Goal: Information Seeking & Learning: Learn about a topic

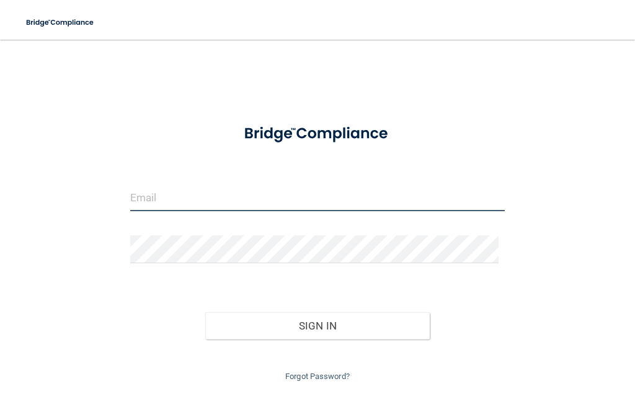
click at [257, 201] on input "email" at bounding box center [317, 197] width 374 height 28
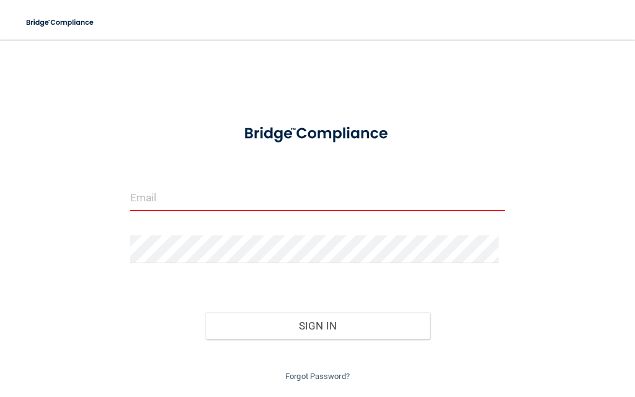
click at [180, 198] on input "email" at bounding box center [317, 197] width 374 height 28
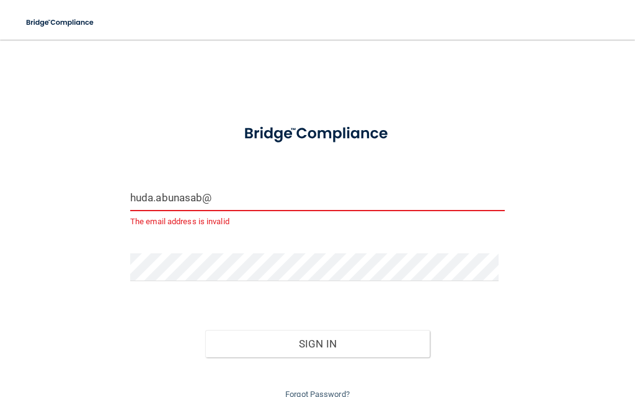
click at [252, 205] on input "huda.abunasab@" at bounding box center [317, 197] width 374 height 28
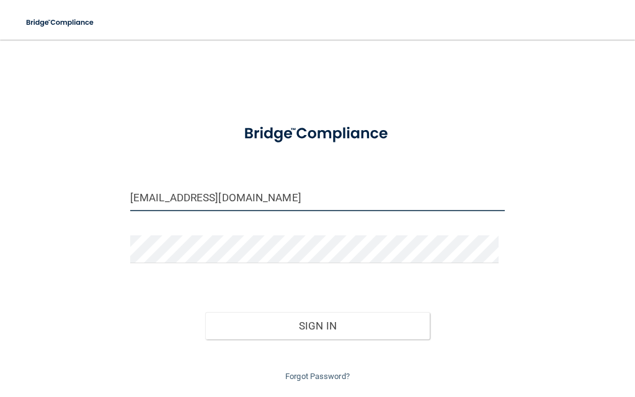
type input "[EMAIL_ADDRESS][DOMAIN_NAME]"
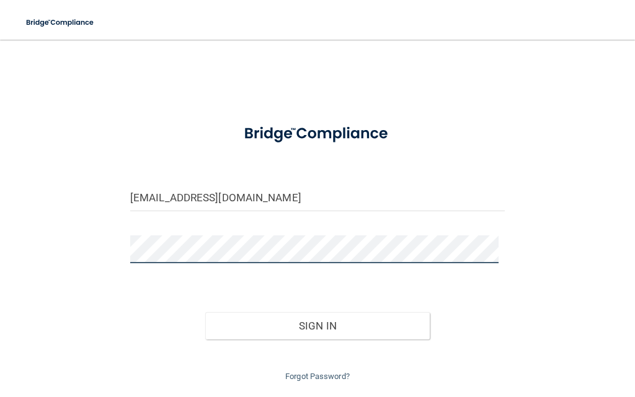
click at [205, 312] on button "Sign In" at bounding box center [317, 325] width 225 height 27
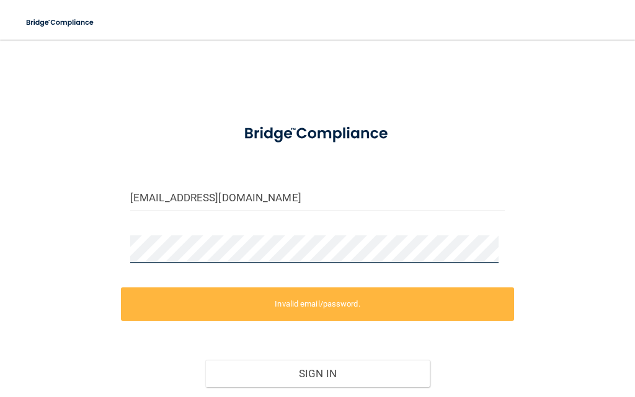
click at [205, 360] on button "Sign In" at bounding box center [317, 373] width 225 height 27
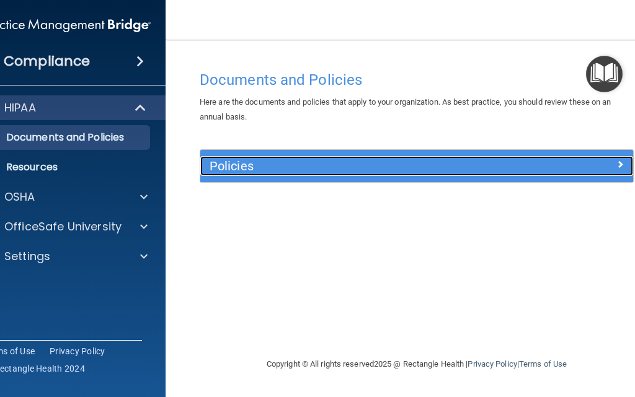
click at [411, 169] on h5 "Policies" at bounding box center [362, 166] width 306 height 14
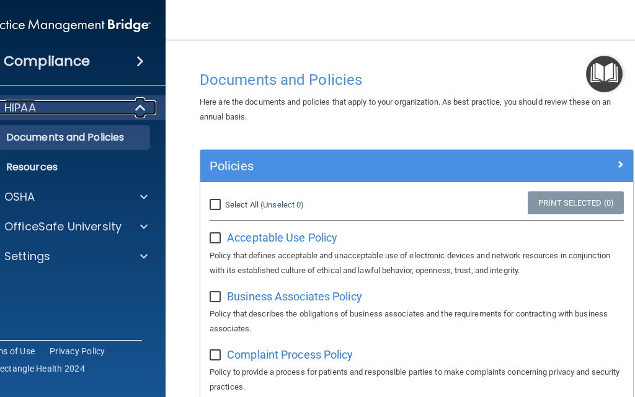
click at [58, 107] on div "HIPAA" at bounding box center [49, 107] width 153 height 15
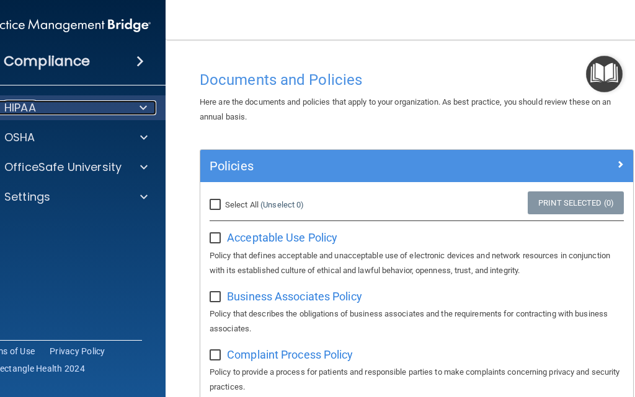
click at [58, 107] on div "HIPAA" at bounding box center [49, 107] width 153 height 15
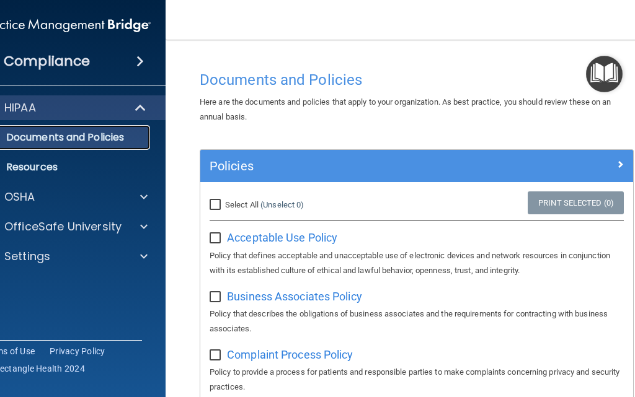
click at [90, 138] on p "Documents and Policies" at bounding box center [59, 137] width 169 height 12
click at [210, 237] on input "checkbox" at bounding box center [216, 239] width 14 height 10
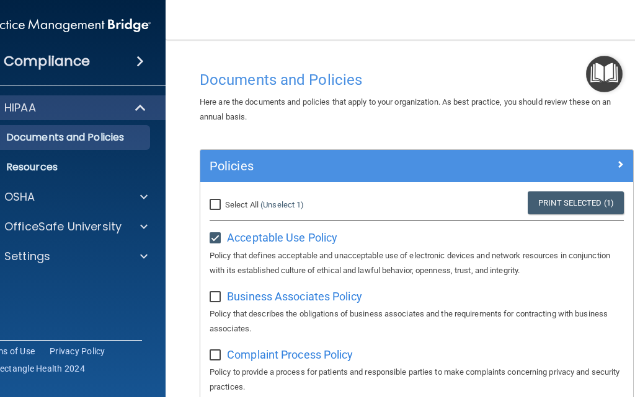
click at [210, 237] on input "checkbox" at bounding box center [216, 239] width 14 height 10
checkbox input "false"
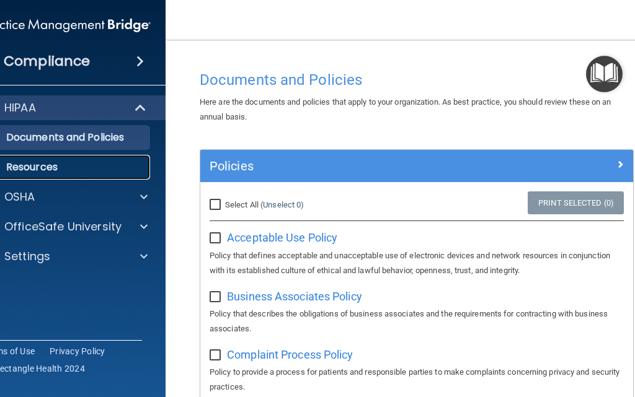
click at [43, 161] on p "Resources" at bounding box center [59, 167] width 169 height 12
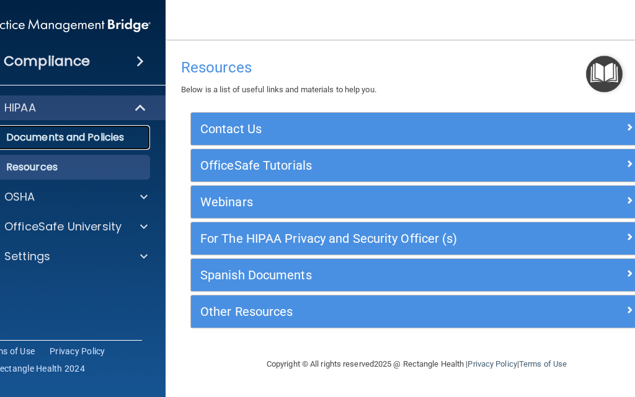
click at [99, 133] on p "Documents and Policies" at bounding box center [59, 137] width 169 height 12
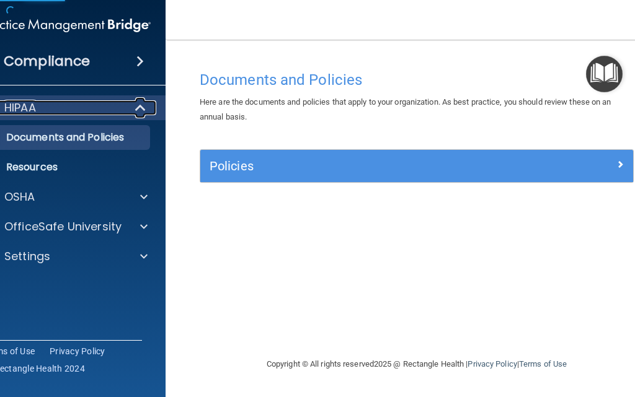
click at [92, 102] on div "HIPAA" at bounding box center [49, 107] width 153 height 15
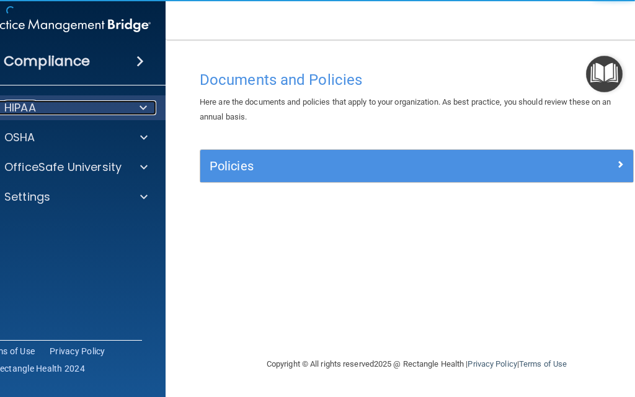
click at [92, 102] on div "HIPAA" at bounding box center [49, 107] width 153 height 15
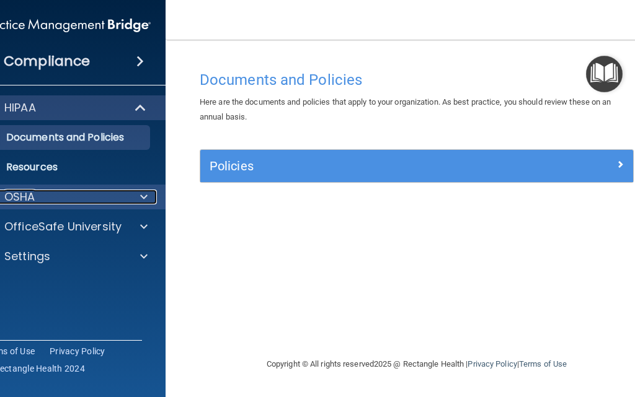
click at [77, 195] on div "OSHA" at bounding box center [50, 197] width 154 height 15
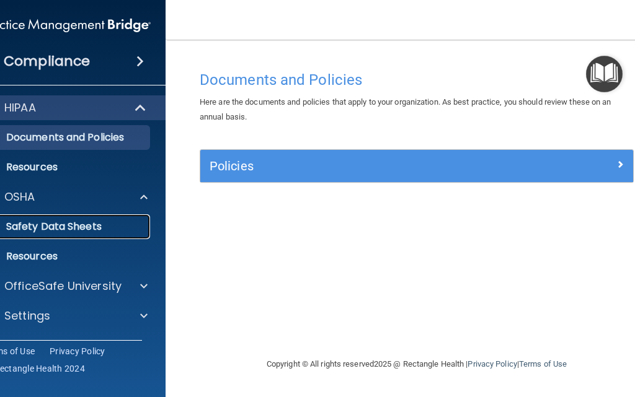
click at [81, 223] on p "Safety Data Sheets" at bounding box center [59, 227] width 169 height 12
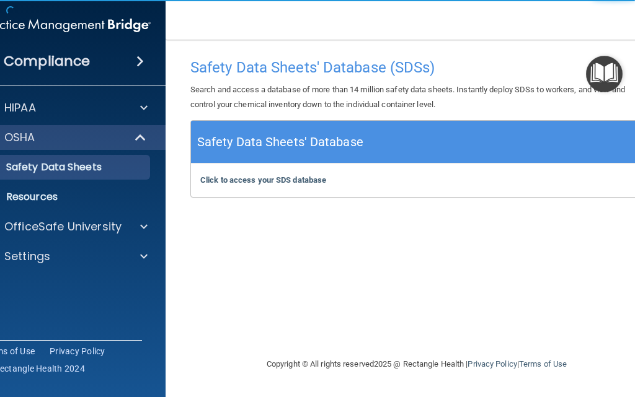
click at [300, 140] on h5 "Safety Data Sheets' Database" at bounding box center [280, 142] width 166 height 22
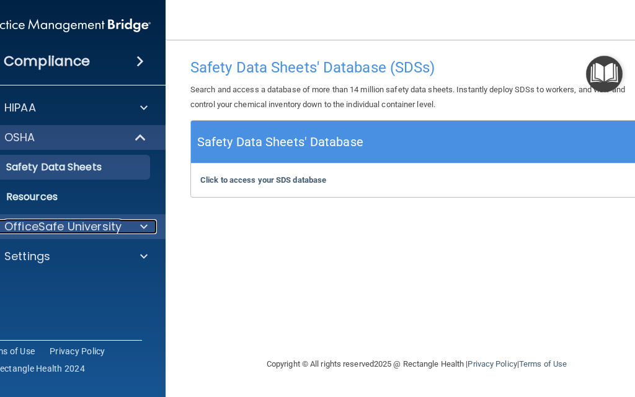
click at [66, 228] on p "OfficeSafe University" at bounding box center [62, 226] width 117 height 15
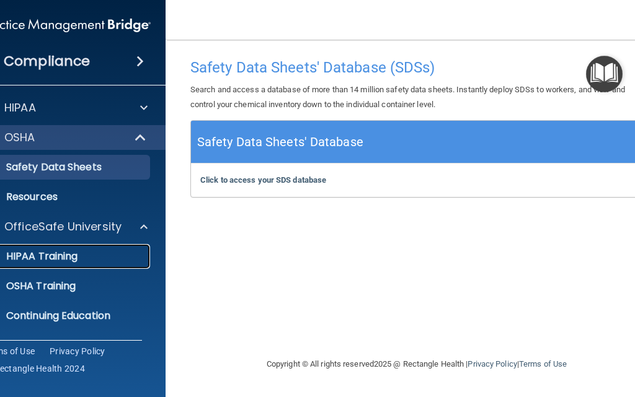
click at [76, 250] on p "HIPAA Training" at bounding box center [26, 256] width 102 height 12
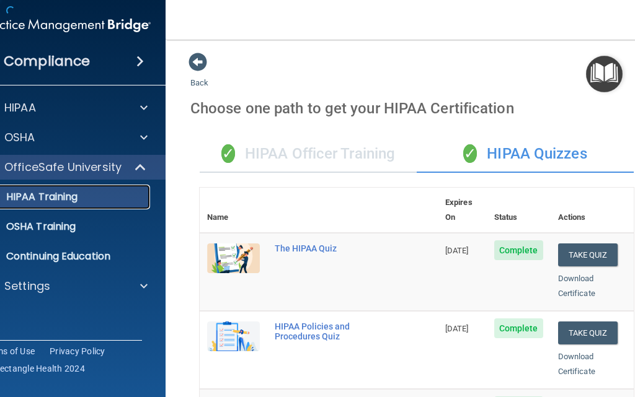
click at [75, 199] on div "HIPAA Training" at bounding box center [59, 197] width 169 height 12
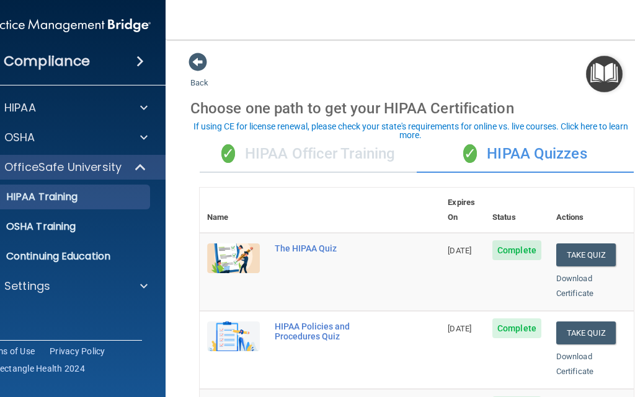
click at [340, 159] on div "✓ HIPAA Officer Training" at bounding box center [308, 154] width 217 height 37
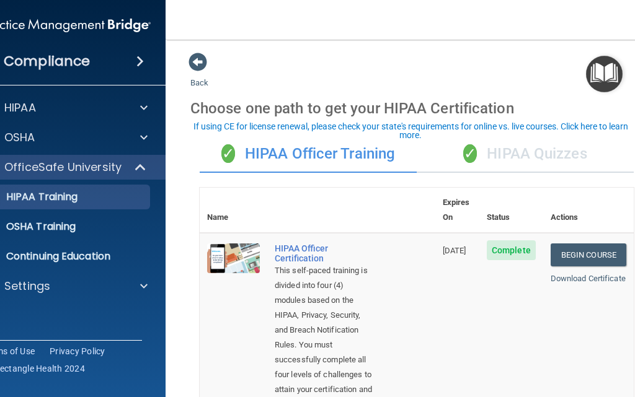
click at [504, 161] on div "✓ HIPAA Quizzes" at bounding box center [524, 154] width 217 height 37
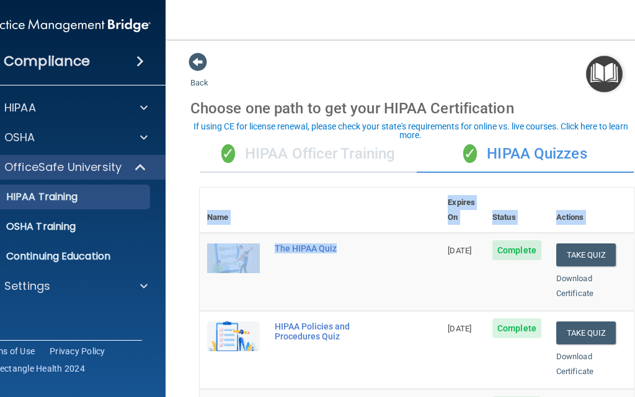
drag, startPoint x: 387, startPoint y: 245, endPoint x: 634, endPoint y: 260, distance: 247.7
click at [440, 233] on td "01/22/2026" at bounding box center [462, 272] width 45 height 78
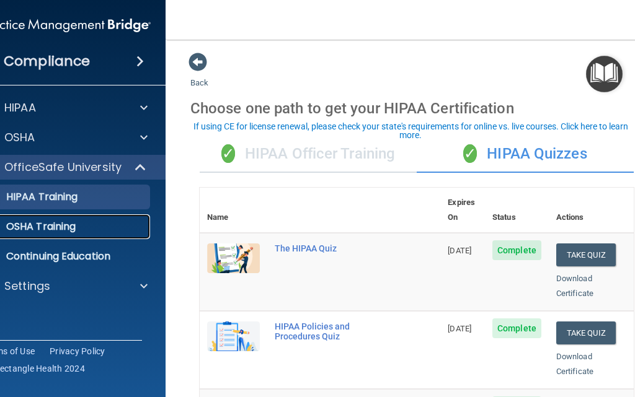
click at [141, 230] on link "OSHA Training" at bounding box center [52, 226] width 195 height 25
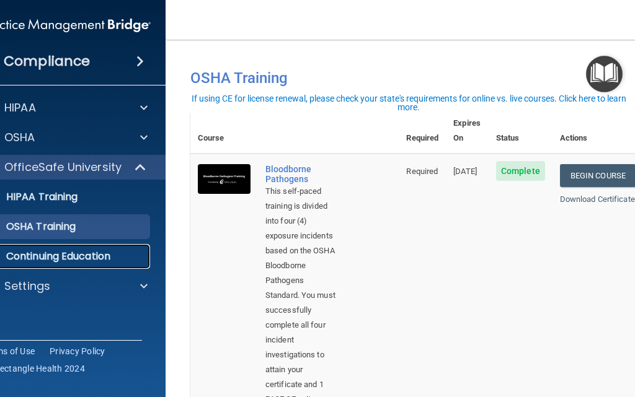
click at [97, 255] on p "Continuing Education" at bounding box center [59, 256] width 169 height 12
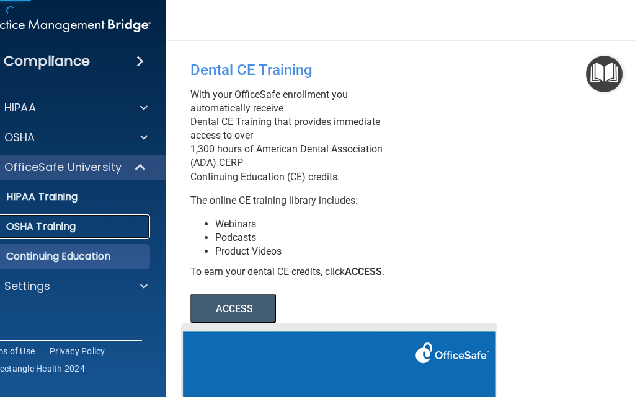
click at [99, 234] on link "OSHA Training" at bounding box center [52, 226] width 195 height 25
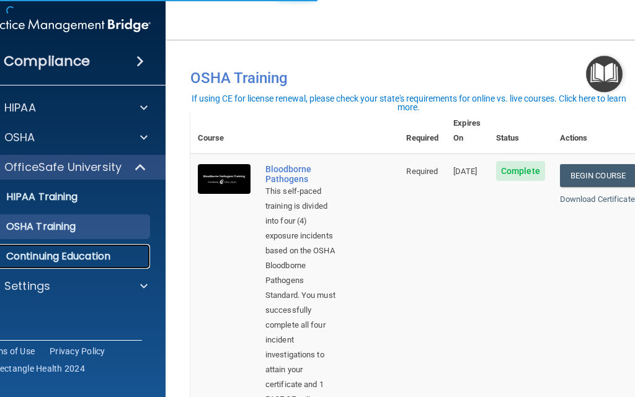
click at [96, 252] on p "Continuing Education" at bounding box center [59, 256] width 169 height 12
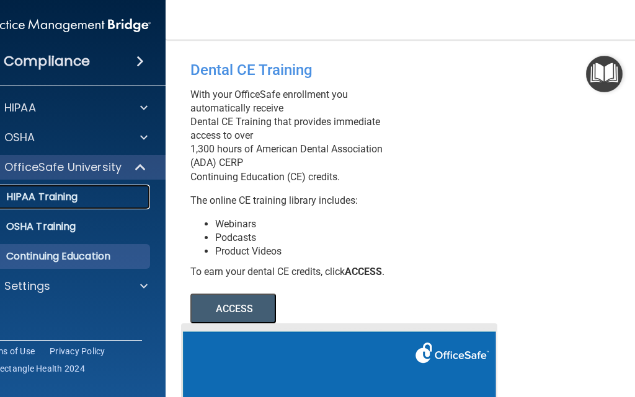
click at [92, 198] on div "HIPAA Training" at bounding box center [59, 197] width 169 height 12
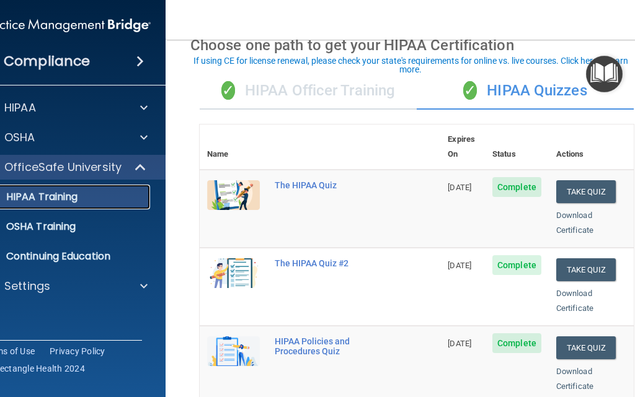
scroll to position [62, 0]
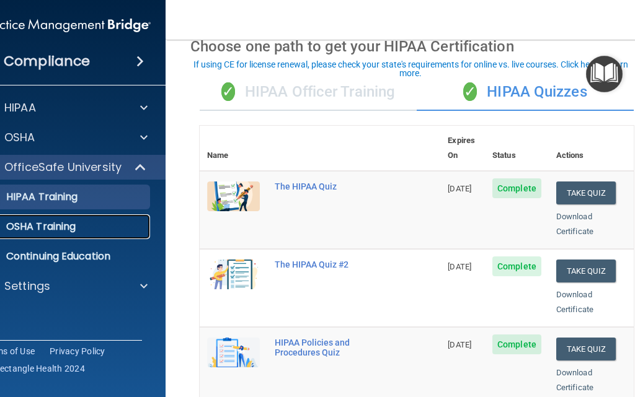
click at [76, 224] on div "OSHA Training" at bounding box center [59, 227] width 169 height 12
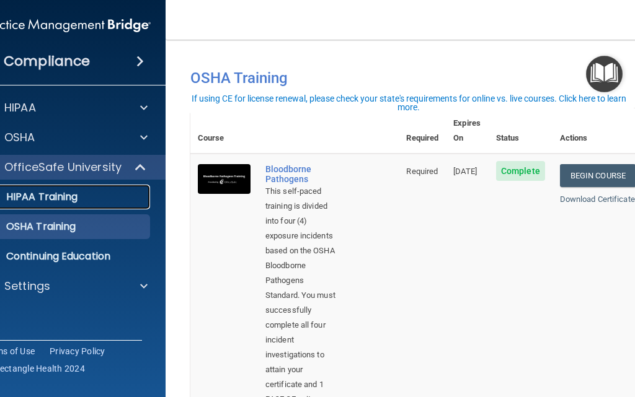
click at [89, 198] on div "HIPAA Training" at bounding box center [59, 197] width 169 height 12
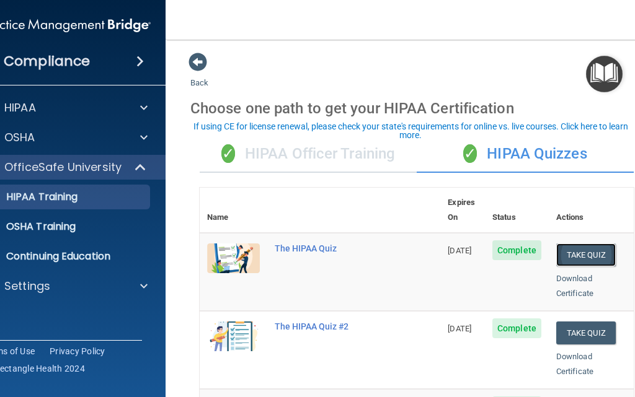
click at [587, 244] on button "Take Quiz" at bounding box center [585, 255] width 59 height 23
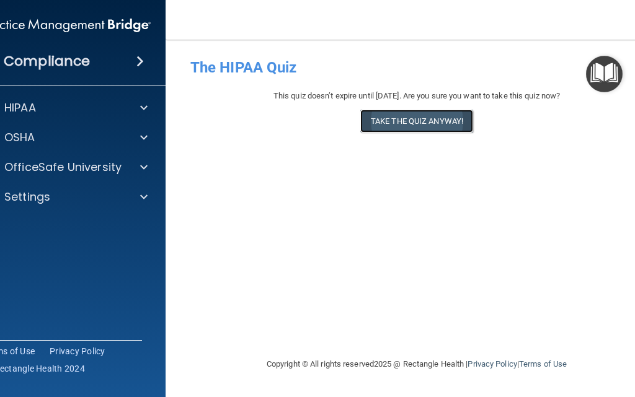
click at [438, 127] on button "Take the quiz anyway!" at bounding box center [416, 121] width 113 height 23
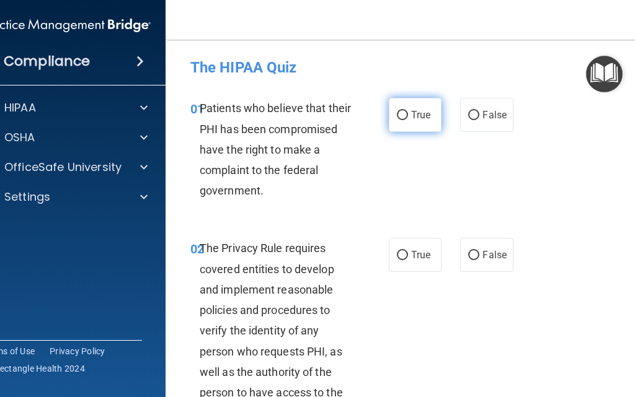
click at [419, 120] on span "True" at bounding box center [420, 115] width 19 height 12
click at [408, 120] on input "True" at bounding box center [402, 115] width 11 height 9
radio input "true"
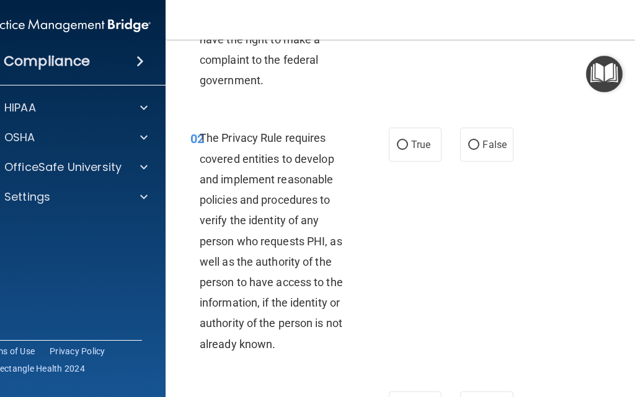
scroll to position [139, 0]
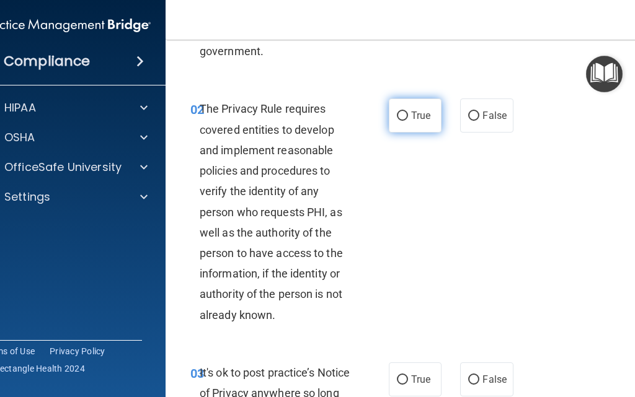
click at [411, 108] on label "True" at bounding box center [415, 116] width 53 height 34
click at [408, 112] on input "True" at bounding box center [402, 116] width 11 height 9
radio input "true"
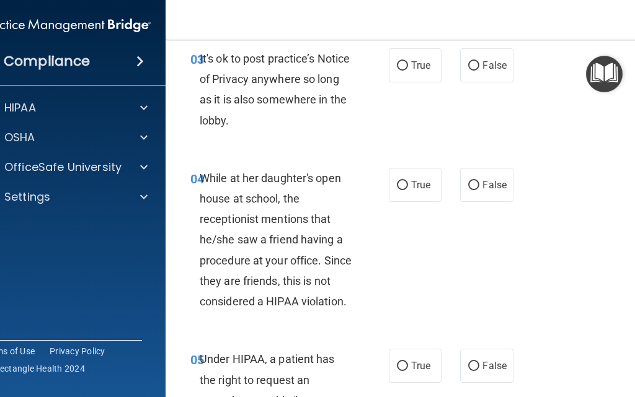
scroll to position [465, 0]
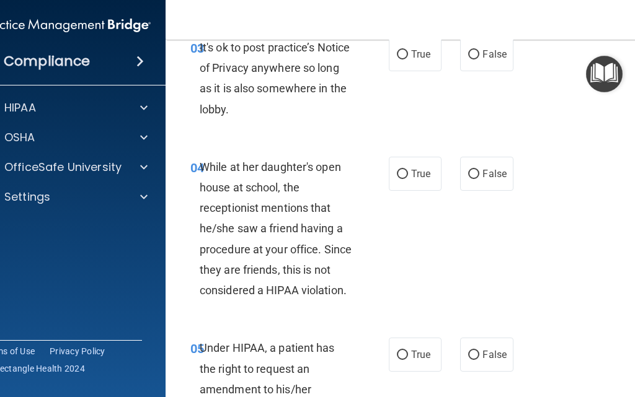
click at [310, 267] on span "While at her daughter's open house at school, the receptionist mentions that he…" at bounding box center [276, 229] width 152 height 136
click at [498, 185] on label "False" at bounding box center [486, 174] width 53 height 34
click at [479, 179] on input "False" at bounding box center [473, 174] width 11 height 9
radio input "true"
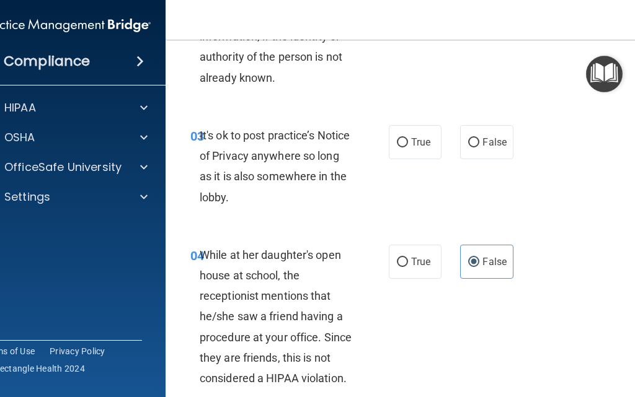
scroll to position [372, 0]
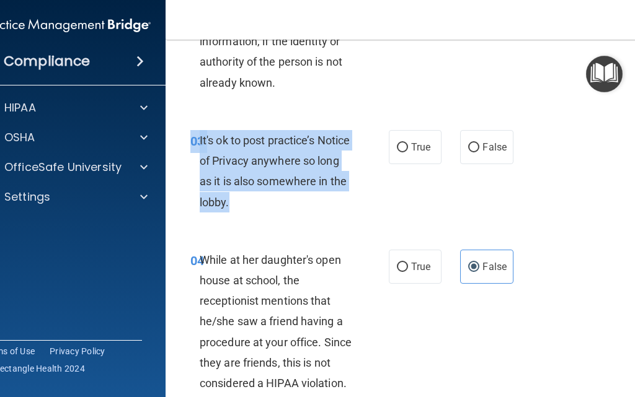
drag, startPoint x: 257, startPoint y: 215, endPoint x: 188, endPoint y: 136, distance: 105.0
click at [188, 136] on div "03 It's ok to post practice’s Notice of Privacy anywhere so long as it is also …" at bounding box center [289, 174] width 235 height 89
click at [470, 147] on input "False" at bounding box center [473, 147] width 11 height 9
radio input "true"
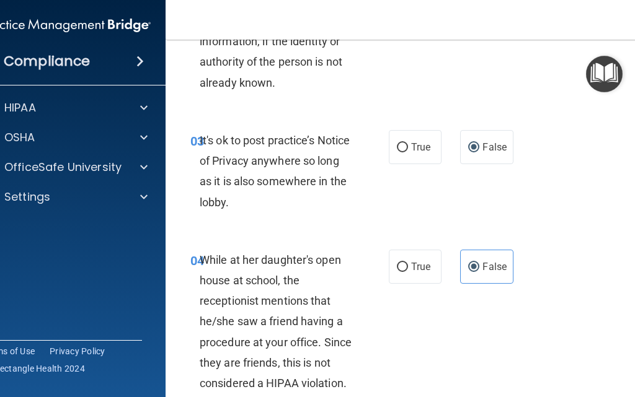
click at [463, 201] on div "03 It's ok to post practice’s Notice of Privacy anywhere so long as it is also …" at bounding box center [416, 175] width 471 height 120
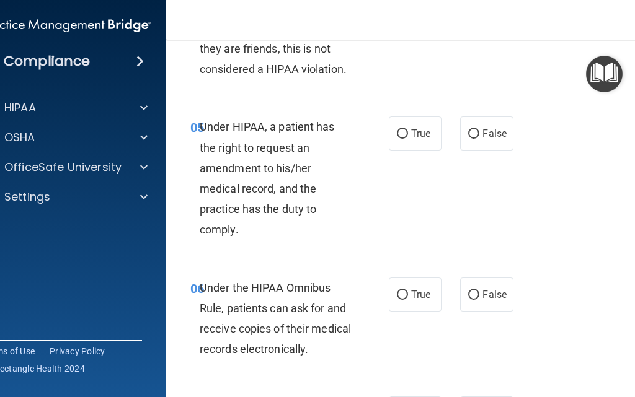
scroll to position [697, 0]
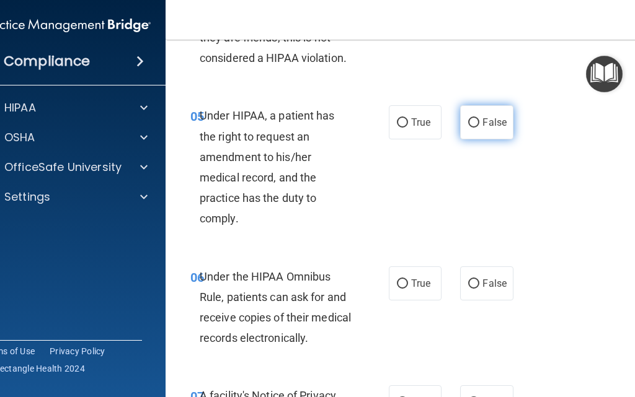
click at [493, 124] on span "False" at bounding box center [494, 123] width 24 height 12
click at [479, 124] on input "False" at bounding box center [473, 122] width 11 height 9
radio input "true"
click at [222, 155] on span "Under HIPAA, a patient has the right to request an amendment to his/her medical…" at bounding box center [267, 167] width 135 height 116
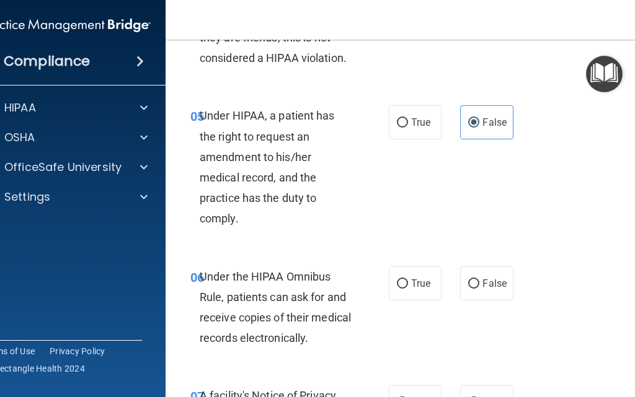
click at [253, 174] on span "Under HIPAA, a patient has the right to request an amendment to his/her medical…" at bounding box center [267, 167] width 135 height 116
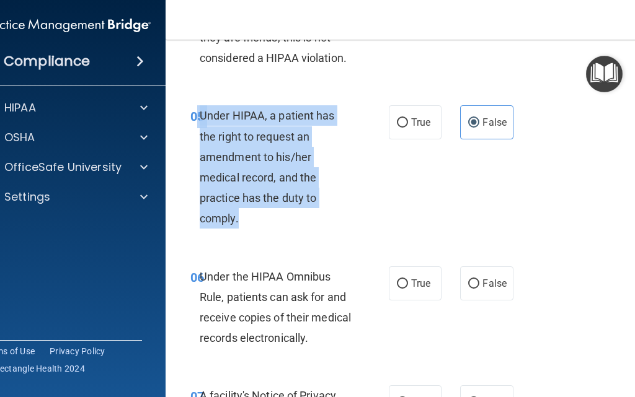
drag, startPoint x: 239, startPoint y: 224, endPoint x: 192, endPoint y: 108, distance: 124.9
click at [192, 108] on div "05 Under HIPAA, a patient has the right to request an amendment to his/her medi…" at bounding box center [289, 170] width 235 height 130
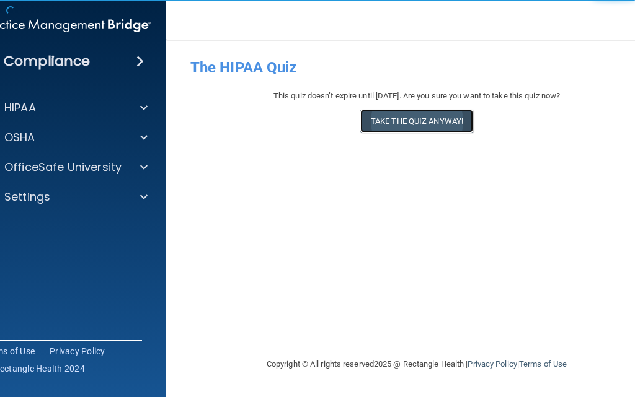
click at [410, 127] on button "Take the quiz anyway!" at bounding box center [416, 121] width 113 height 23
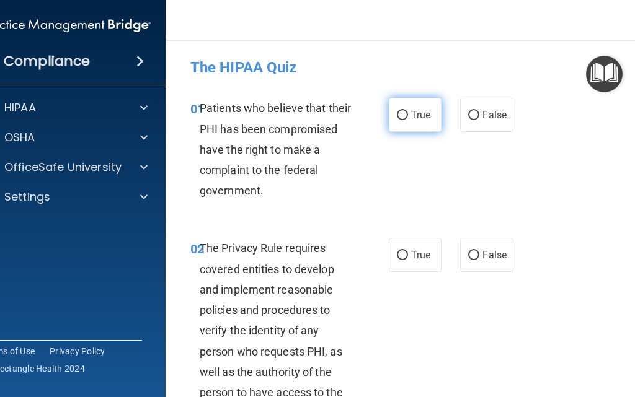
click at [406, 118] on label "True" at bounding box center [415, 115] width 53 height 34
click at [406, 118] on input "True" at bounding box center [402, 115] width 11 height 9
radio input "true"
click at [404, 257] on label "True" at bounding box center [415, 255] width 53 height 34
click at [404, 257] on input "True" at bounding box center [402, 255] width 11 height 9
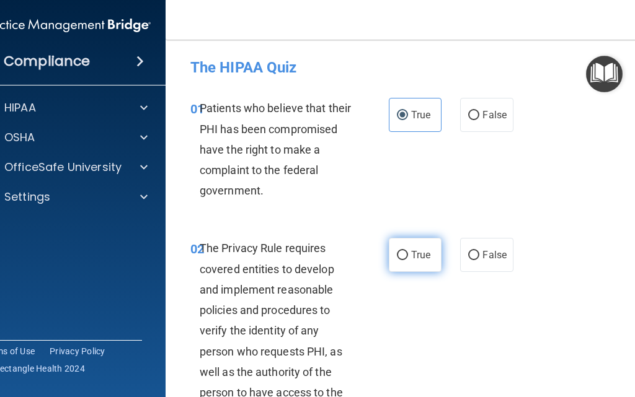
radio input "true"
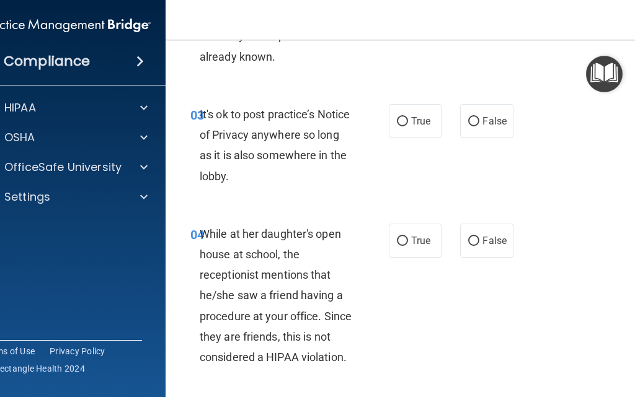
scroll to position [403, 0]
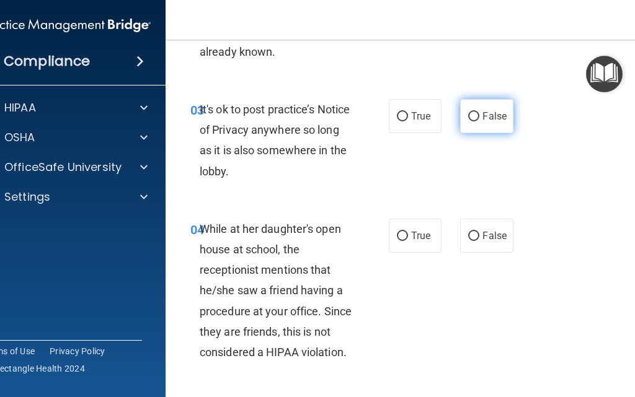
click at [477, 114] on label "False" at bounding box center [486, 116] width 53 height 34
click at [477, 114] on input "False" at bounding box center [473, 116] width 11 height 9
radio input "true"
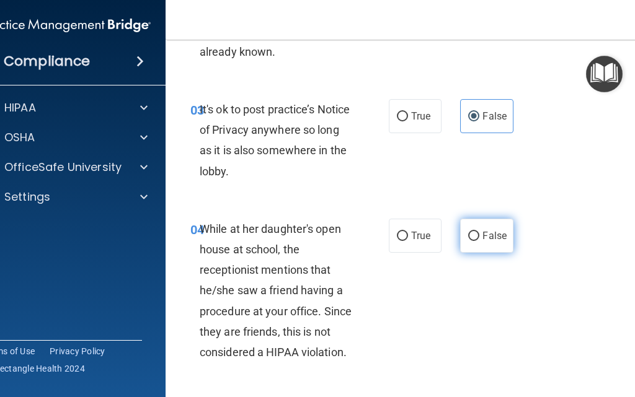
click at [485, 240] on span "False" at bounding box center [494, 236] width 24 height 12
click at [479, 240] on input "False" at bounding box center [473, 236] width 11 height 9
radio input "true"
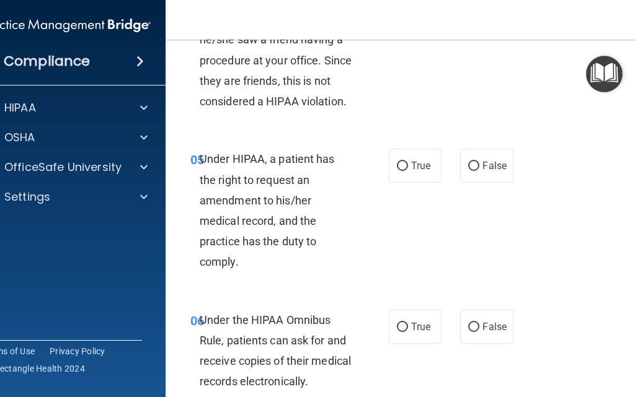
scroll to position [666, 0]
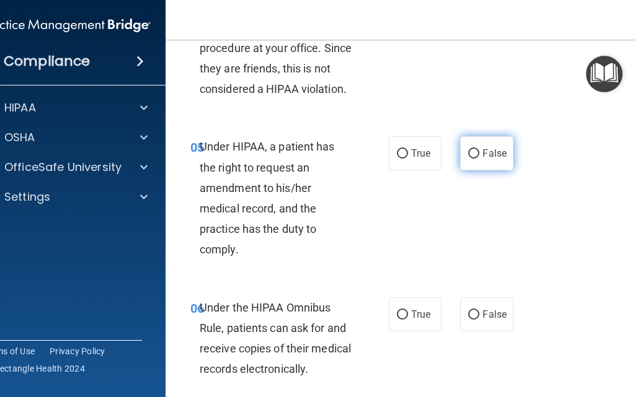
click at [468, 149] on input "False" at bounding box center [473, 153] width 11 height 9
radio input "true"
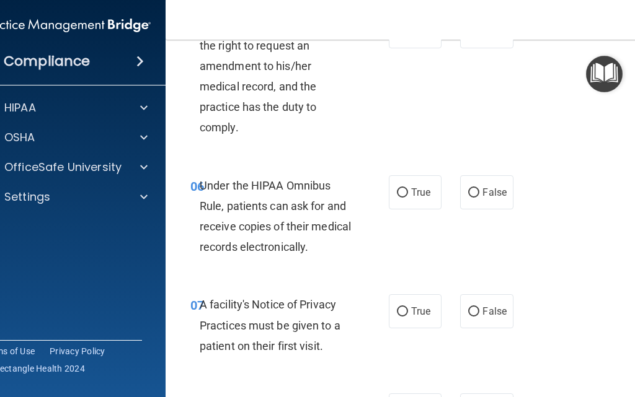
scroll to position [806, 0]
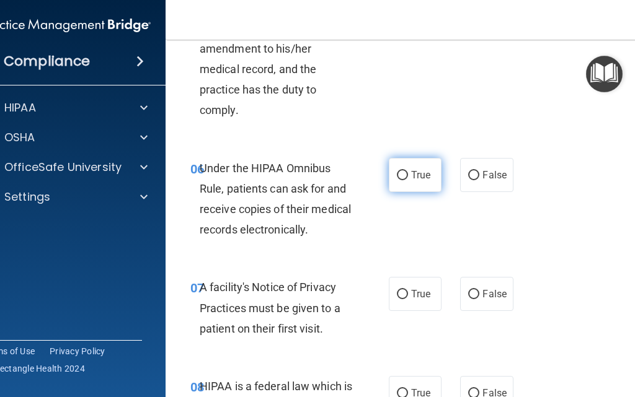
click at [412, 170] on span "True" at bounding box center [420, 175] width 19 height 12
click at [408, 171] on input "True" at bounding box center [402, 175] width 11 height 9
radio input "true"
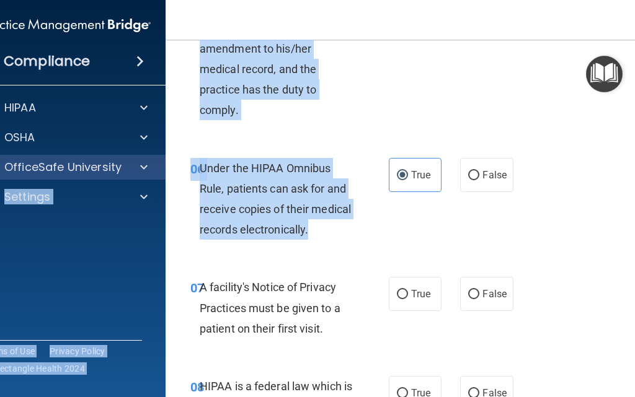
drag, startPoint x: 325, startPoint y: 231, endPoint x: 153, endPoint y: 163, distance: 184.5
click at [153, 163] on div "Compliance HIPAA Documents and Policies Report an Incident Business Associates …" at bounding box center [317, 198] width 635 height 397
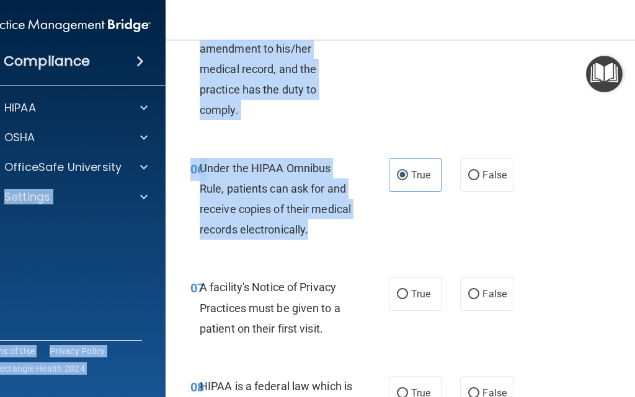
click at [244, 184] on span "Under the HIPAA Omnibus Rule, patients can ask for and receive copies of their …" at bounding box center [275, 199] width 151 height 75
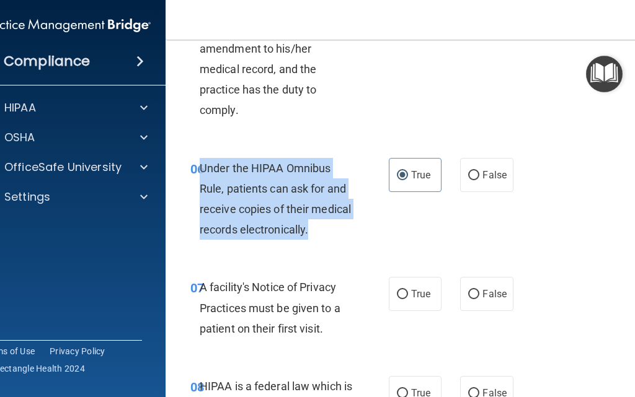
drag, startPoint x: 319, startPoint y: 232, endPoint x: 196, endPoint y: 174, distance: 135.3
click at [200, 174] on div "Under the HIPAA Omnibus Rule, patients can ask for and receive copies of their …" at bounding box center [281, 199] width 163 height 82
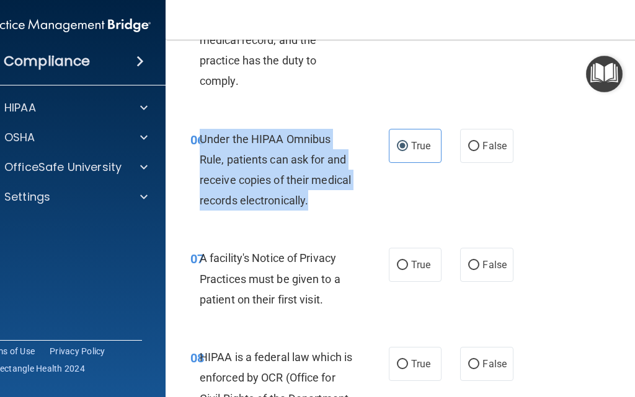
scroll to position [914, 0]
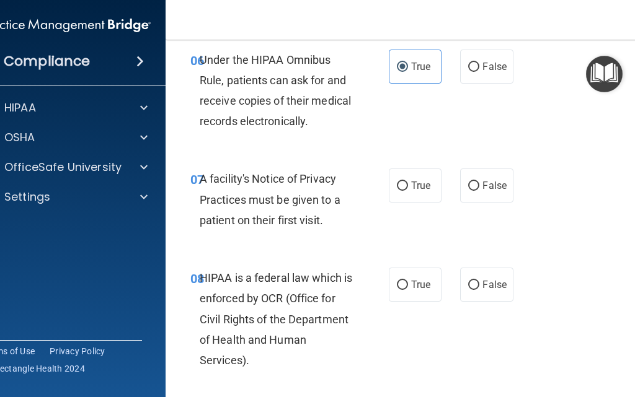
click at [315, 167] on div "07 A facility's Notice of Privacy Practices must be given to a patient on their…" at bounding box center [416, 202] width 471 height 99
click at [402, 196] on label "True" at bounding box center [415, 186] width 53 height 34
click at [402, 191] on input "True" at bounding box center [402, 186] width 11 height 9
radio input "true"
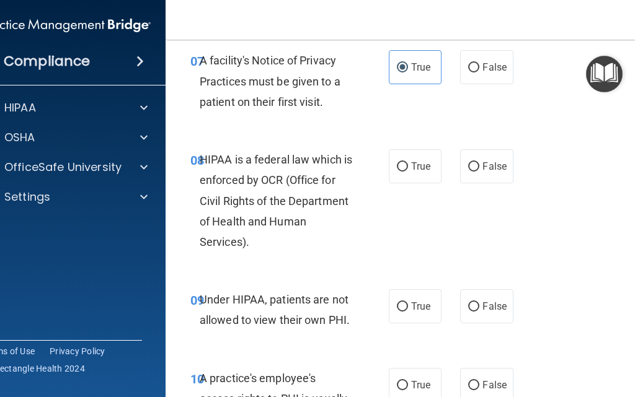
scroll to position [1038, 0]
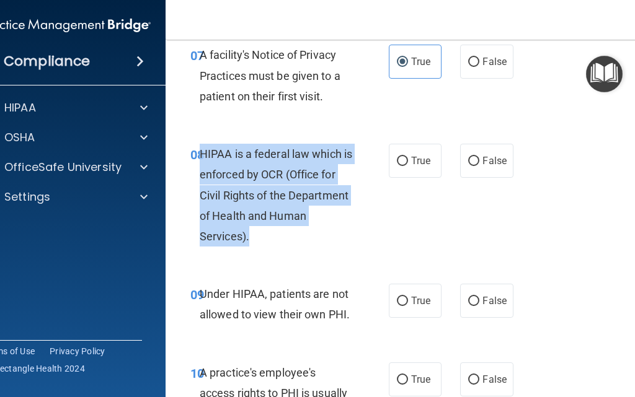
drag, startPoint x: 275, startPoint y: 222, endPoint x: 196, endPoint y: 157, distance: 101.2
click at [200, 157] on div "HIPAA is a federal law which is enforced by OCR (Office for Civil Rights of the…" at bounding box center [281, 195] width 163 height 103
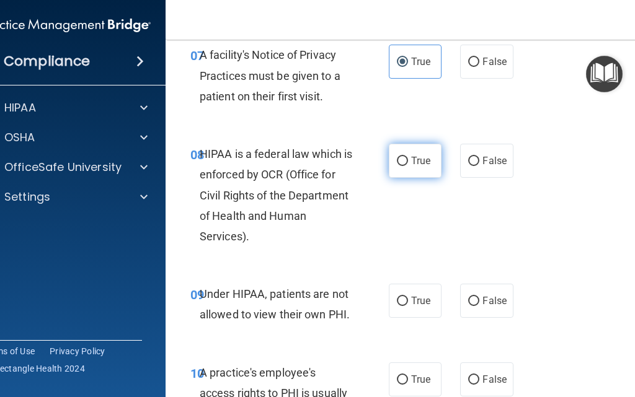
click at [398, 169] on label "True" at bounding box center [415, 161] width 53 height 34
click at [398, 166] on input "True" at bounding box center [402, 161] width 11 height 9
radio input "true"
click at [407, 212] on div "08 HIPAA is a federal law which is enforced by OCR (Office for Civil Rights of …" at bounding box center [416, 198] width 471 height 140
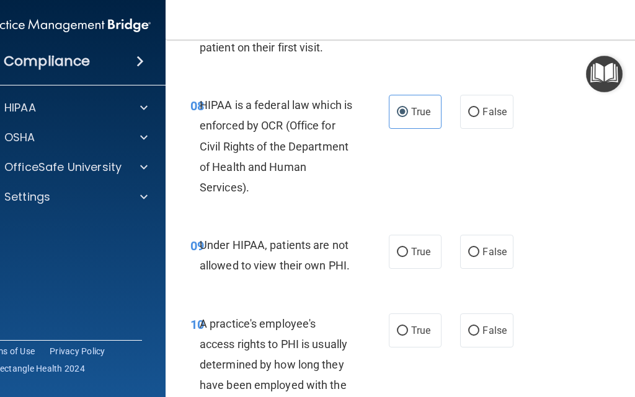
scroll to position [1177, 0]
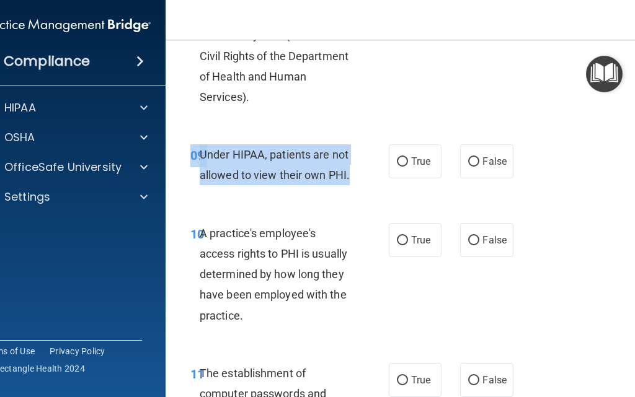
drag, startPoint x: 354, startPoint y: 180, endPoint x: 182, endPoint y: 152, distance: 174.5
click at [182, 152] on div "09 Under HIPAA, patients are not allowed to view their own PHI." at bounding box center [289, 167] width 235 height 47
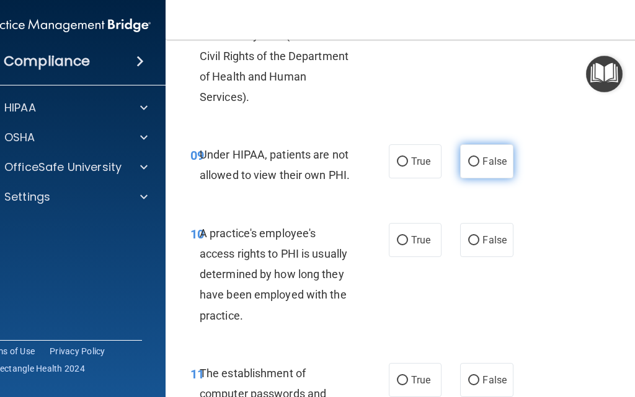
click at [483, 157] on span "False" at bounding box center [494, 162] width 24 height 12
click at [479, 157] on input "False" at bounding box center [473, 161] width 11 height 9
radio input "true"
click at [393, 195] on div "09 Under HIPAA, patients are not allowed to view their own PHI. True False" at bounding box center [416, 168] width 471 height 78
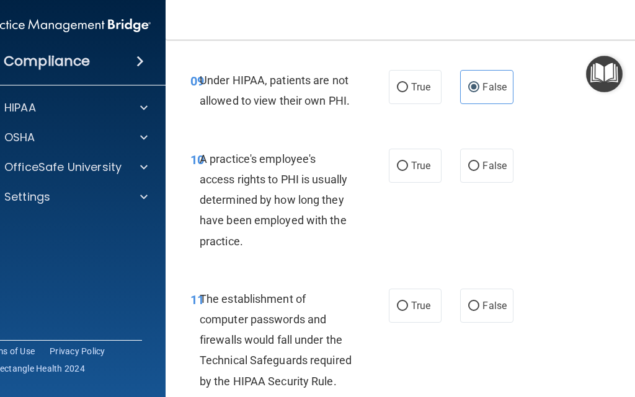
scroll to position [1255, 0]
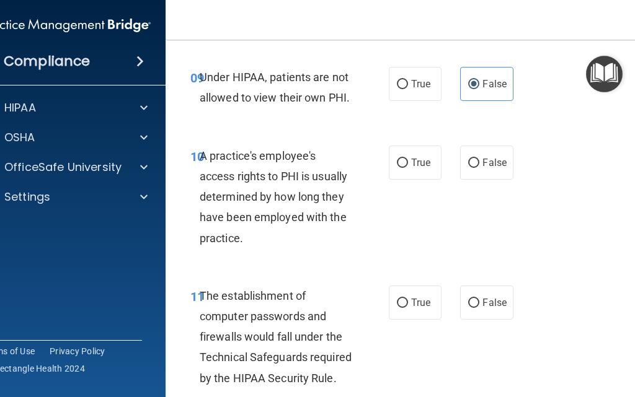
click at [336, 98] on span "Under HIPAA, patients are not allowed to view their own PHI." at bounding box center [275, 87] width 150 height 33
click at [340, 214] on span "A practice's employee's access rights to PHI is usually determined by how long …" at bounding box center [273, 196] width 147 height 95
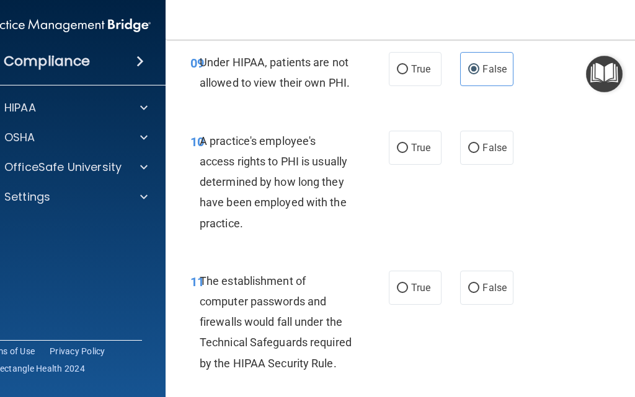
scroll to position [1286, 0]
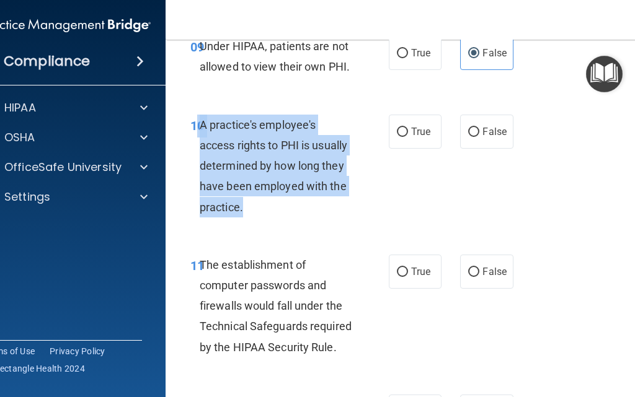
drag, startPoint x: 268, startPoint y: 215, endPoint x: 193, endPoint y: 124, distance: 118.4
click at [193, 123] on div "10 A practice's employee's access rights to PHI is usually determined by how lo…" at bounding box center [289, 169] width 235 height 109
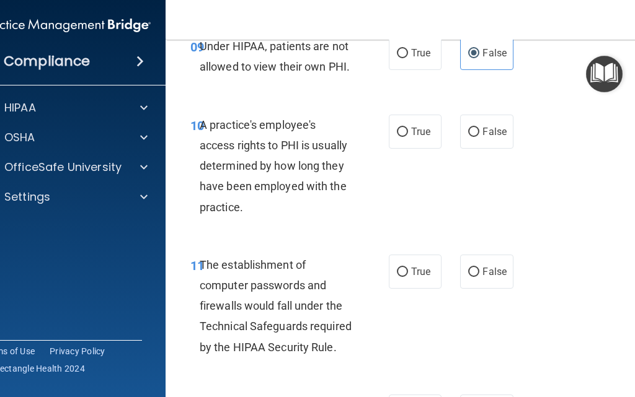
click at [532, 190] on div "10 A practice's employee's access rights to PHI is usually determined by how lo…" at bounding box center [416, 169] width 471 height 140
click at [482, 134] on span "False" at bounding box center [494, 132] width 24 height 12
click at [479, 134] on input "False" at bounding box center [473, 132] width 11 height 9
radio input "true"
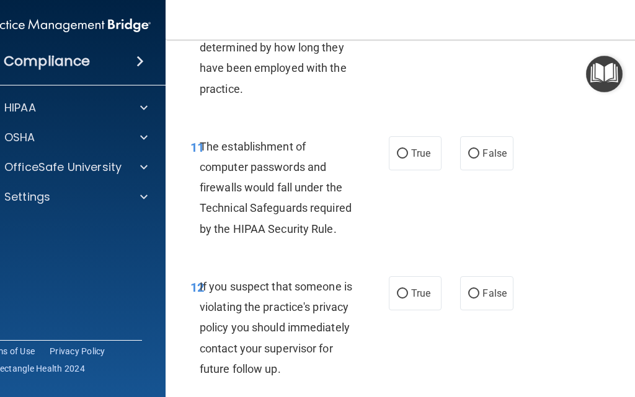
scroll to position [1410, 0]
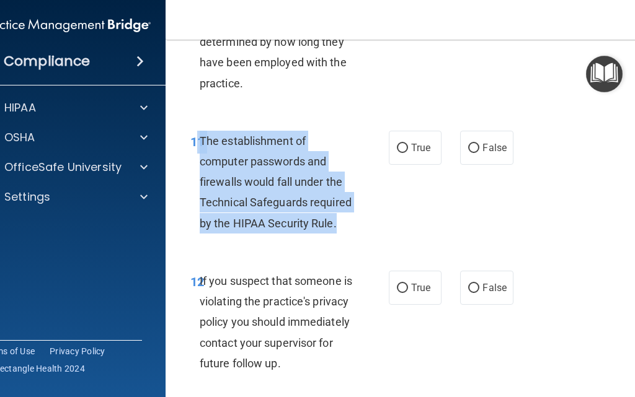
drag, startPoint x: 350, startPoint y: 229, endPoint x: 221, endPoint y: 157, distance: 147.4
click at [190, 141] on div "11 The establishment of computer passwords and firewalls would fall under the T…" at bounding box center [289, 185] width 235 height 109
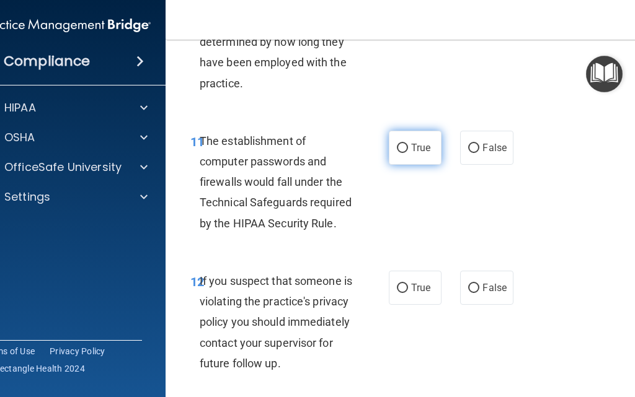
click at [415, 140] on label "True" at bounding box center [415, 148] width 53 height 34
click at [408, 144] on input "True" at bounding box center [402, 148] width 11 height 9
radio input "true"
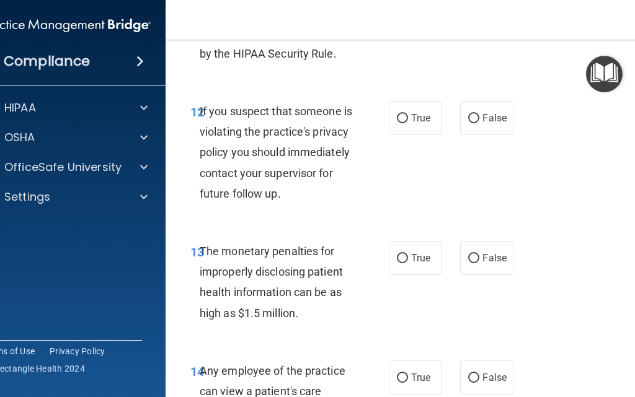
scroll to position [1580, 0]
click at [415, 128] on label "True" at bounding box center [415, 117] width 53 height 34
click at [408, 123] on input "True" at bounding box center [402, 117] width 11 height 9
radio input "true"
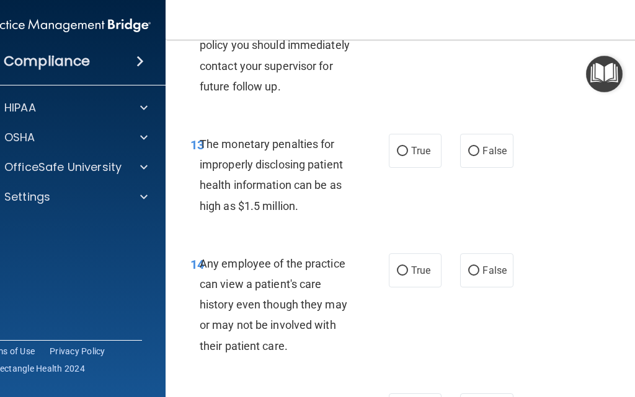
scroll to position [1689, 0]
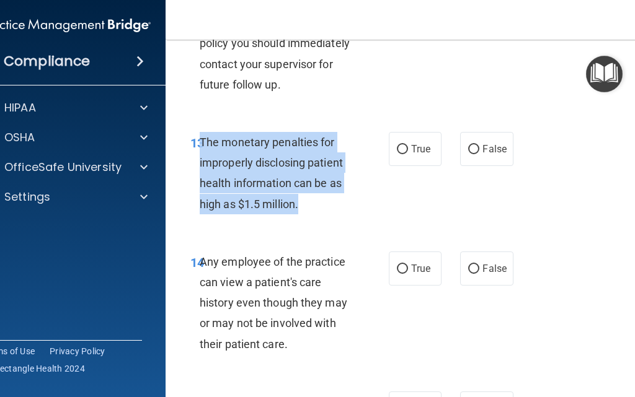
drag, startPoint x: 317, startPoint y: 235, endPoint x: 195, endPoint y: 162, distance: 142.5
click at [200, 162] on div "The monetary penalties for improperly disclosing patient health information can…" at bounding box center [281, 173] width 163 height 82
click at [317, 214] on div "The monetary penalties for improperly disclosing patient health information can…" at bounding box center [281, 173] width 163 height 82
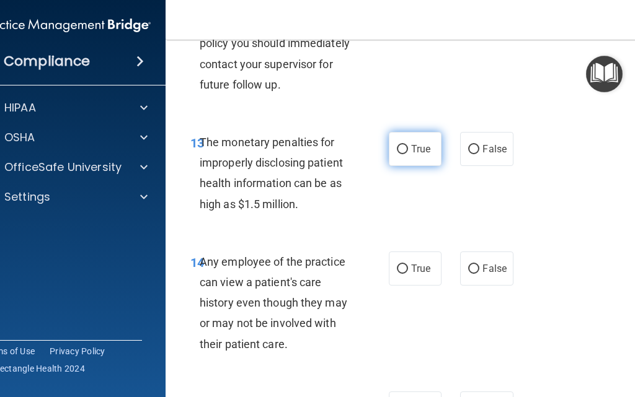
click at [398, 162] on label "True" at bounding box center [415, 149] width 53 height 34
click at [398, 154] on input "True" at bounding box center [402, 149] width 11 height 9
radio input "true"
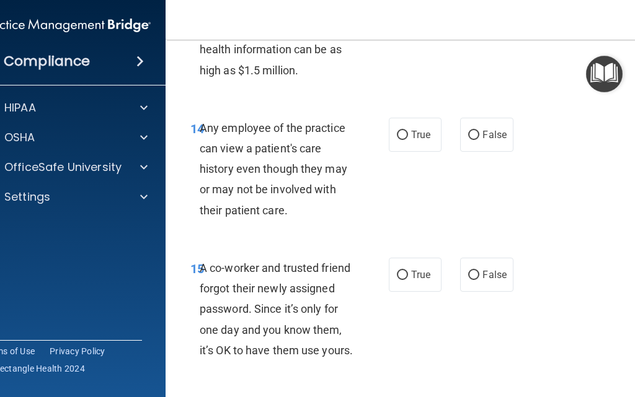
scroll to position [1820, 0]
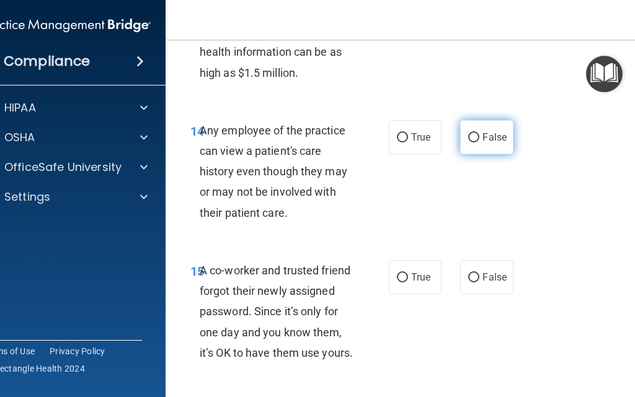
drag, startPoint x: 498, startPoint y: 158, endPoint x: 427, endPoint y: 183, distance: 74.9
click at [497, 143] on span "False" at bounding box center [494, 137] width 24 height 12
click at [479, 143] on input "False" at bounding box center [473, 137] width 11 height 9
radio input "true"
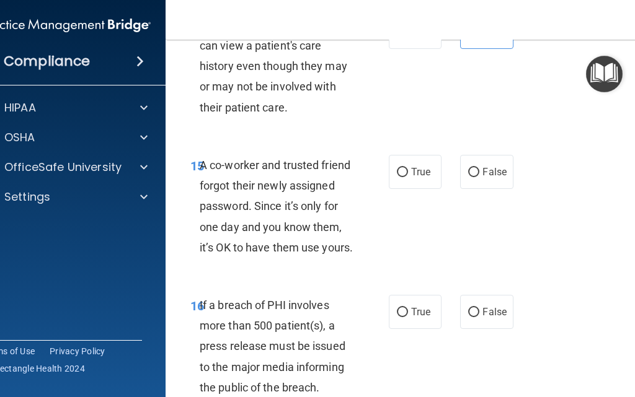
scroll to position [1929, 0]
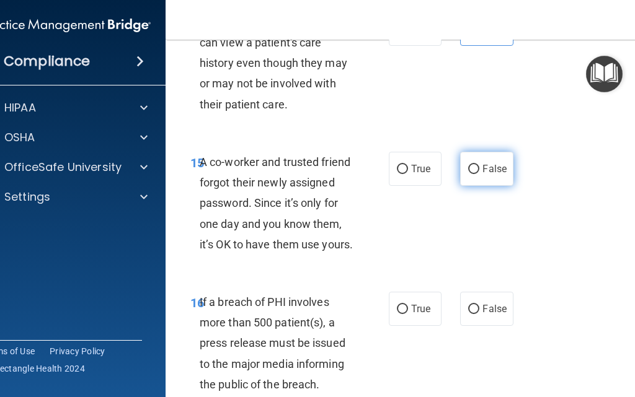
click at [499, 175] on span "False" at bounding box center [494, 169] width 24 height 12
click at [479, 174] on input "False" at bounding box center [473, 169] width 11 height 9
radio input "true"
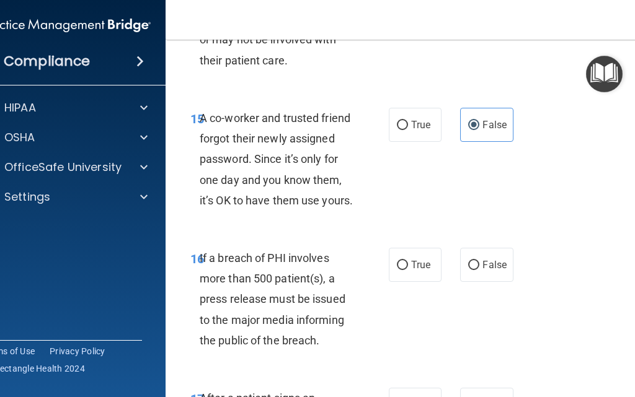
scroll to position [2083, 0]
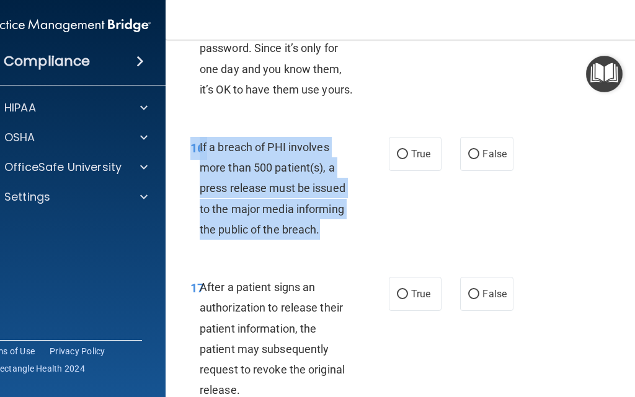
drag, startPoint x: 340, startPoint y: 275, endPoint x: 180, endPoint y: 191, distance: 179.6
click at [180, 191] on div "16 If a breach of PHI involves more than 500 patient(s), a press release must b…" at bounding box center [289, 191] width 235 height 109
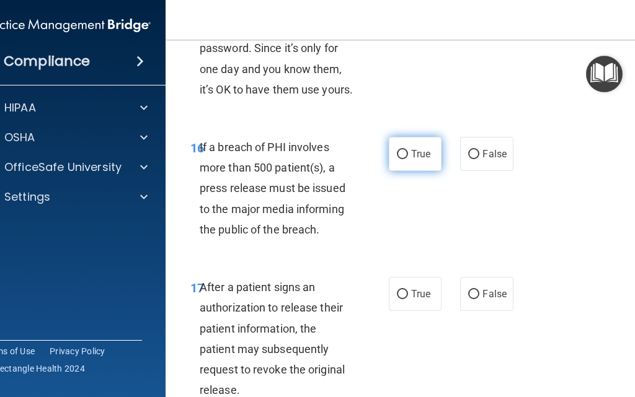
click at [426, 171] on label "True" at bounding box center [415, 154] width 53 height 34
click at [408, 159] on input "True" at bounding box center [402, 154] width 11 height 9
radio input "true"
click at [362, 106] on div "15 A co-worker and trusted friend forgot their newly assigned password. Since i…" at bounding box center [289, 51] width 235 height 109
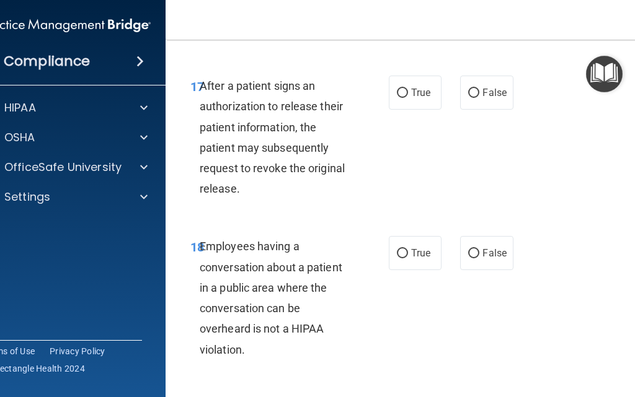
scroll to position [2300, 0]
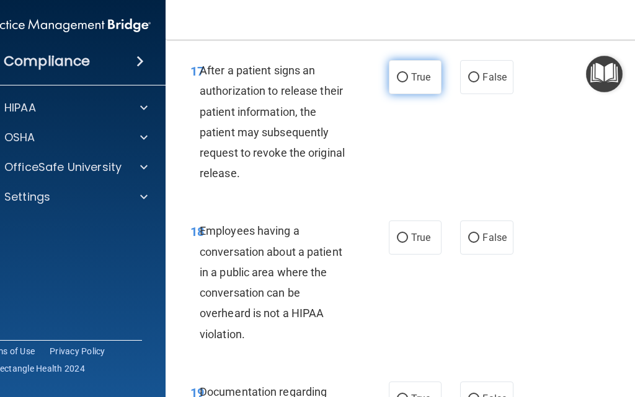
click at [400, 82] on input "True" at bounding box center [402, 77] width 11 height 9
radio input "true"
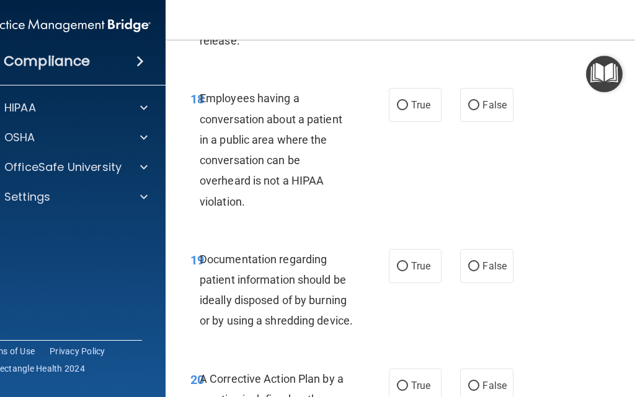
scroll to position [2440, 0]
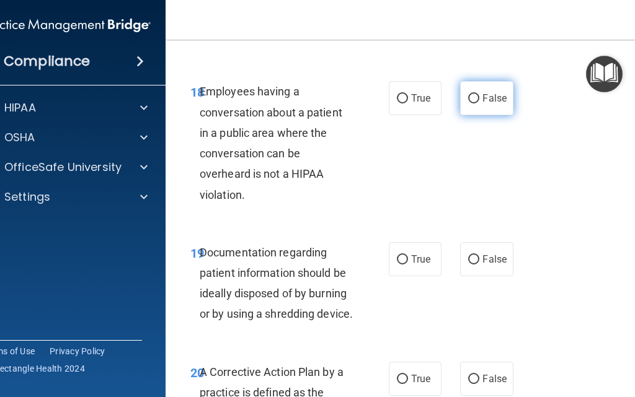
click at [468, 103] on input "False" at bounding box center [473, 98] width 11 height 9
radio input "true"
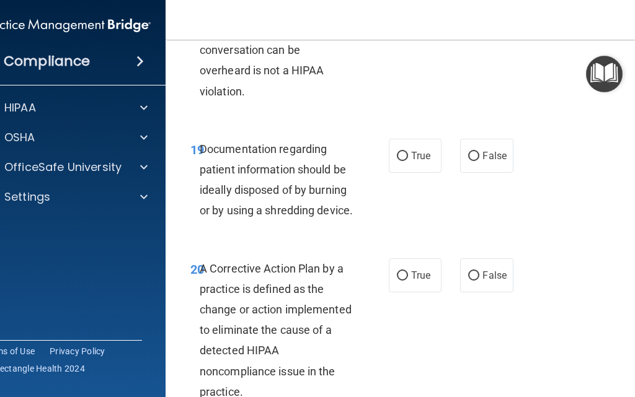
scroll to position [2579, 0]
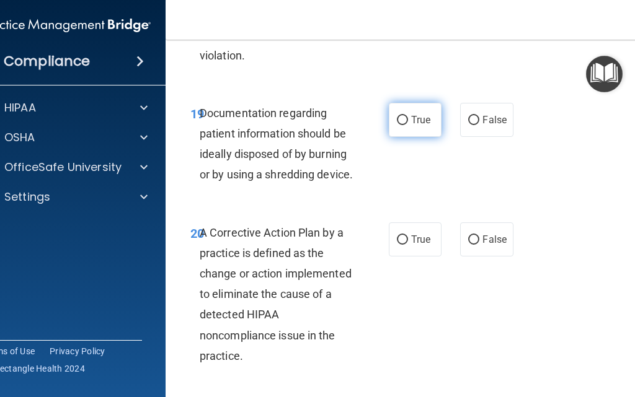
click at [432, 137] on label "True" at bounding box center [415, 120] width 53 height 34
click at [408, 125] on input "True" at bounding box center [402, 120] width 11 height 9
radio input "true"
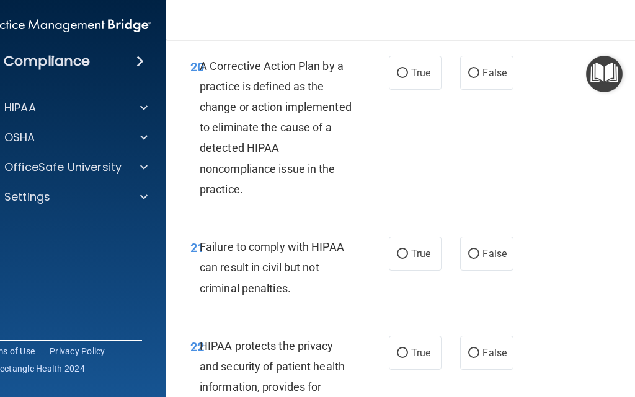
scroll to position [2750, 0]
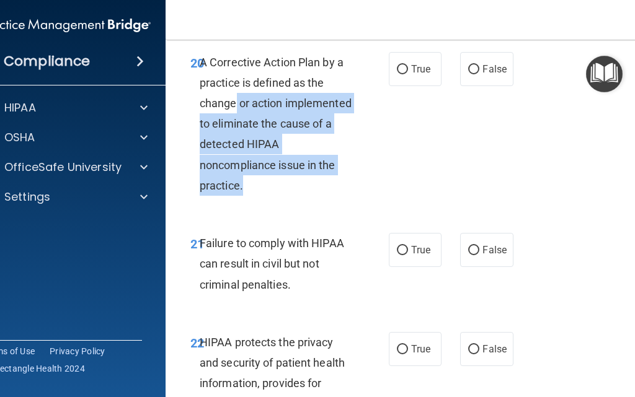
drag, startPoint x: 270, startPoint y: 261, endPoint x: 244, endPoint y: 175, distance: 89.8
click at [243, 174] on div "20 A Corrective Action Plan by a practice is defined as the change or action im…" at bounding box center [289, 127] width 235 height 151
click at [247, 177] on div "A Corrective Action Plan by a practice is defined as the change or action imple…" at bounding box center [281, 124] width 163 height 144
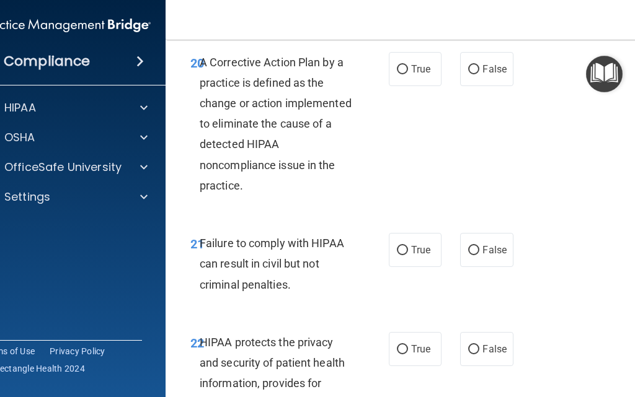
click at [205, 117] on span "A Corrective Action Plan by a practice is defined as the change or action imple…" at bounding box center [276, 124] width 152 height 136
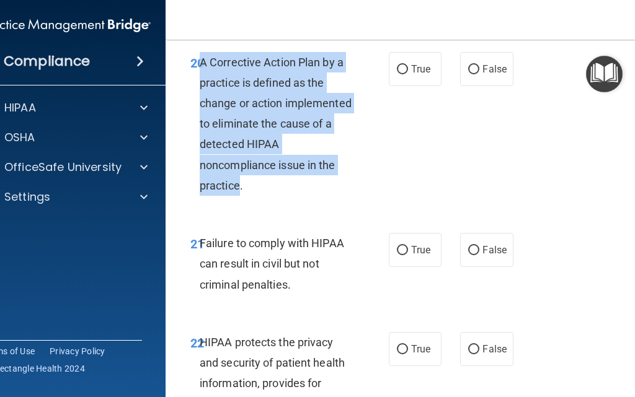
drag, startPoint x: 196, startPoint y: 121, endPoint x: 235, endPoint y: 244, distance: 128.8
click at [235, 192] on span "A Corrective Action Plan by a practice is defined as the change or action imple…" at bounding box center [276, 124] width 152 height 136
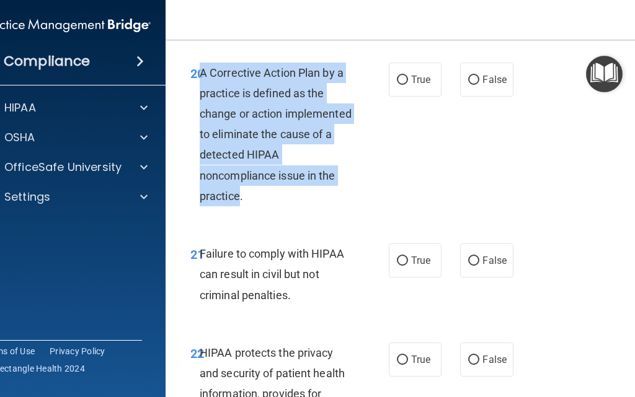
click at [298, 186] on div "A Corrective Action Plan by a practice is defined as the change or action imple…" at bounding box center [281, 135] width 163 height 144
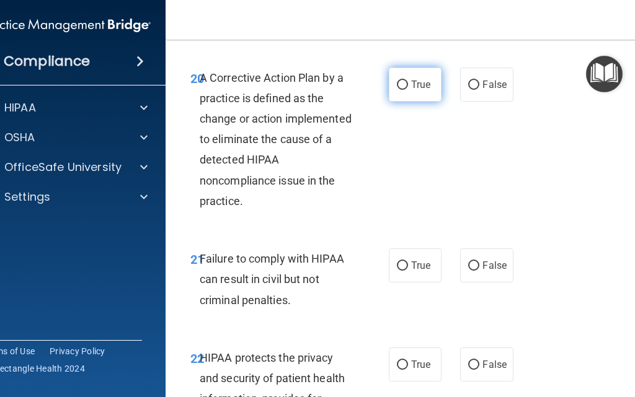
click at [415, 90] on span "True" at bounding box center [420, 85] width 19 height 12
click at [408, 90] on input "True" at bounding box center [402, 85] width 11 height 9
radio input "true"
click at [309, 170] on div "A Corrective Action Plan by a practice is defined as the change or action imple…" at bounding box center [281, 140] width 163 height 144
click at [286, 137] on span "A Corrective Action Plan by a practice is defined as the change or action imple…" at bounding box center [276, 139] width 152 height 136
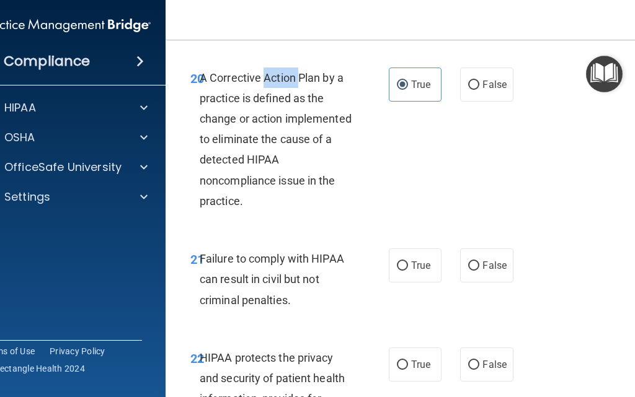
click at [286, 137] on span "A Corrective Action Plan by a practice is defined as the change or action imple…" at bounding box center [276, 139] width 152 height 136
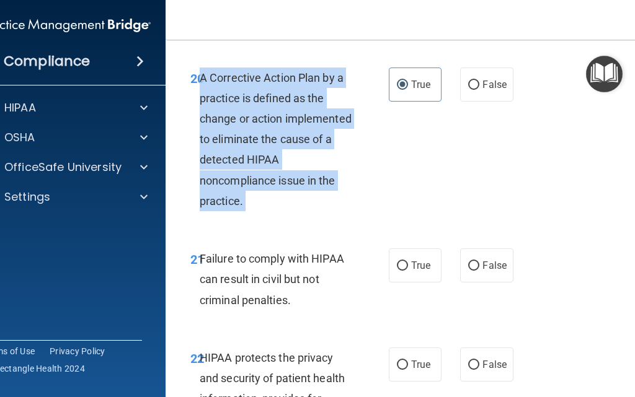
click at [286, 137] on span "A Corrective Action Plan by a practice is defined as the change or action imple…" at bounding box center [276, 139] width 152 height 136
click at [323, 212] on div "A Corrective Action Plan by a practice is defined as the change or action imple…" at bounding box center [281, 140] width 163 height 144
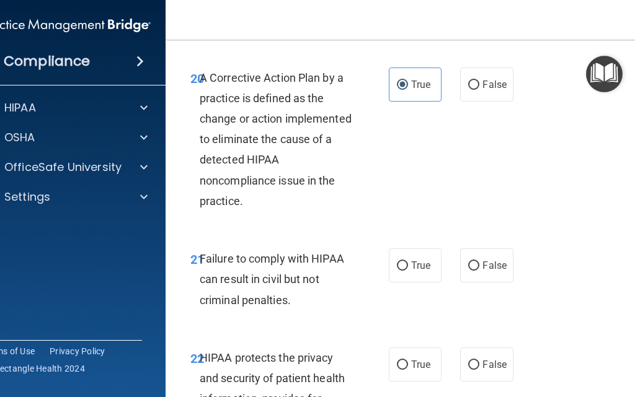
click at [280, 126] on div "20 A Corrective Action Plan by a practice is defined as the change or action im…" at bounding box center [416, 143] width 471 height 182
click at [288, 151] on div "A Corrective Action Plan by a practice is defined as the change or action imple…" at bounding box center [281, 140] width 163 height 144
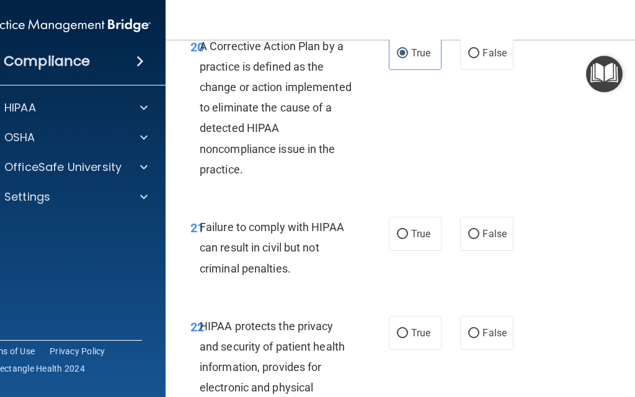
scroll to position [2827, 0]
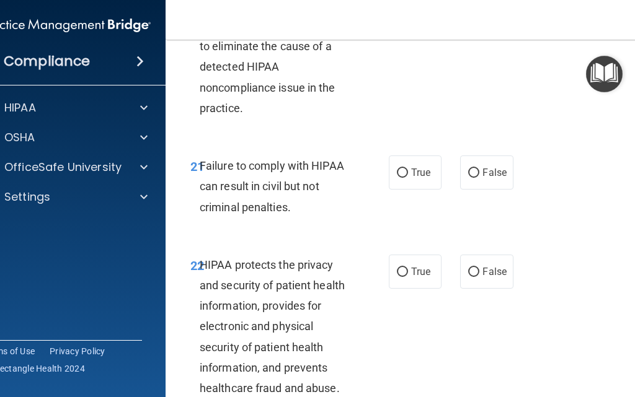
click at [291, 119] on div "A Corrective Action Plan by a practice is defined as the change or action imple…" at bounding box center [281, 47] width 163 height 144
click at [306, 213] on span "Failure to comply with HIPAA can result in civil but not criminal penalties." at bounding box center [272, 186] width 144 height 54
click at [317, 218] on div "Failure to comply with HIPAA can result in civil but not criminal penalties." at bounding box center [281, 187] width 163 height 62
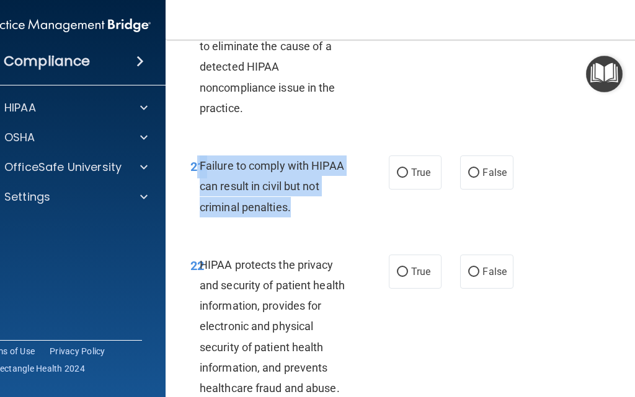
drag, startPoint x: 304, startPoint y: 279, endPoint x: 189, endPoint y: 224, distance: 127.5
click at [190, 224] on div "21 Failure to comply with HIPAA can result in civil but not criminal penalties." at bounding box center [289, 190] width 235 height 68
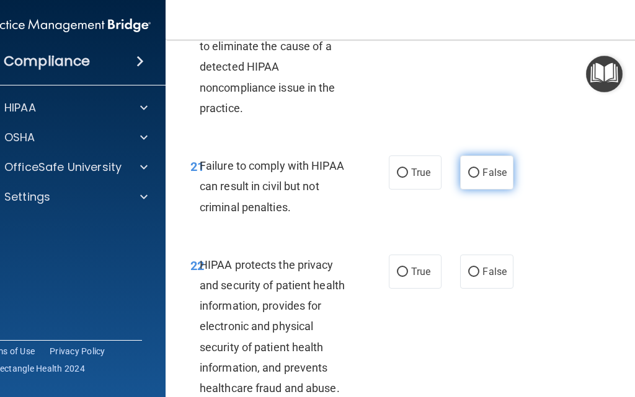
click at [493, 178] on span "False" at bounding box center [494, 173] width 24 height 12
click at [479, 178] on input "False" at bounding box center [473, 173] width 11 height 9
radio input "true"
click at [395, 125] on div "20 A Corrective Action Plan by a practice is defined as the change or action im…" at bounding box center [289, 50] width 235 height 151
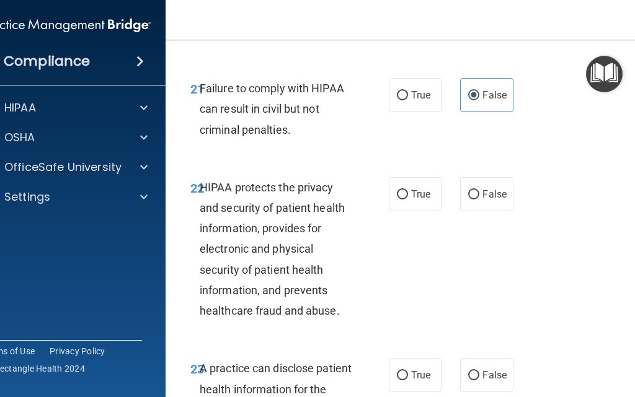
scroll to position [3028, 0]
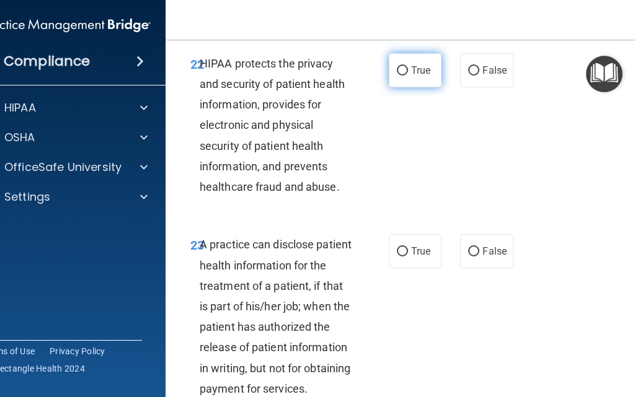
click at [425, 76] on span "True" at bounding box center [420, 70] width 19 height 12
click at [408, 76] on input "True" at bounding box center [402, 70] width 11 height 9
radio input "true"
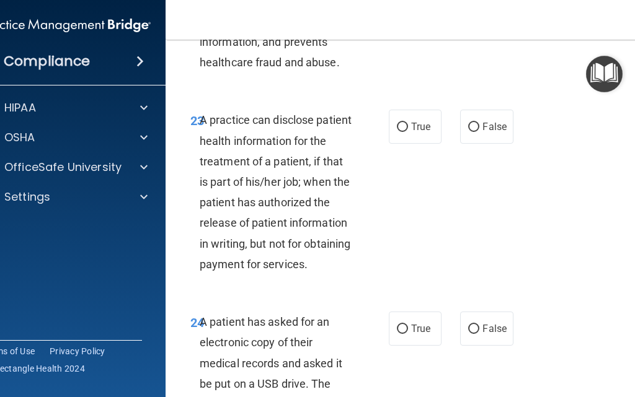
scroll to position [3199, 0]
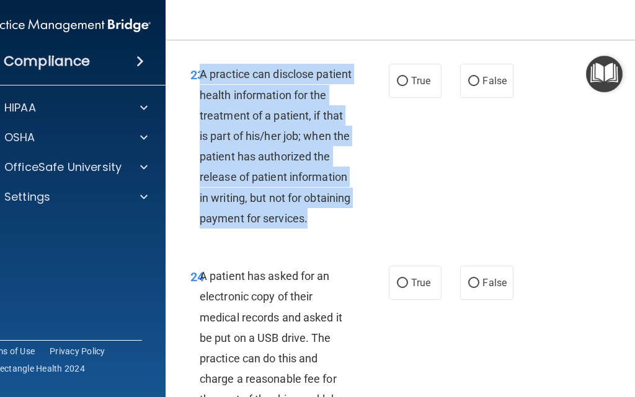
drag, startPoint x: 296, startPoint y: 314, endPoint x: 196, endPoint y: 138, distance: 202.8
click at [196, 138] on div "23 A practice can disclose patient health information for the treatment of a pa…" at bounding box center [289, 149] width 235 height 171
drag, startPoint x: 348, startPoint y: 208, endPoint x: 367, endPoint y: 190, distance: 26.4
click at [348, 208] on div "A practice can disclose patient health information for the treatment of a patie…" at bounding box center [281, 146] width 163 height 165
click at [473, 86] on input "False" at bounding box center [473, 81] width 11 height 9
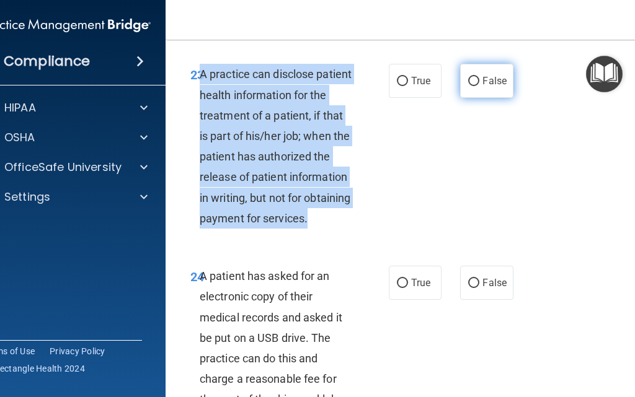
radio input "true"
click at [390, 217] on div "23 A practice can disclose patient health information for the treatment of a pa…" at bounding box center [289, 149] width 235 height 171
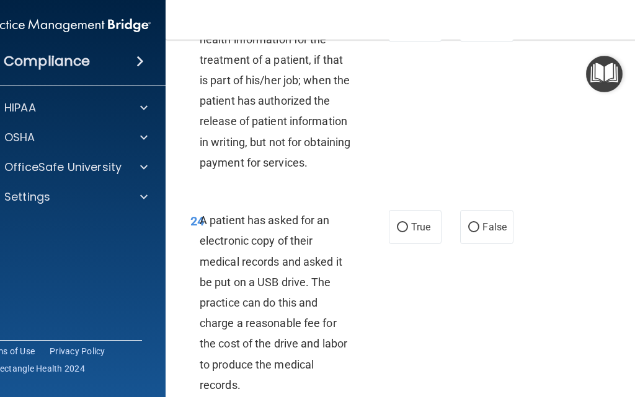
scroll to position [3416, 0]
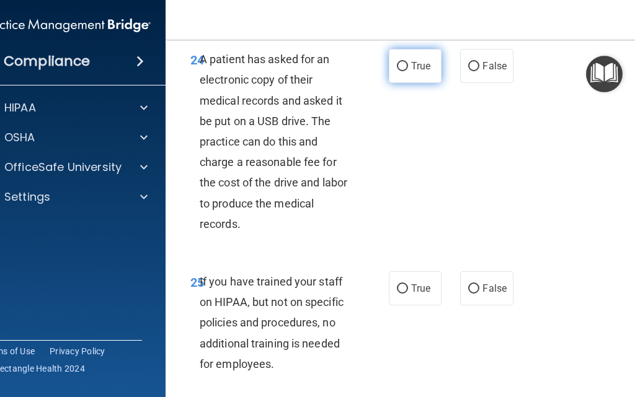
click at [394, 83] on label "True" at bounding box center [415, 66] width 53 height 34
click at [397, 71] on input "True" at bounding box center [402, 66] width 11 height 9
radio input "true"
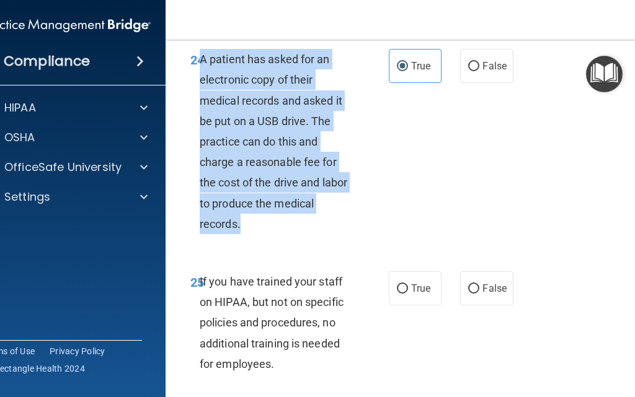
drag, startPoint x: 267, startPoint y: 317, endPoint x: 196, endPoint y: 143, distance: 187.9
click at [196, 143] on div "24 A patient has asked for an electronic copy of their medical records and aske…" at bounding box center [289, 144] width 235 height 191
click at [302, 195] on div "A patient has asked for an electronic copy of their medical records and asked i…" at bounding box center [281, 141] width 163 height 185
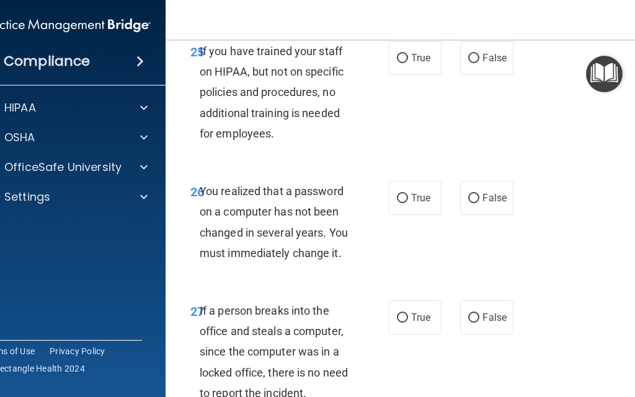
scroll to position [3648, 0]
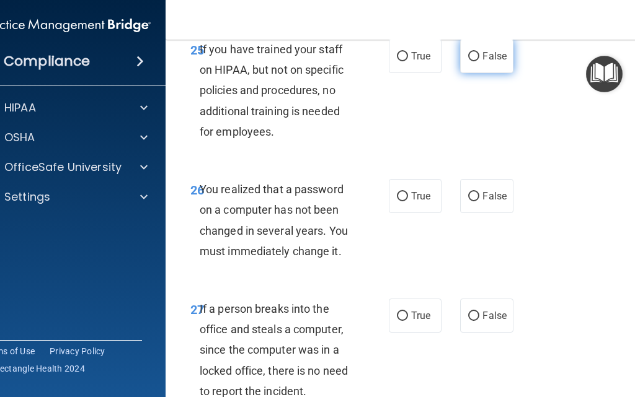
click at [477, 73] on label "False" at bounding box center [486, 56] width 53 height 34
click at [477, 61] on input "False" at bounding box center [473, 56] width 11 height 9
radio input "true"
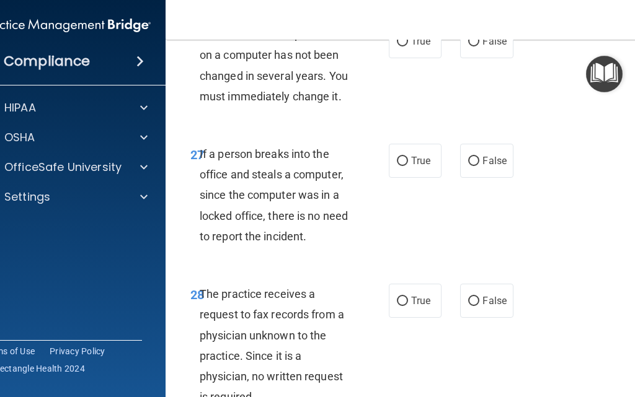
click at [322, 107] on div "You realized that a password on a computer has not been changed in several year…" at bounding box center [281, 65] width 163 height 82
click at [340, 113] on div "26 You realized that a password on a computer has not been changed in several y…" at bounding box center [289, 68] width 235 height 89
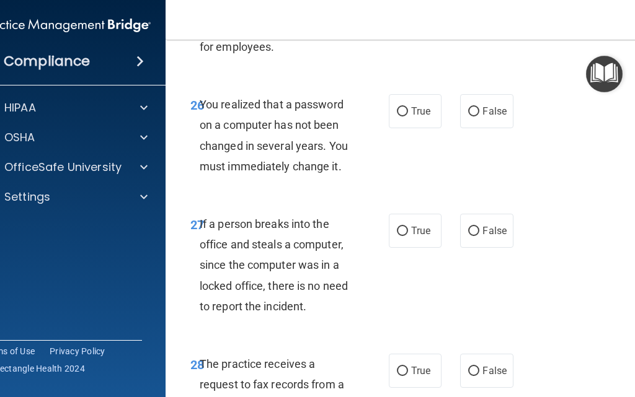
scroll to position [3741, 0]
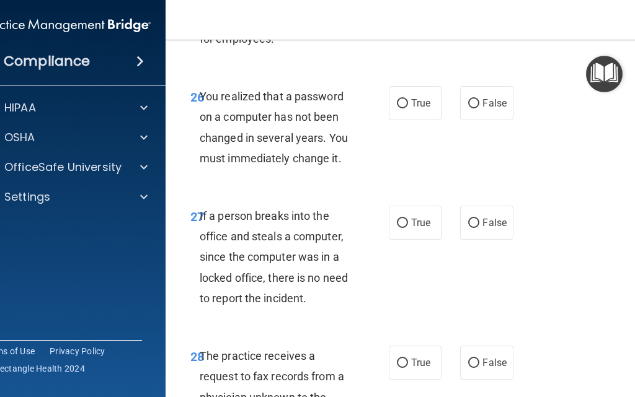
click at [316, 169] on div "You realized that a password on a computer has not been changed in several year…" at bounding box center [281, 127] width 163 height 82
click at [295, 165] on span "You realized that a password on a computer has not been changed in several year…" at bounding box center [274, 127] width 148 height 75
drag, startPoint x: 259, startPoint y: 235, endPoint x: 315, endPoint y: 237, distance: 55.8
click at [315, 165] on span "You realized that a password on a computer has not been changed in several year…" at bounding box center [274, 127] width 148 height 75
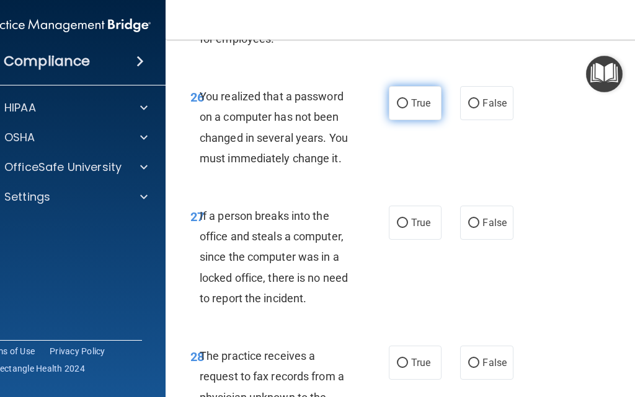
click at [396, 120] on label "True" at bounding box center [415, 103] width 53 height 34
click at [397, 108] on input "True" at bounding box center [402, 103] width 11 height 9
radio input "true"
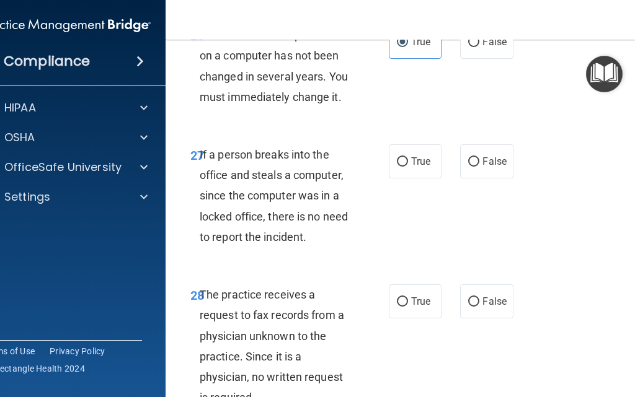
scroll to position [3943, 0]
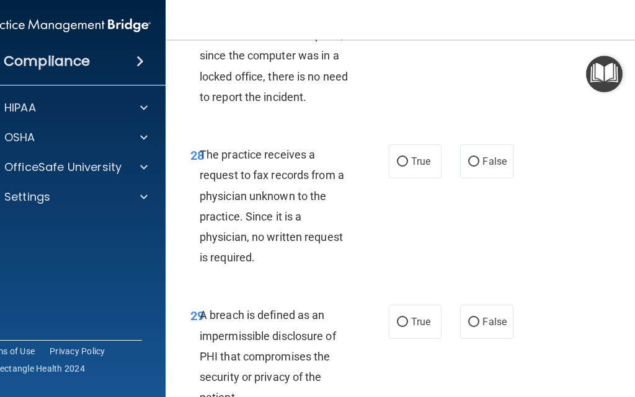
click at [296, 103] on span "If a person breaks into the office and steals a computer, since the computer wa…" at bounding box center [274, 55] width 148 height 95
click at [468, 27] on input "False" at bounding box center [473, 21] width 11 height 9
radio input "true"
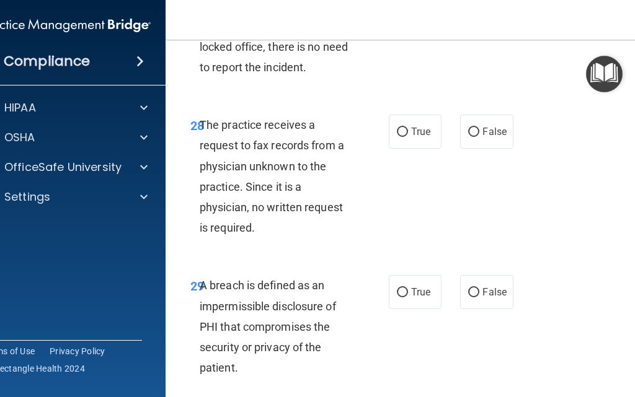
scroll to position [4036, 0]
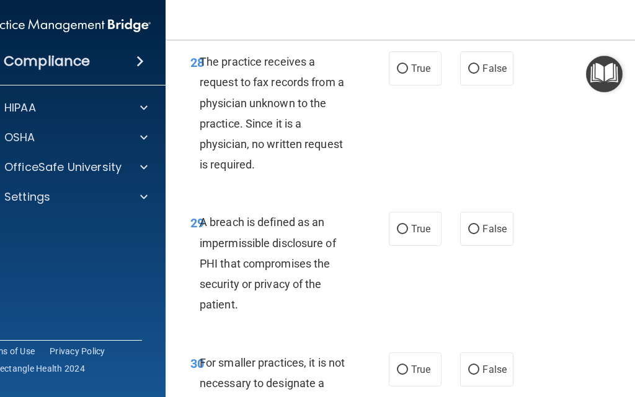
click at [315, 175] on div "The practice receives a request to fax records from a physician unknown to the …" at bounding box center [281, 112] width 163 height 123
click at [475, 86] on label "False" at bounding box center [486, 68] width 53 height 34
click at [475, 74] on input "False" at bounding box center [473, 68] width 11 height 9
radio input "true"
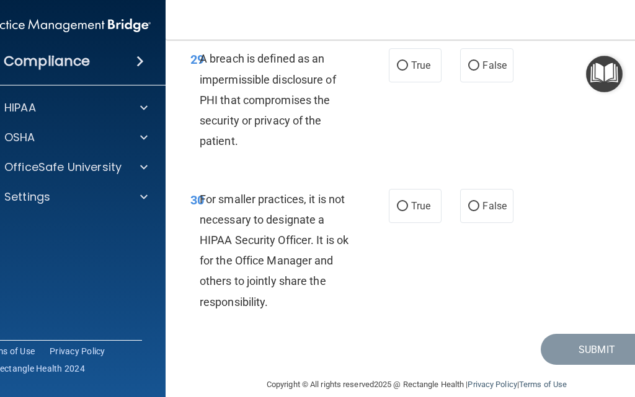
scroll to position [4206, 0]
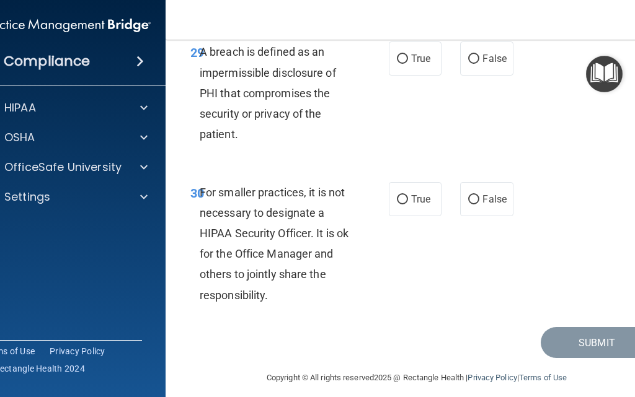
click at [288, 144] on div "A breach is defined as an impermissible disclosure of PHI that compromises the …" at bounding box center [281, 93] width 163 height 103
click at [412, 76] on label "True" at bounding box center [415, 59] width 53 height 34
click at [408, 64] on input "True" at bounding box center [402, 59] width 11 height 9
radio input "true"
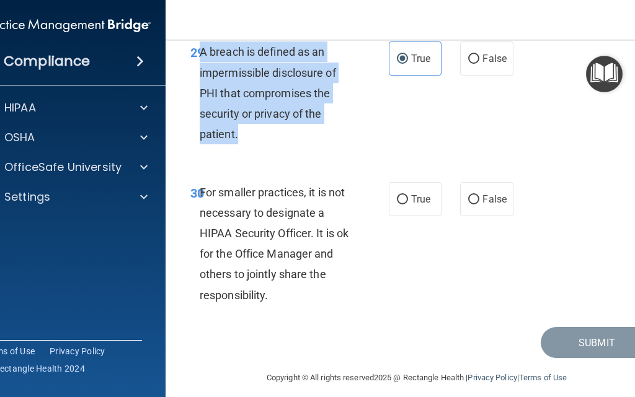
drag, startPoint x: 288, startPoint y: 220, endPoint x: 192, endPoint y: 127, distance: 133.7
click at [193, 126] on div "29 A breach is defined as an impermissible disclosure of PHI that compromises t…" at bounding box center [289, 96] width 235 height 109
click at [324, 144] on div "A breach is defined as an impermissible disclosure of PHI that compromises the …" at bounding box center [281, 93] width 163 height 103
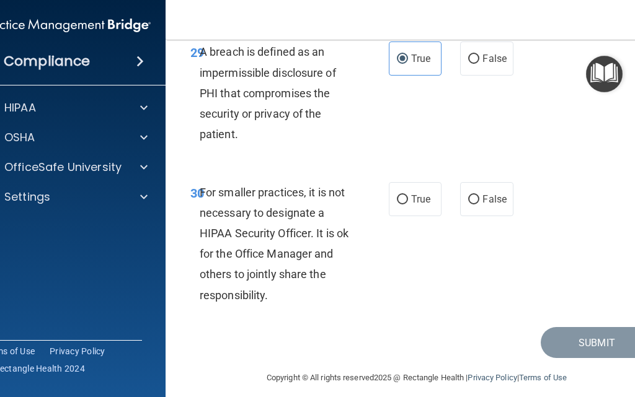
scroll to position [4299, 0]
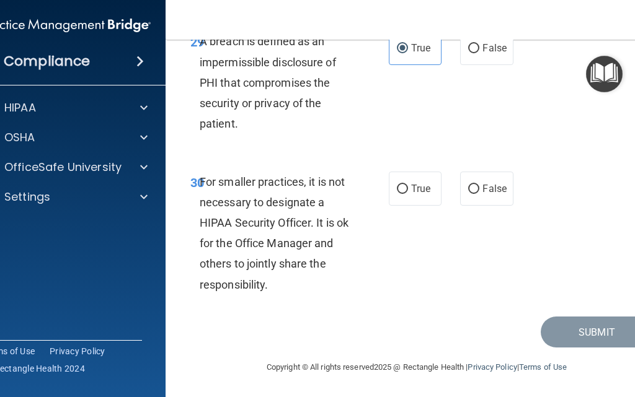
click at [257, 238] on span "For smaller practices, it is not necessary to designate a HIPAA Security Office…" at bounding box center [274, 233] width 149 height 116
click at [304, 301] on div "30 For smaller practices, it is not necessary to designate a HIPAA Security Off…" at bounding box center [289, 237] width 235 height 130
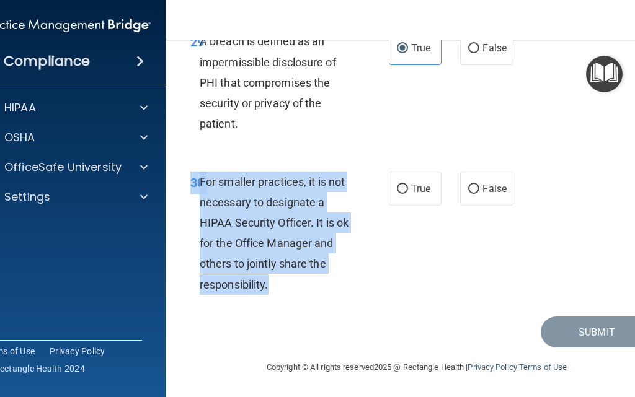
drag, startPoint x: 280, startPoint y: 291, endPoint x: 188, endPoint y: 181, distance: 143.0
click at [188, 181] on div "30 For smaller practices, it is not necessary to designate a HIPAA Security Off…" at bounding box center [289, 237] width 235 height 130
click at [278, 250] on span "For smaller practices, it is not necessary to designate a HIPAA Security Office…" at bounding box center [274, 233] width 149 height 116
drag, startPoint x: 312, startPoint y: 286, endPoint x: 206, endPoint y: 158, distance: 165.9
click at [206, 156] on div "30 For smaller practices, it is not necessary to designate a HIPAA Security Off…" at bounding box center [416, 236] width 471 height 161
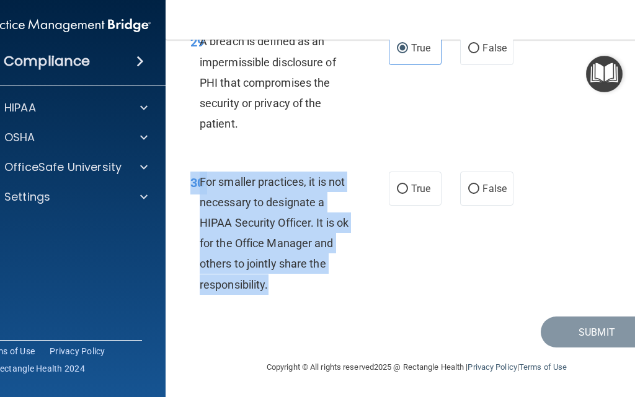
click at [303, 221] on span "For smaller practices, it is not necessary to designate a HIPAA Security Office…" at bounding box center [274, 233] width 149 height 116
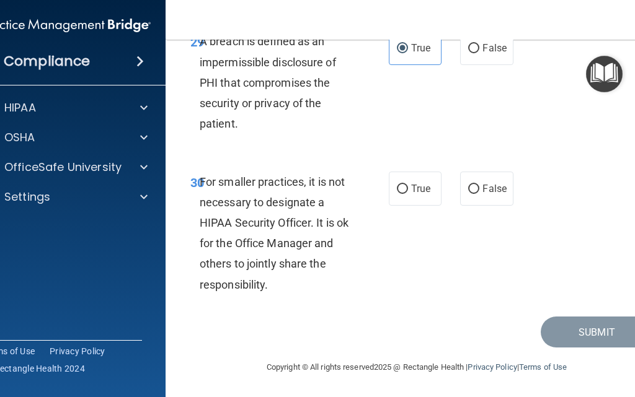
click at [517, 178] on div "30 For smaller practices, it is not necessary to designate a HIPAA Security Off…" at bounding box center [416, 236] width 471 height 161
click at [490, 196] on label "False" at bounding box center [486, 189] width 53 height 34
click at [479, 194] on input "False" at bounding box center [473, 189] width 11 height 9
radio input "true"
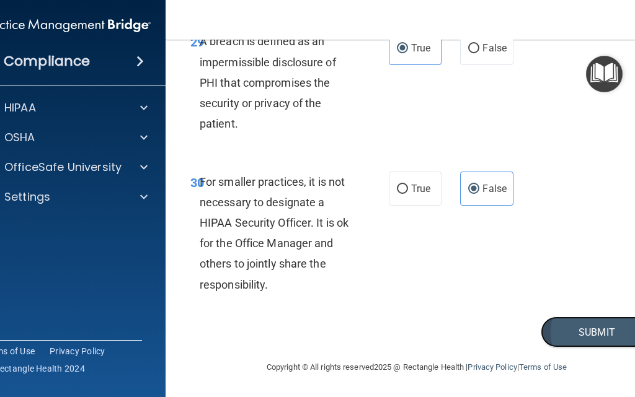
click at [592, 333] on button "Submit" at bounding box center [596, 333] width 112 height 32
click at [284, 117] on div "A breach is defined as an impermissible disclosure of PHI that compromises the …" at bounding box center [281, 82] width 163 height 103
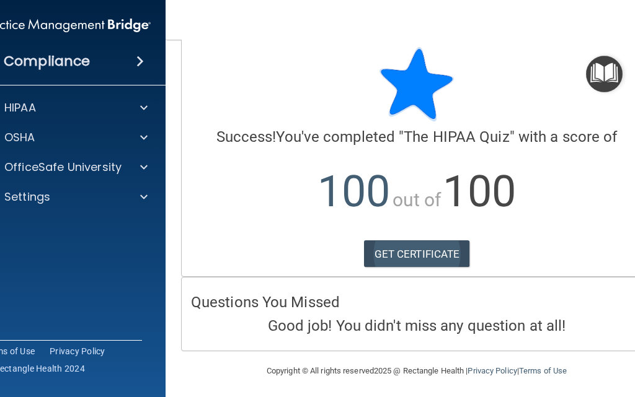
scroll to position [19, 0]
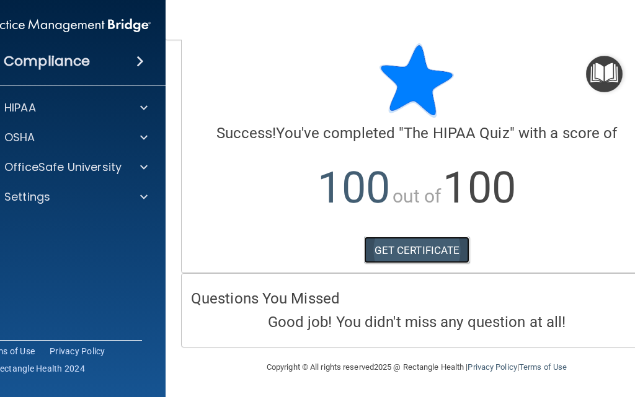
click at [429, 251] on link "GET CERTIFICATE" at bounding box center [417, 250] width 106 height 27
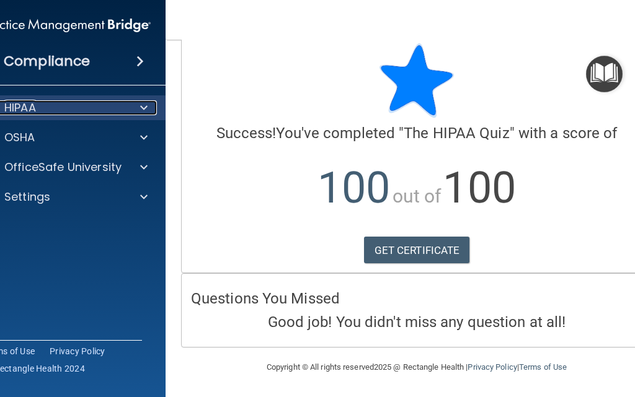
click at [91, 104] on div "HIPAA" at bounding box center [50, 107] width 154 height 15
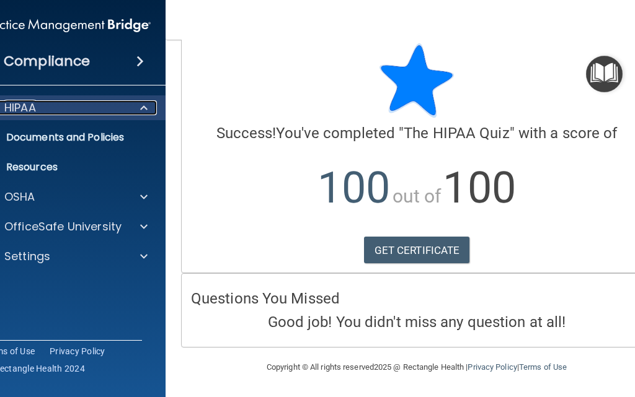
click at [69, 102] on div "HIPAA" at bounding box center [50, 107] width 154 height 15
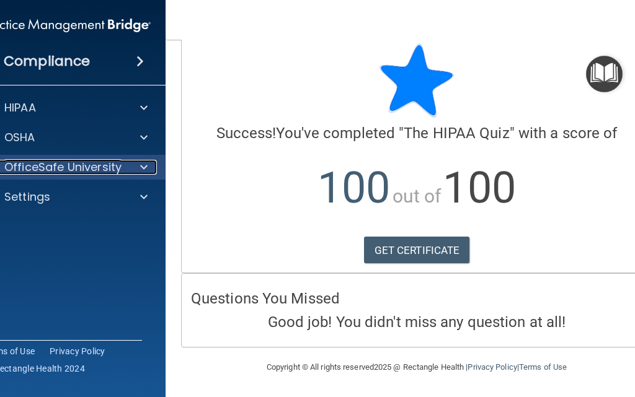
click at [80, 168] on p "OfficeSafe University" at bounding box center [62, 167] width 117 height 15
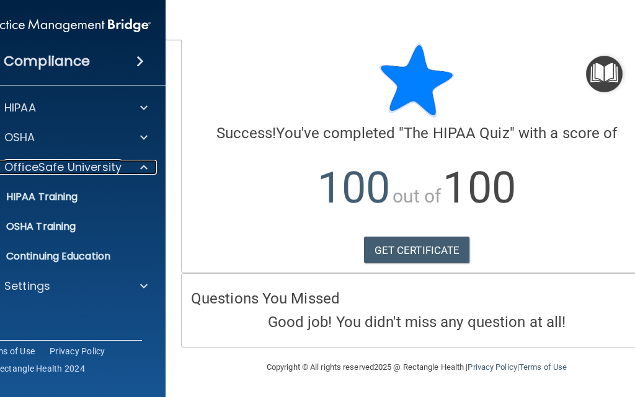
scroll to position [0, 0]
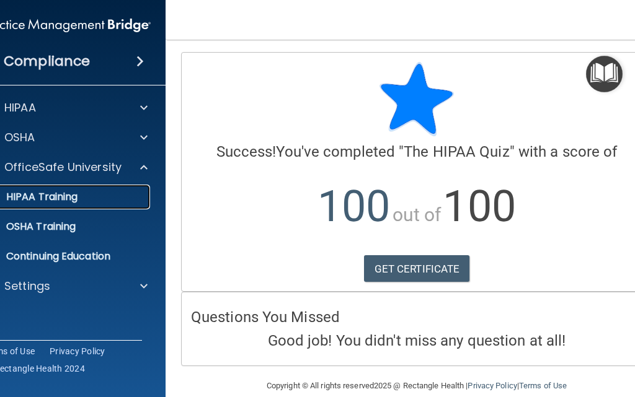
click at [66, 203] on p "HIPAA Training" at bounding box center [26, 197] width 102 height 12
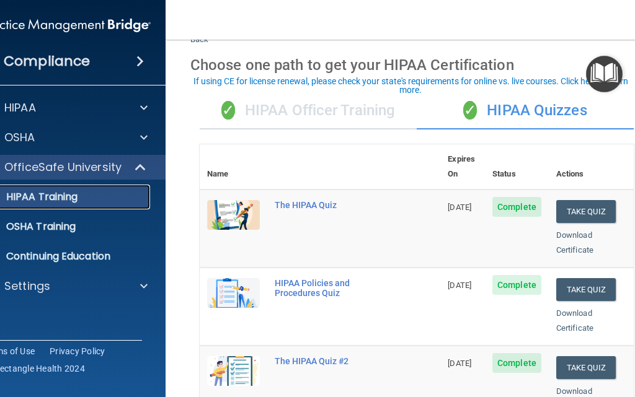
scroll to position [46, 0]
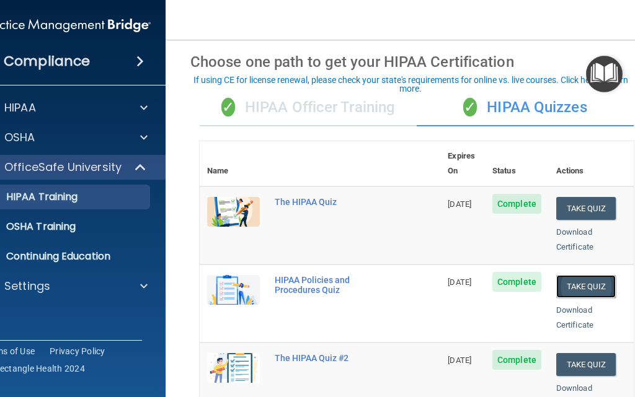
click at [584, 275] on button "Take Quiz" at bounding box center [585, 286] width 59 height 23
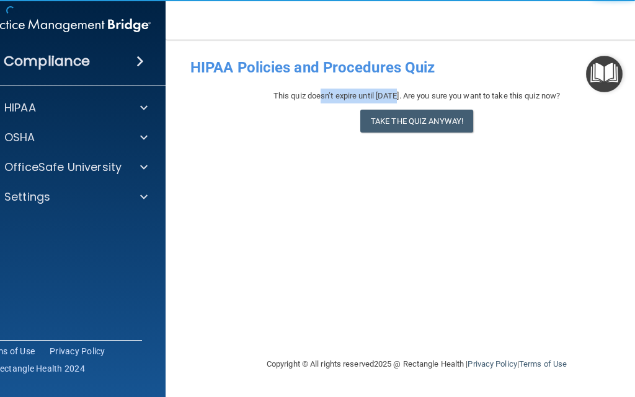
drag, startPoint x: 307, startPoint y: 97, endPoint x: 388, endPoint y: 102, distance: 81.4
click at [388, 102] on div "This quiz doesn’t expire until 01/22/2026. Are you sure you want to take this q…" at bounding box center [416, 96] width 452 height 15
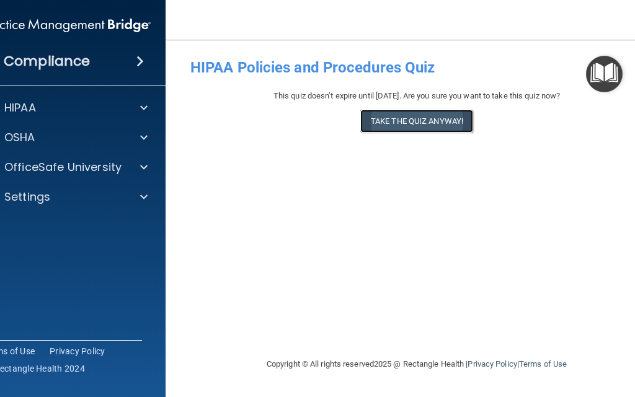
click at [395, 119] on button "Take the quiz anyway!" at bounding box center [416, 121] width 113 height 23
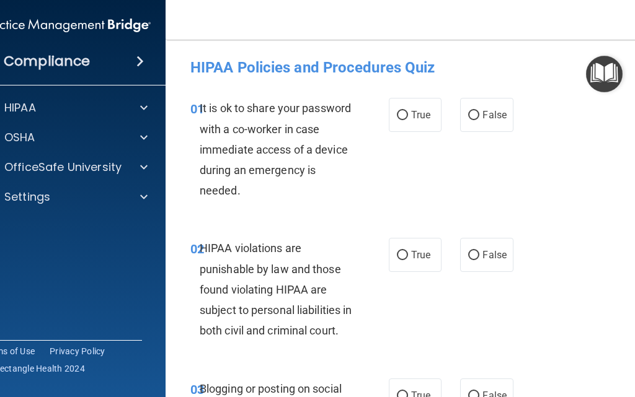
click at [270, 131] on span "It is ok to share your password with a co-worker in case immediate access of a …" at bounding box center [275, 149] width 151 height 95
click at [482, 132] on label "False" at bounding box center [486, 115] width 53 height 34
click at [479, 120] on input "False" at bounding box center [473, 115] width 11 height 9
radio input "true"
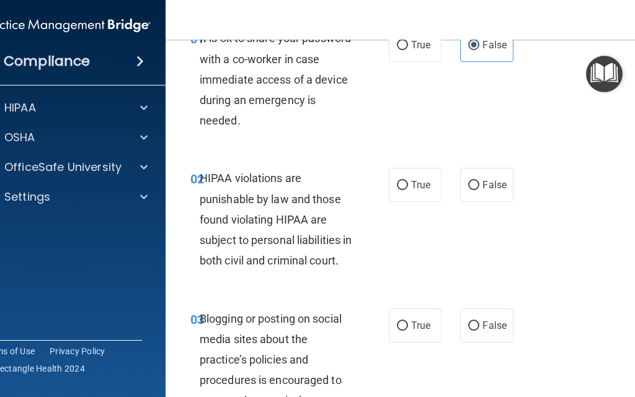
scroll to position [77, 0]
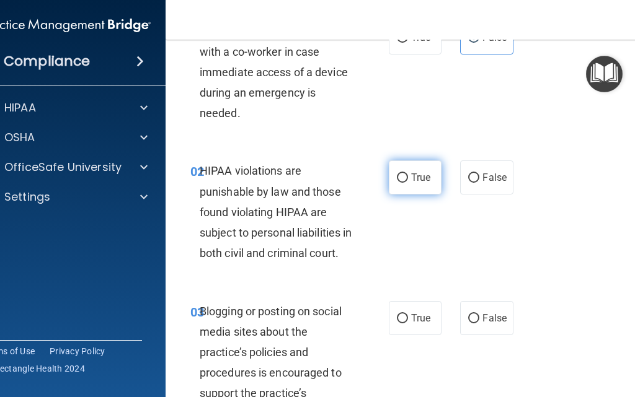
click at [408, 169] on label "True" at bounding box center [415, 178] width 53 height 34
click at [408, 174] on input "True" at bounding box center [402, 178] width 11 height 9
radio input "true"
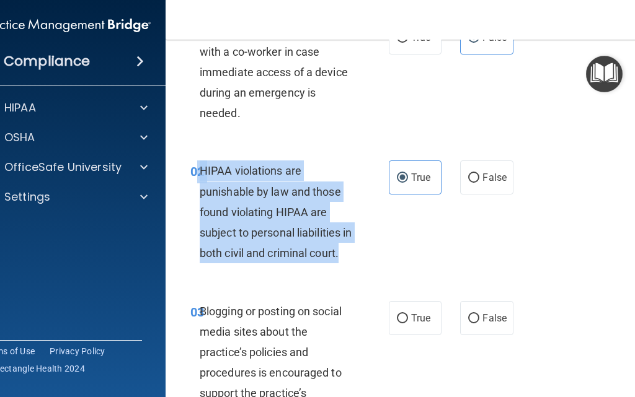
drag, startPoint x: 244, startPoint y: 259, endPoint x: 188, endPoint y: 165, distance: 108.6
click at [190, 164] on div "02 HIPAA violations are punishable by law and those found violating HIPAA are s…" at bounding box center [289, 215] width 235 height 109
click at [323, 232] on span "HIPAA violations are punishable by law and those found violating HIPAA are subj…" at bounding box center [276, 211] width 152 height 95
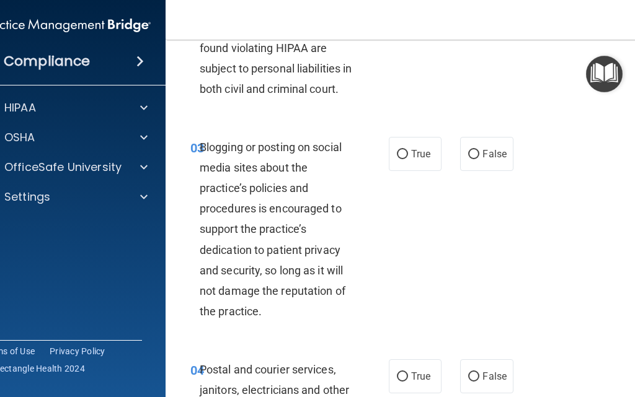
scroll to position [248, 0]
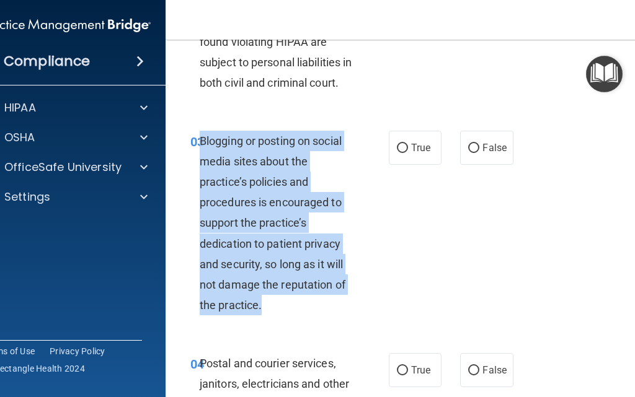
drag, startPoint x: 291, startPoint y: 336, endPoint x: 196, endPoint y: 161, distance: 199.7
click at [196, 161] on div "03 Blogging or posting on social media sites about the practice’s policies and …" at bounding box center [289, 226] width 235 height 191
click at [471, 153] on input "False" at bounding box center [473, 148] width 11 height 9
radio input "true"
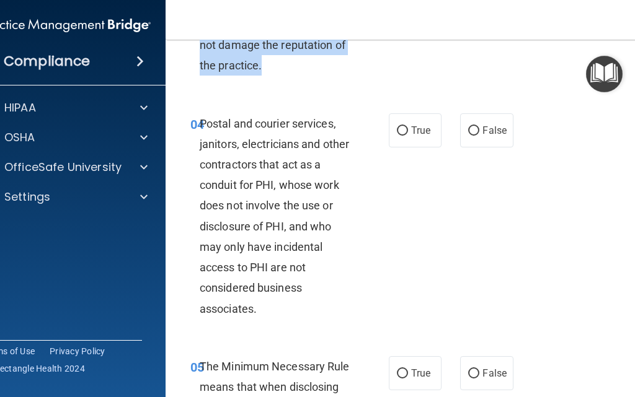
scroll to position [511, 0]
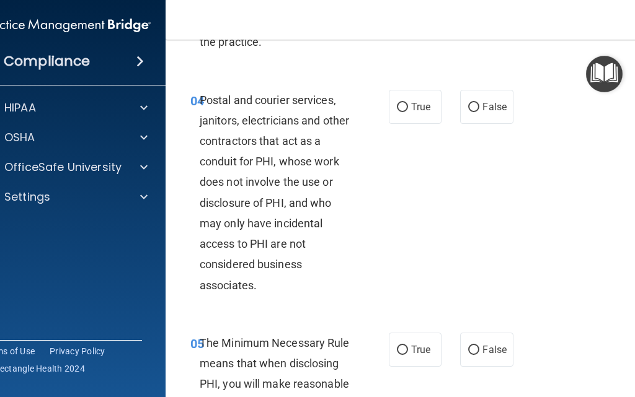
click at [360, 160] on div "04 Postal and courier services, janitors, electricians and other contractors th…" at bounding box center [289, 196] width 235 height 212
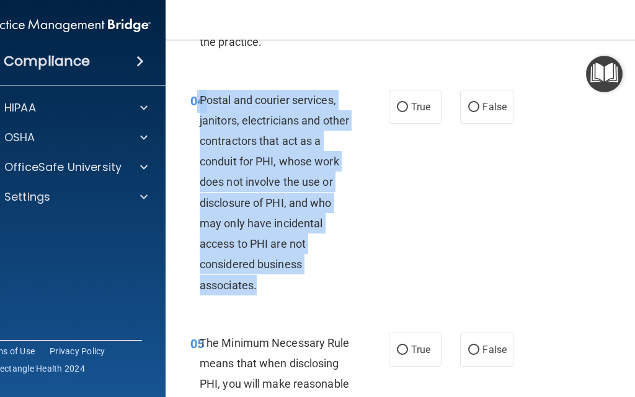
drag, startPoint x: 278, startPoint y: 312, endPoint x: 193, endPoint y: 121, distance: 208.1
click at [193, 121] on div "04 Postal and courier services, janitors, electricians and other contractors th…" at bounding box center [289, 196] width 235 height 212
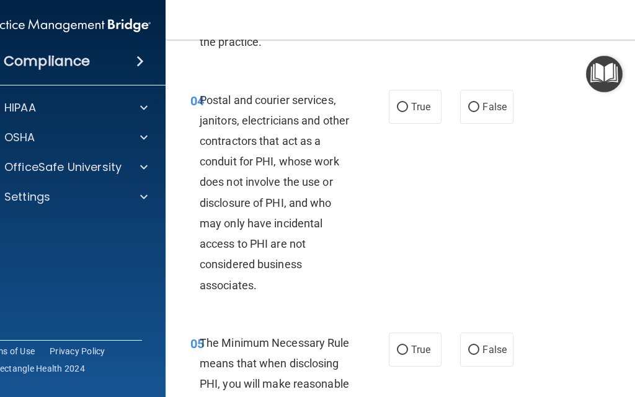
click at [417, 105] on div "04 Postal and courier services, janitors, electricians and other contractors th…" at bounding box center [416, 195] width 471 height 243
click at [411, 113] on span "True" at bounding box center [420, 107] width 19 height 12
click at [408, 112] on input "True" at bounding box center [402, 107] width 11 height 9
radio input "true"
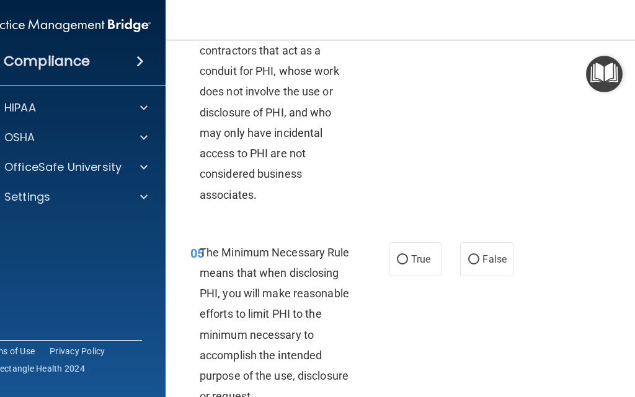
scroll to position [728, 0]
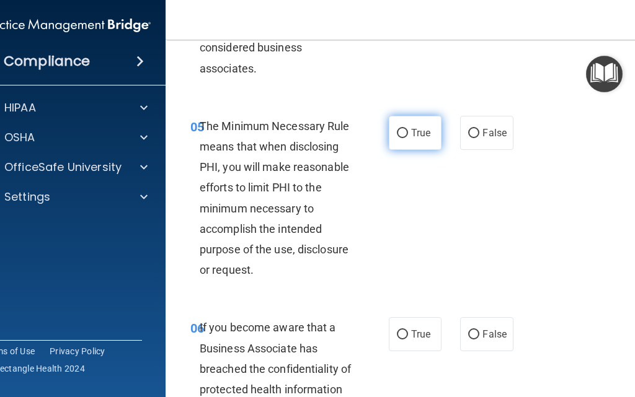
click at [428, 150] on label "True" at bounding box center [415, 133] width 53 height 34
click at [408, 138] on input "True" at bounding box center [402, 133] width 11 height 9
radio input "true"
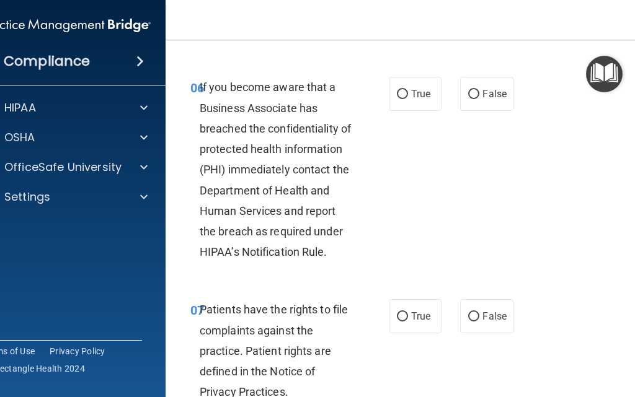
scroll to position [976, 0]
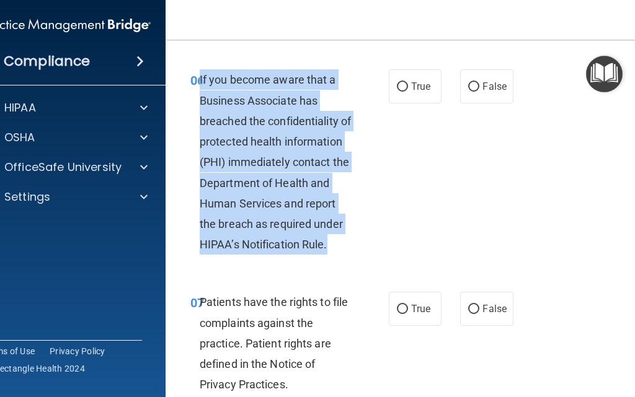
drag, startPoint x: 338, startPoint y: 277, endPoint x: 196, endPoint y: 98, distance: 228.9
click at [196, 98] on div "06 If you become aware that a Business Associate has breached the confidentiali…" at bounding box center [289, 164] width 235 height 191
click at [312, 214] on div "If you become aware that a Business Associate has breached the confidentiality …" at bounding box center [281, 161] width 163 height 185
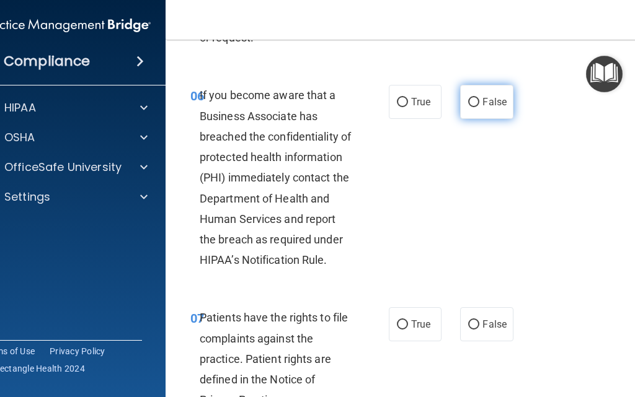
click at [488, 119] on label "False" at bounding box center [486, 102] width 53 height 34
click at [479, 107] on input "False" at bounding box center [473, 102] width 11 height 9
radio input "true"
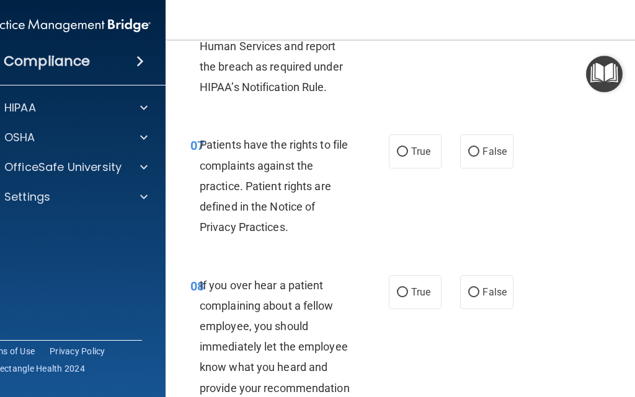
scroll to position [1146, 0]
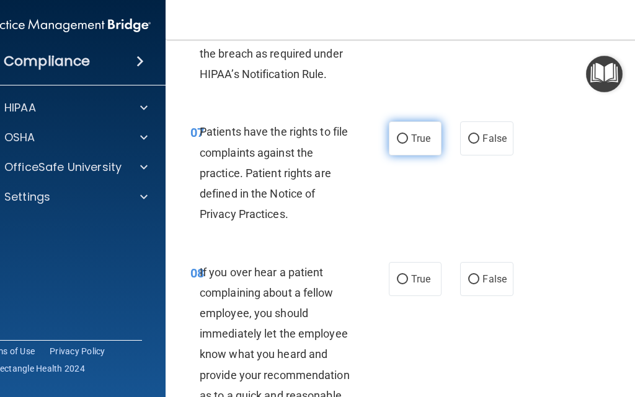
click at [400, 156] on label "True" at bounding box center [415, 138] width 53 height 34
click at [400, 144] on input "True" at bounding box center [402, 138] width 11 height 9
radio input "true"
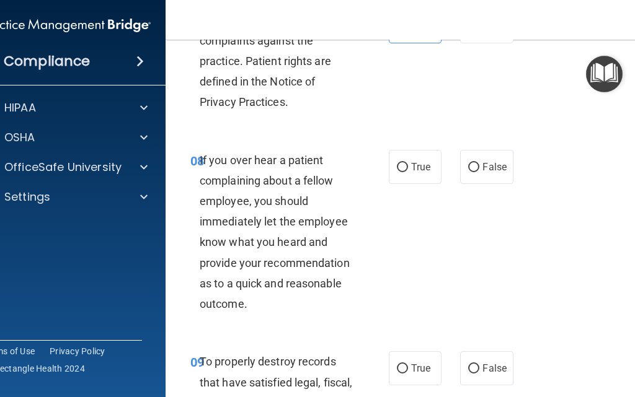
scroll to position [1270, 0]
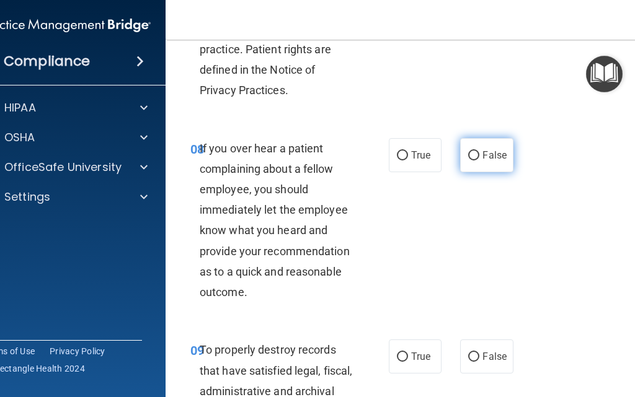
click at [478, 172] on label "False" at bounding box center [486, 155] width 53 height 34
click at [478, 161] on input "False" at bounding box center [473, 155] width 11 height 9
radio input "true"
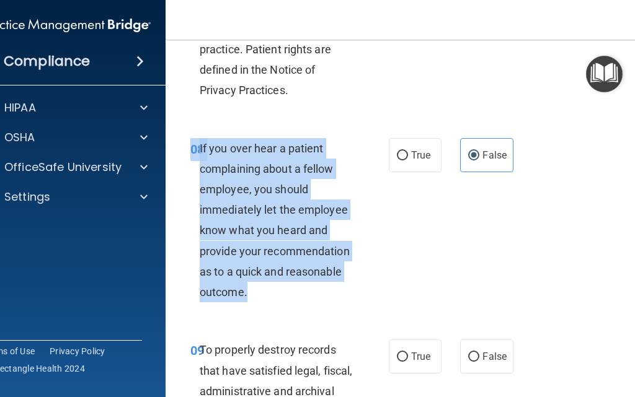
drag, startPoint x: 276, startPoint y: 303, endPoint x: 186, endPoint y: 168, distance: 162.3
click at [186, 168] on div "08 If you over hear a patient complaining about a fellow employee, you should i…" at bounding box center [289, 223] width 235 height 171
click at [389, 218] on div "08 If you over hear a patient complaining about a fellow employee, you should i…" at bounding box center [289, 223] width 235 height 171
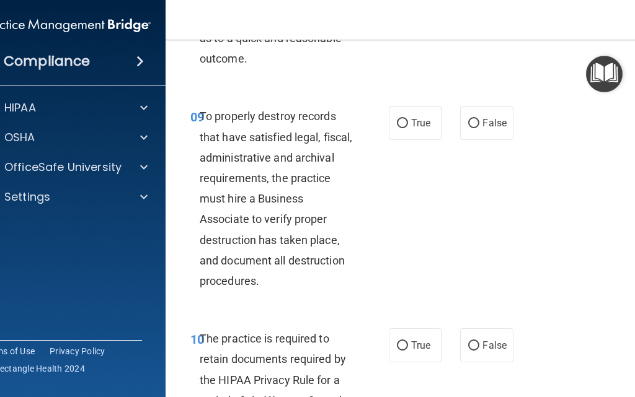
scroll to position [1534, 0]
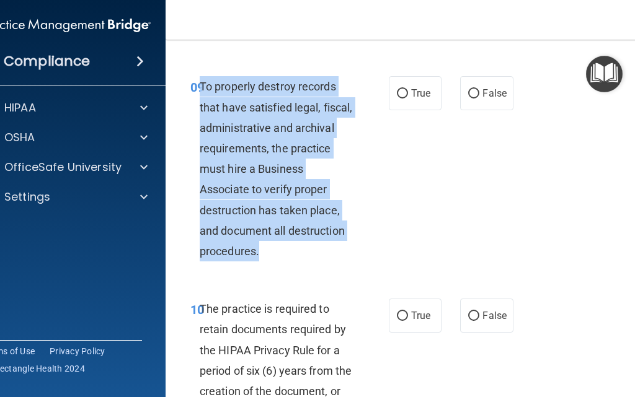
drag, startPoint x: 294, startPoint y: 283, endPoint x: 196, endPoint y: 110, distance: 199.2
click at [196, 110] on div "09 To properly destroy records that have satisfied legal, fiscal, administrativ…" at bounding box center [289, 171] width 235 height 191
click at [343, 161] on div "To properly destroy records that have satisfied legal, fiscal, administrative a…" at bounding box center [281, 168] width 163 height 185
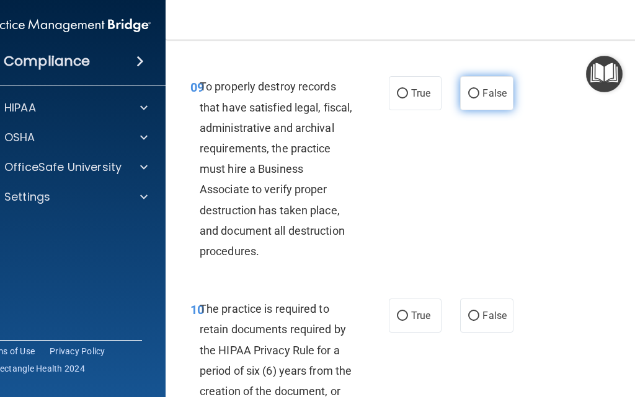
click at [484, 106] on label "False" at bounding box center [486, 93] width 53 height 34
click at [479, 99] on input "False" at bounding box center [473, 93] width 11 height 9
radio input "true"
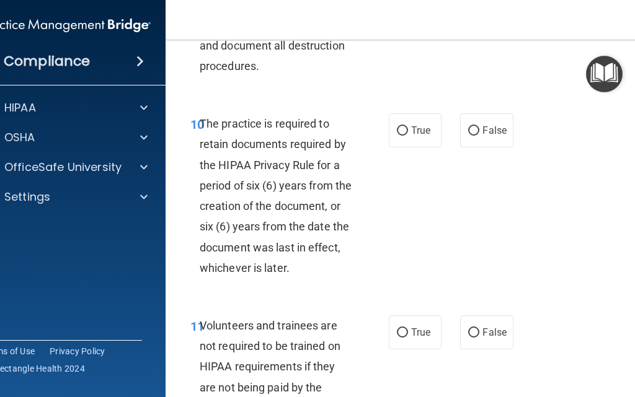
scroll to position [1720, 0]
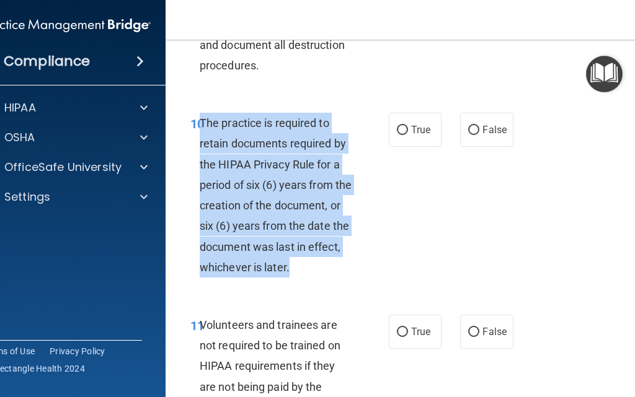
drag, startPoint x: 348, startPoint y: 290, endPoint x: 197, endPoint y: 144, distance: 209.9
click at [200, 144] on div "The practice is required to retain documents required by the HIPAA Privacy Rule…" at bounding box center [281, 195] width 163 height 165
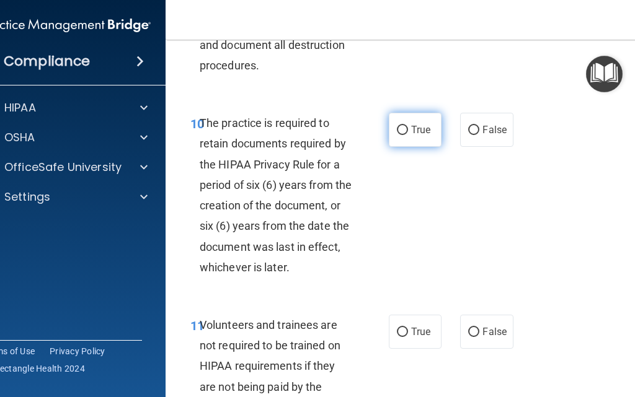
click at [417, 136] on span "True" at bounding box center [420, 130] width 19 height 12
click at [408, 135] on input "True" at bounding box center [402, 130] width 11 height 9
radio input "true"
click at [341, 247] on div "The practice is required to retain documents required by the HIPAA Privacy Rule…" at bounding box center [281, 195] width 163 height 165
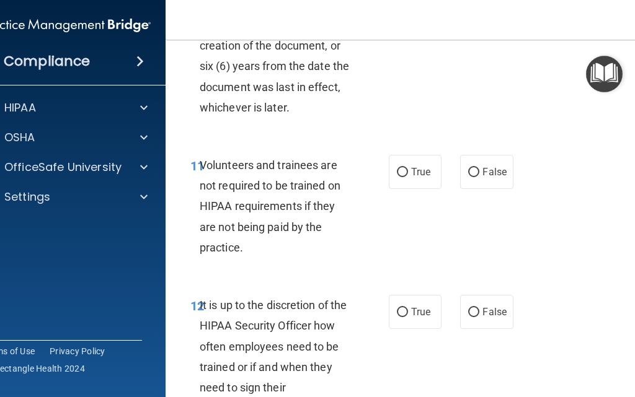
scroll to position [1906, 0]
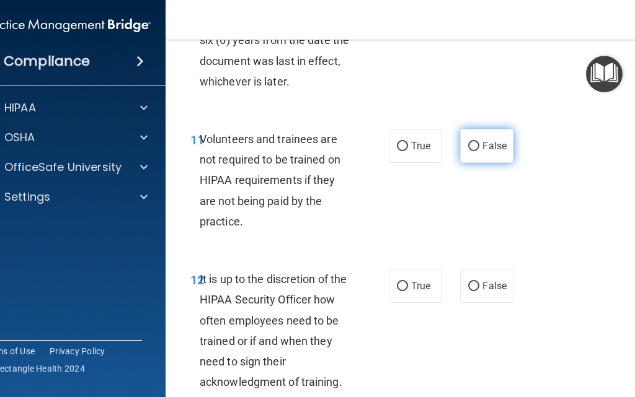
click at [488, 152] on span "False" at bounding box center [494, 146] width 24 height 12
click at [479, 151] on input "False" at bounding box center [473, 146] width 11 height 9
radio input "true"
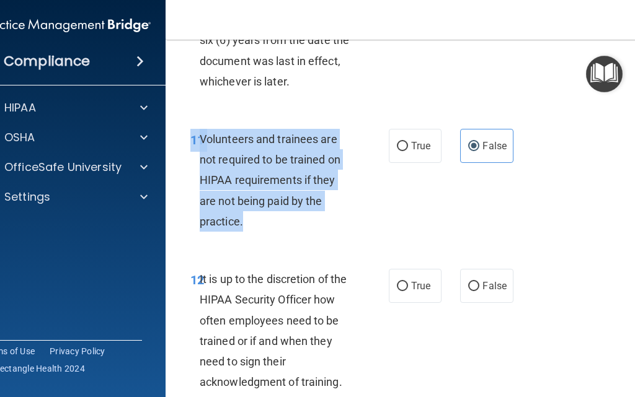
drag, startPoint x: 299, startPoint y: 248, endPoint x: 207, endPoint y: 164, distance: 124.6
click at [181, 144] on div "11 Volunteers and trainees are not required to be trained on HIPAA requirements…" at bounding box center [416, 183] width 471 height 140
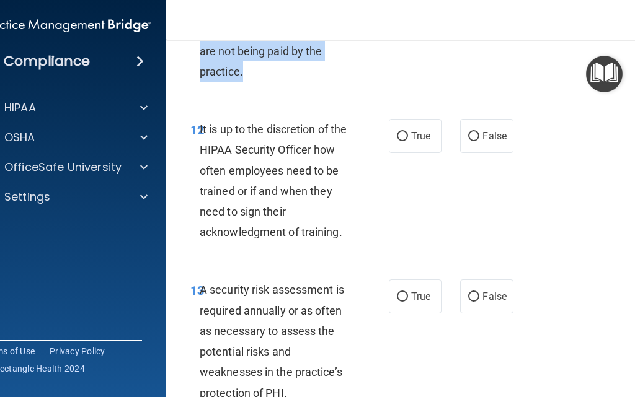
scroll to position [2061, 0]
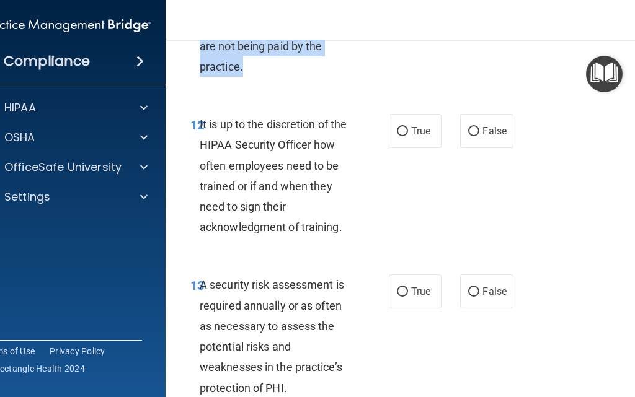
click at [325, 156] on div "It is up to the discretion of the HIPAA Security Officer how often employees ne…" at bounding box center [281, 175] width 163 height 123
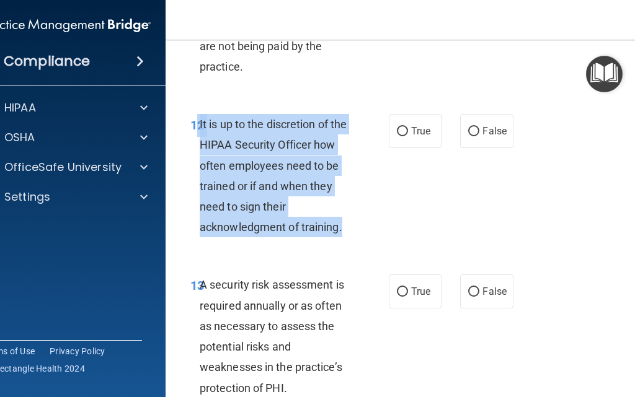
drag, startPoint x: 350, startPoint y: 257, endPoint x: 189, endPoint y: 144, distance: 196.7
click at [190, 141] on div "12 It is up to the discretion of the HIPAA Security Officer how often employees…" at bounding box center [289, 179] width 235 height 130
click at [470, 136] on input "False" at bounding box center [473, 131] width 11 height 9
radio input "true"
click at [362, 244] on div "12 It is up to the discretion of the HIPAA Security Officer how often employees…" at bounding box center [289, 179] width 235 height 130
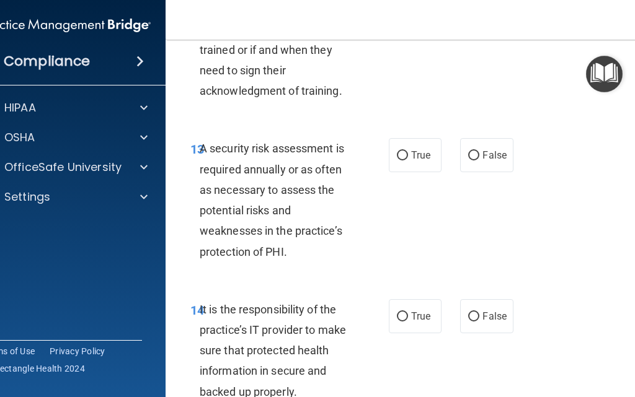
scroll to position [2215, 0]
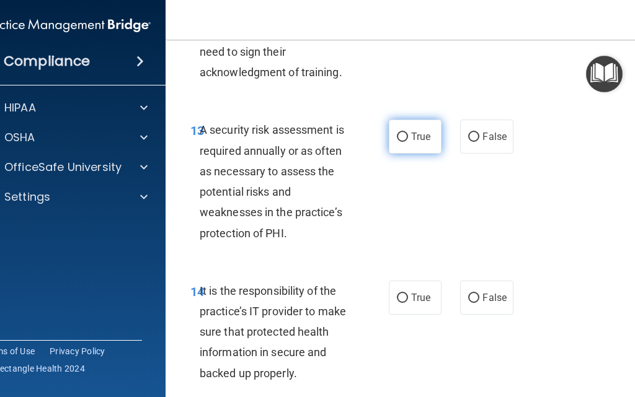
click at [398, 154] on label "True" at bounding box center [415, 137] width 53 height 34
click at [398, 142] on input "True" at bounding box center [402, 137] width 11 height 9
radio input "true"
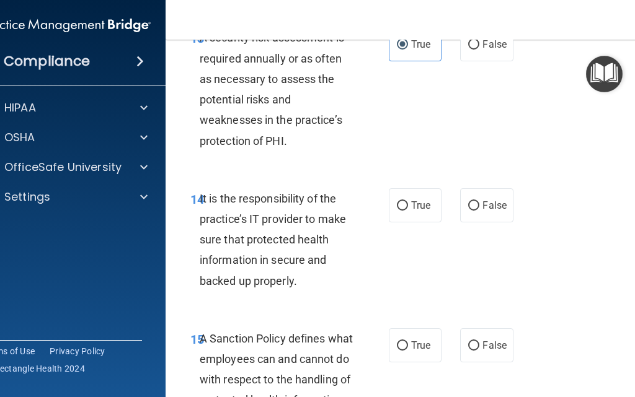
scroll to position [2308, 0]
click at [394, 222] on label "True" at bounding box center [415, 205] width 53 height 34
click at [397, 210] on input "True" at bounding box center [402, 205] width 11 height 9
radio input "true"
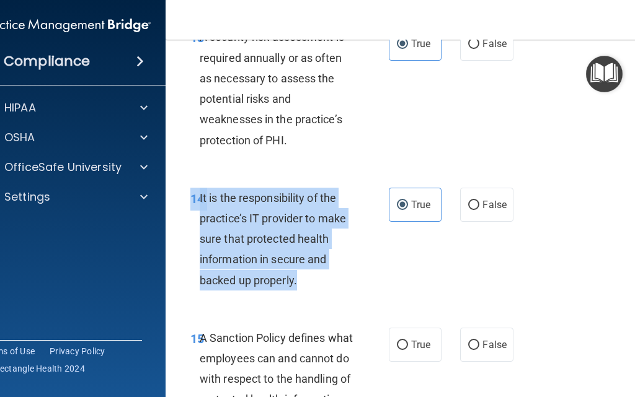
drag, startPoint x: 319, startPoint y: 306, endPoint x: 185, endPoint y: 221, distance: 158.8
click at [185, 221] on div "14 It is the responsibility of the practice’s IT provider to make sure that pro…" at bounding box center [289, 242] width 235 height 109
click at [301, 257] on span "It is the responsibility of the practice’s IT provider to make sure that protec…" at bounding box center [273, 238] width 146 height 95
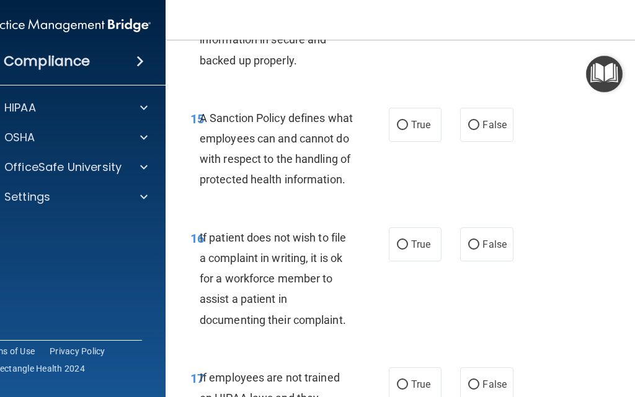
scroll to position [2541, 0]
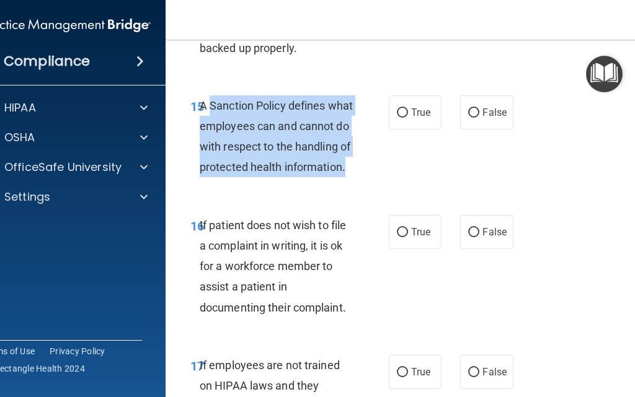
drag, startPoint x: 296, startPoint y: 215, endPoint x: 205, endPoint y: 134, distance: 122.0
click at [205, 134] on div "A Sanction Policy defines what employees can and cannot do with respect to the …" at bounding box center [281, 136] width 163 height 82
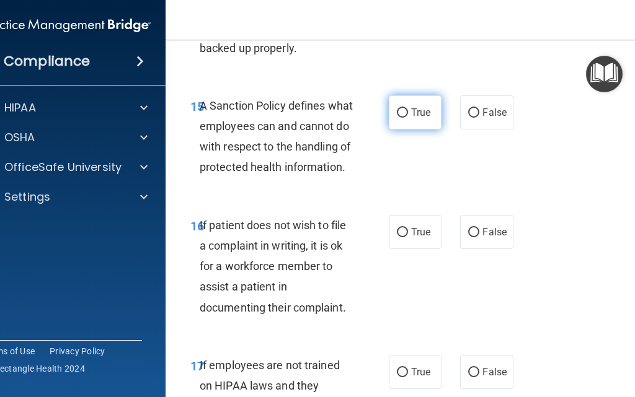
click at [418, 118] on span "True" at bounding box center [420, 113] width 19 height 12
click at [408, 118] on input "True" at bounding box center [402, 112] width 11 height 9
radio input "true"
click at [351, 178] on div "A Sanction Policy defines what employees can and cannot do with respect to the …" at bounding box center [281, 136] width 163 height 82
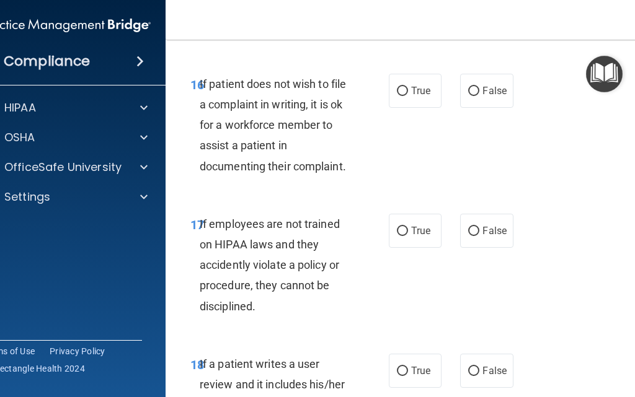
scroll to position [2696, 0]
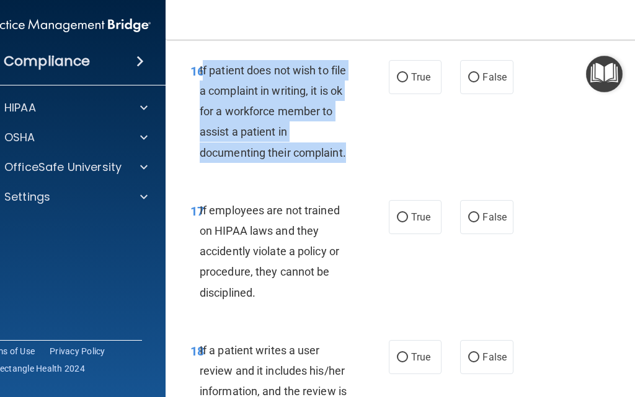
drag, startPoint x: 345, startPoint y: 203, endPoint x: 199, endPoint y: 114, distance: 170.5
click at [200, 110] on div "If patient does not wish to file a complaint in writing, it is ok for a workfor…" at bounding box center [281, 111] width 163 height 103
click at [334, 163] on div "If patient does not wish to file a complaint in writing, it is ok for a workfor…" at bounding box center [281, 111] width 163 height 103
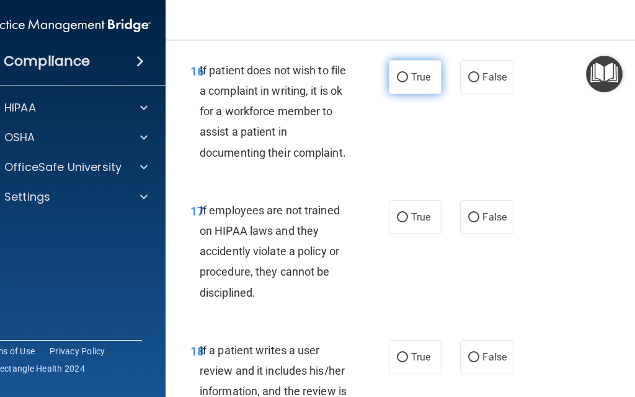
click at [389, 94] on label "True" at bounding box center [415, 77] width 53 height 34
click at [397, 82] on input "True" at bounding box center [402, 77] width 11 height 9
radio input "true"
click at [330, 159] on span "If patient does not wish to file a complaint in writing, it is ok for a workfor…" at bounding box center [273, 111] width 146 height 95
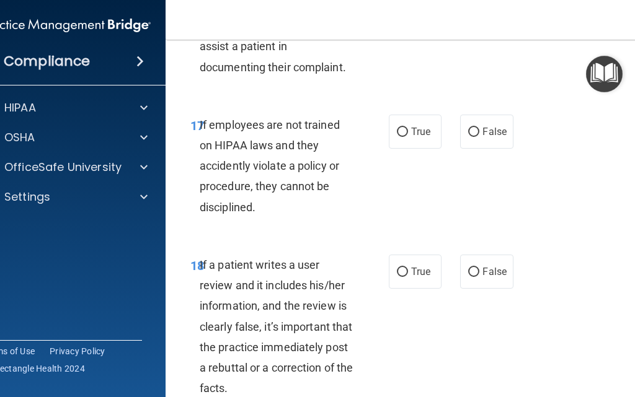
scroll to position [2820, 0]
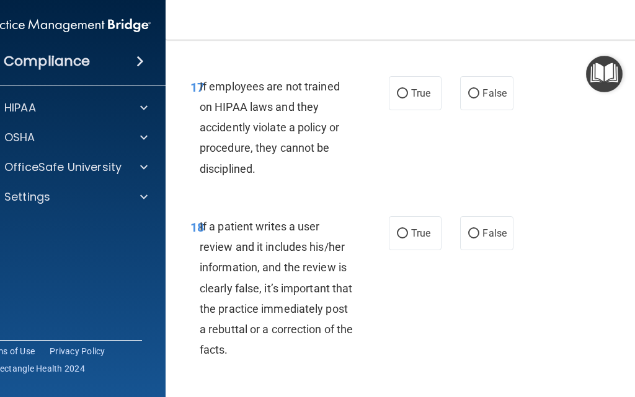
click at [518, 123] on div "17 If employees are not trained on HIPAA laws and they accidently violate a pol…" at bounding box center [416, 131] width 471 height 140
click at [493, 99] on span "False" at bounding box center [494, 93] width 24 height 12
click at [479, 99] on input "False" at bounding box center [473, 93] width 11 height 9
radio input "true"
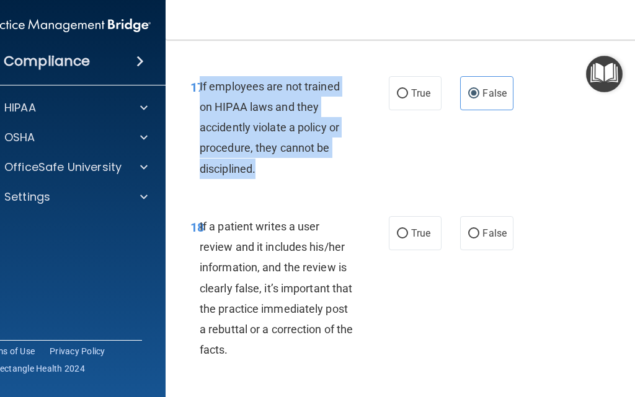
drag, startPoint x: 288, startPoint y: 218, endPoint x: 196, endPoint y: 125, distance: 130.1
click at [200, 125] on div "If employees are not trained on HIPAA laws and they accidently violate a policy…" at bounding box center [281, 127] width 163 height 103
click at [305, 179] on div "If employees are not trained on HIPAA laws and they accidently violate a policy…" at bounding box center [281, 127] width 163 height 103
drag, startPoint x: 310, startPoint y: 208, endPoint x: 183, endPoint y: 120, distance: 154.4
click at [184, 120] on div "17 If employees are not trained on HIPAA laws and they accidently violate a pol…" at bounding box center [289, 130] width 235 height 109
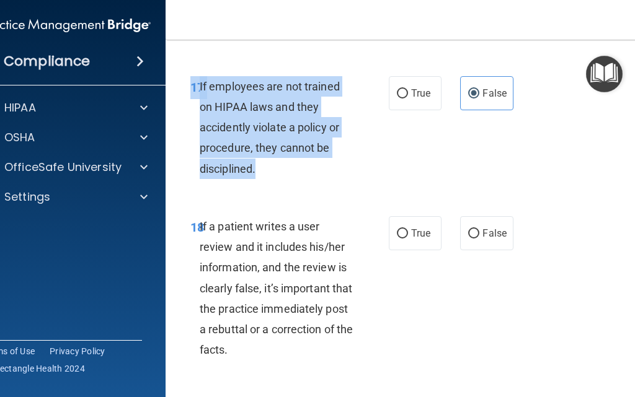
click at [282, 185] on div "17 If employees are not trained on HIPAA laws and they accidently violate a pol…" at bounding box center [289, 130] width 235 height 109
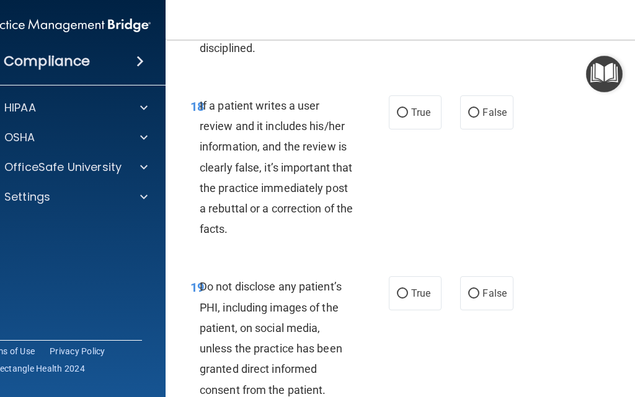
scroll to position [2944, 0]
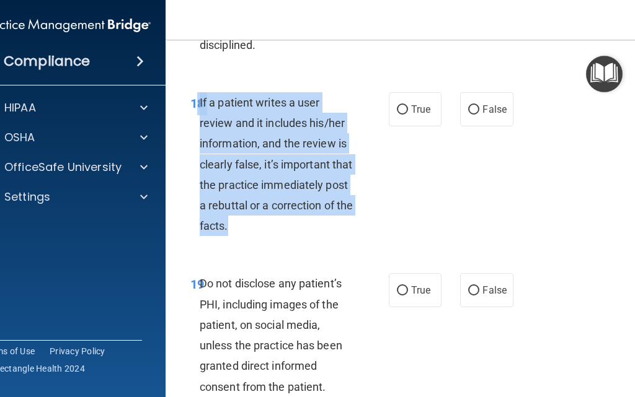
drag, startPoint x: 294, startPoint y: 276, endPoint x: 191, endPoint y: 145, distance: 166.4
click at [191, 145] on div "18 If a patient writes a user review and it includes his/her information, and t…" at bounding box center [289, 167] width 235 height 151
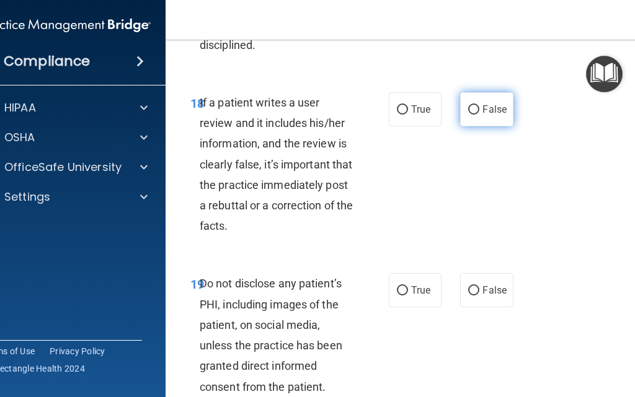
click at [498, 126] on label "False" at bounding box center [486, 109] width 53 height 34
click at [479, 115] on input "False" at bounding box center [473, 109] width 11 height 9
radio input "true"
click at [449, 222] on div "18 If a patient writes a user review and it includes his/her information, and t…" at bounding box center [416, 168] width 471 height 182
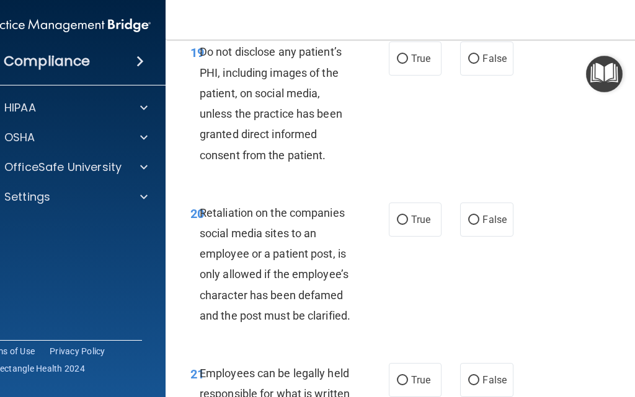
scroll to position [3176, 0]
click at [407, 75] on label "True" at bounding box center [415, 58] width 53 height 34
click at [407, 63] on input "True" at bounding box center [402, 58] width 11 height 9
radio input "true"
click at [340, 159] on div "Do not disclose any patient’s PHI, including images of the patient, on social m…" at bounding box center [281, 102] width 163 height 123
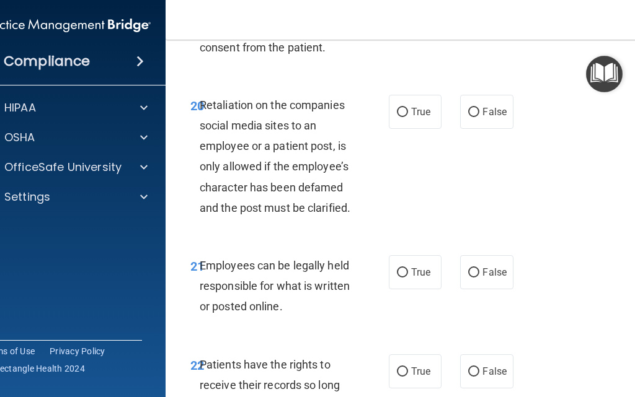
scroll to position [3284, 0]
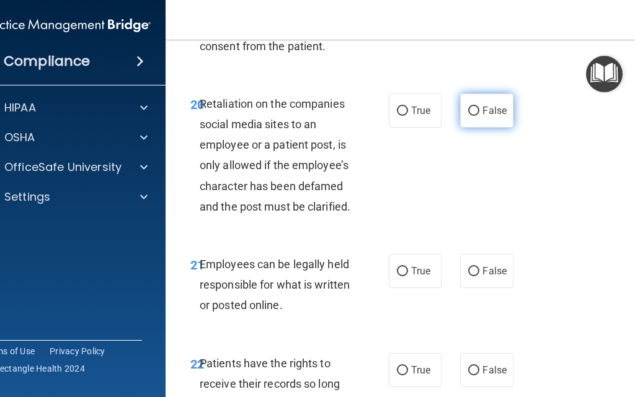
click at [483, 117] on span "False" at bounding box center [494, 111] width 24 height 12
click at [479, 116] on input "False" at bounding box center [473, 111] width 11 height 9
radio input "true"
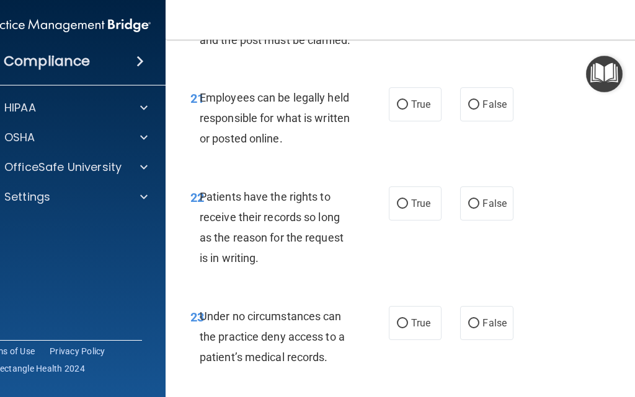
scroll to position [3455, 0]
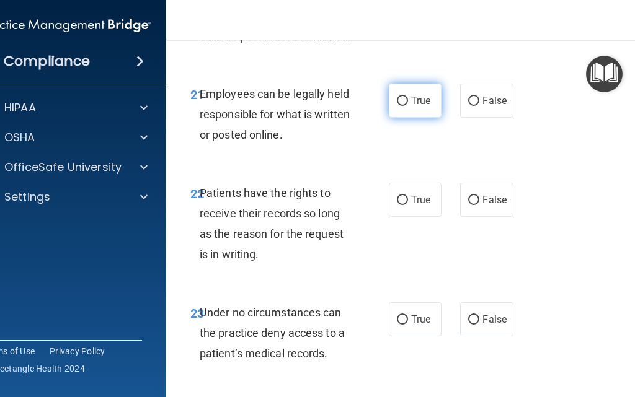
click at [408, 118] on label "True" at bounding box center [415, 101] width 53 height 34
click at [408, 106] on input "True" at bounding box center [402, 101] width 11 height 9
radio input "true"
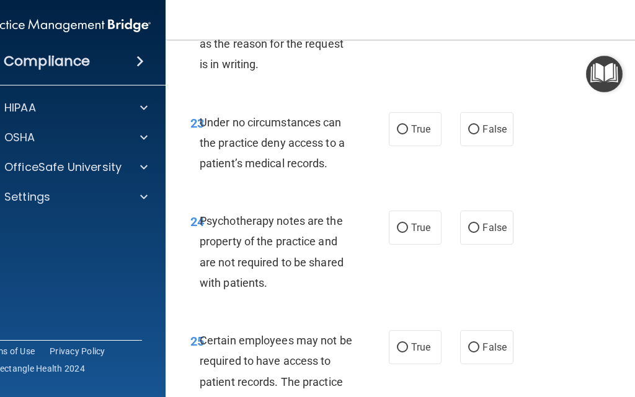
scroll to position [3641, 0]
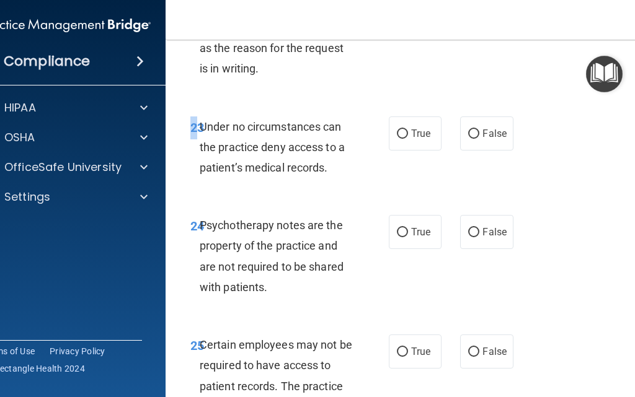
drag, startPoint x: 341, startPoint y: 226, endPoint x: 191, endPoint y: 171, distance: 159.0
click at [191, 171] on div "23 Under no circumstances can the practice deny access to a patient’s medical r…" at bounding box center [416, 150] width 471 height 99
click at [190, 135] on span "23" at bounding box center [197, 127] width 14 height 15
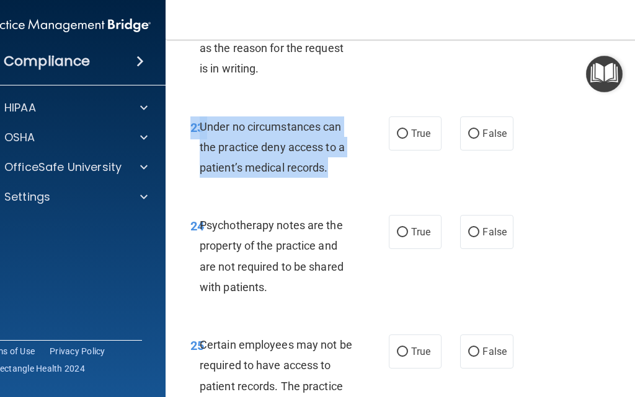
drag, startPoint x: 322, startPoint y: 207, endPoint x: 177, endPoint y: 161, distance: 152.9
click at [177, 161] on div "23 Under no circumstances can the practice deny access to a patient’s medical r…" at bounding box center [289, 151] width 235 height 68
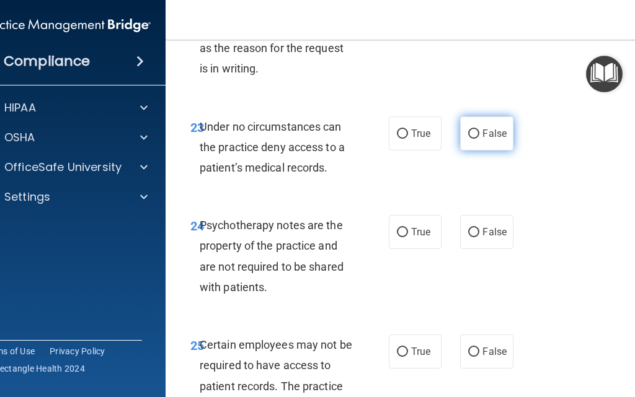
click at [487, 139] on span "False" at bounding box center [494, 134] width 24 height 12
click at [479, 139] on input "False" at bounding box center [473, 134] width 11 height 9
radio input "true"
click at [318, 174] on span "Under no circumstances can the practice deny access to a patient’s medical reco…" at bounding box center [272, 147] width 145 height 54
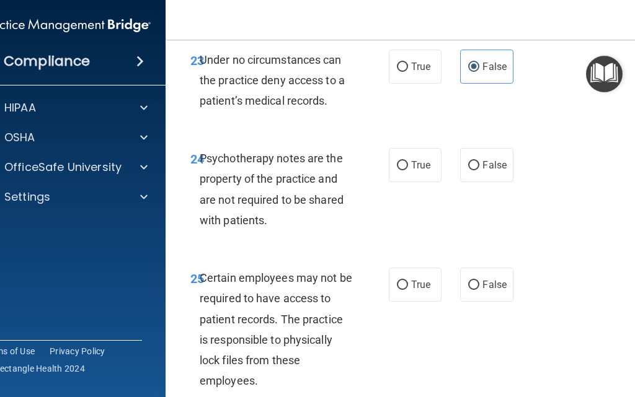
scroll to position [3718, 0]
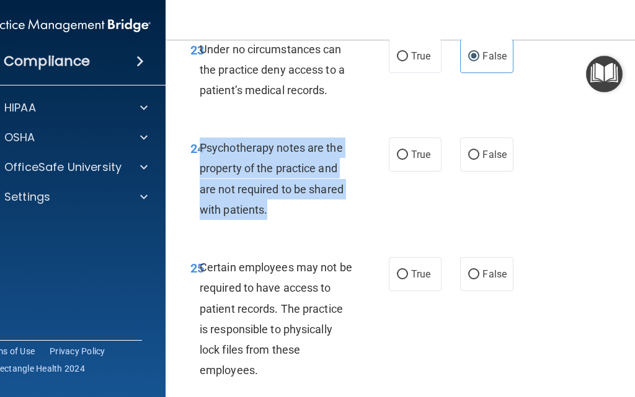
drag, startPoint x: 293, startPoint y: 261, endPoint x: 195, endPoint y: 188, distance: 122.3
click at [200, 188] on div "Psychotherapy notes are the property of the practice and are not required to be…" at bounding box center [281, 179] width 163 height 82
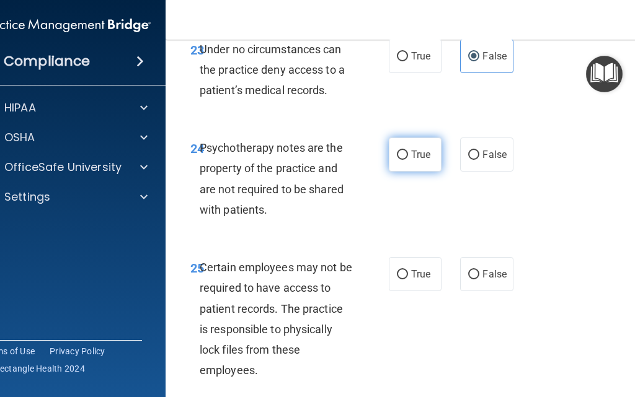
click at [406, 172] on label "True" at bounding box center [415, 155] width 53 height 34
click at [406, 160] on input "True" at bounding box center [402, 155] width 11 height 9
radio input "true"
click at [342, 220] on div "Psychotherapy notes are the property of the practice and are not required to be…" at bounding box center [281, 179] width 163 height 82
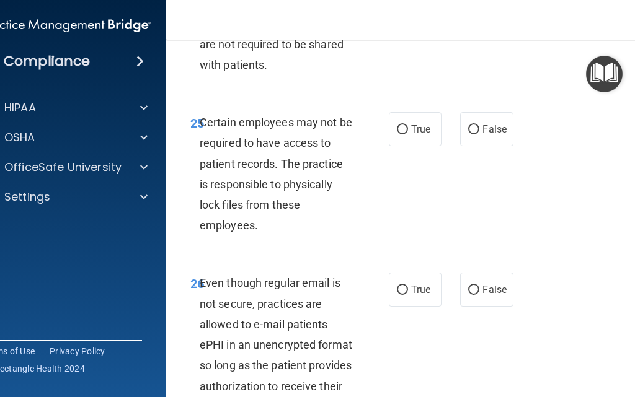
scroll to position [3873, 0]
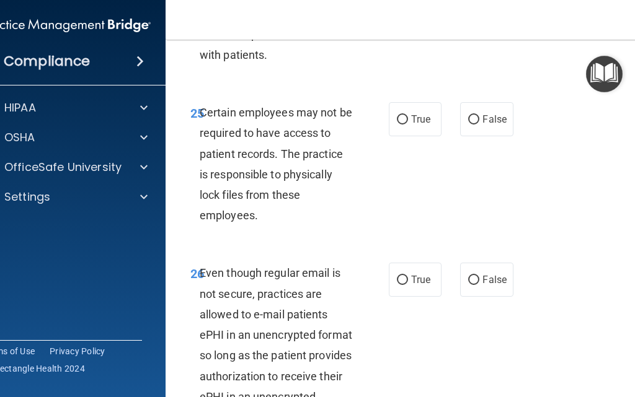
click at [310, 216] on span "Certain employees may not be required to have access to patient records. The pr…" at bounding box center [276, 164] width 152 height 116
click at [403, 136] on label "True" at bounding box center [415, 119] width 53 height 34
click at [403, 125] on input "True" at bounding box center [402, 119] width 11 height 9
radio input "true"
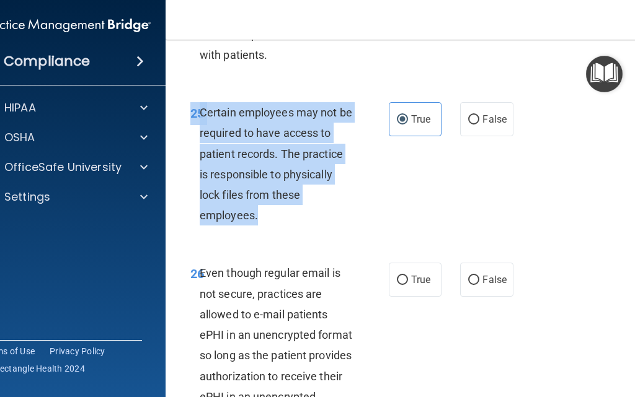
drag, startPoint x: 266, startPoint y: 256, endPoint x: 187, endPoint y: 154, distance: 129.8
click at [187, 154] on div "25 Certain employees may not be required to have access to patient records. The…" at bounding box center [289, 167] width 235 height 130
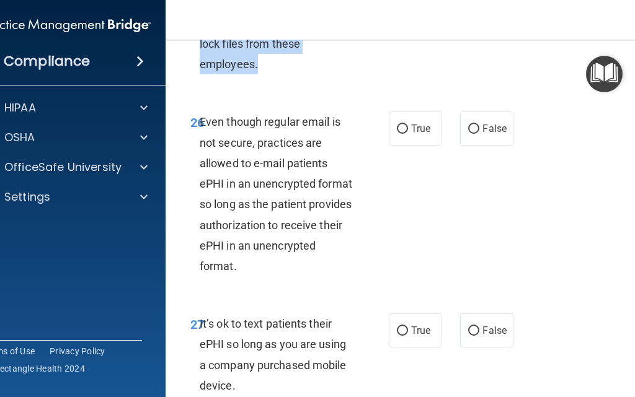
scroll to position [4028, 0]
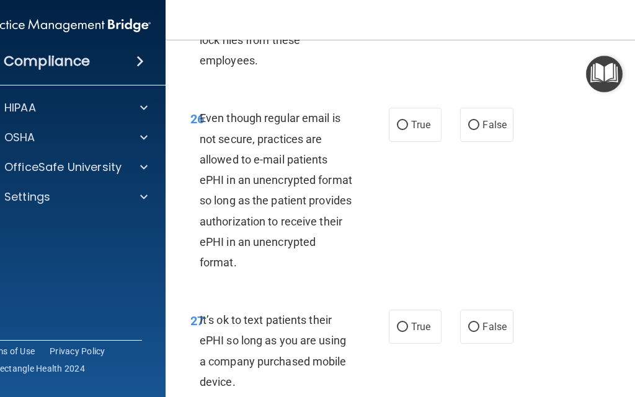
click at [307, 205] on span "Even though regular email is not secure, practices are allowed to e-mail patien…" at bounding box center [276, 190] width 152 height 157
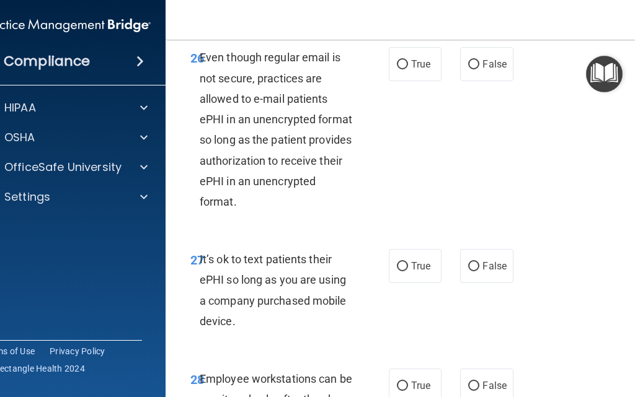
scroll to position [4106, 0]
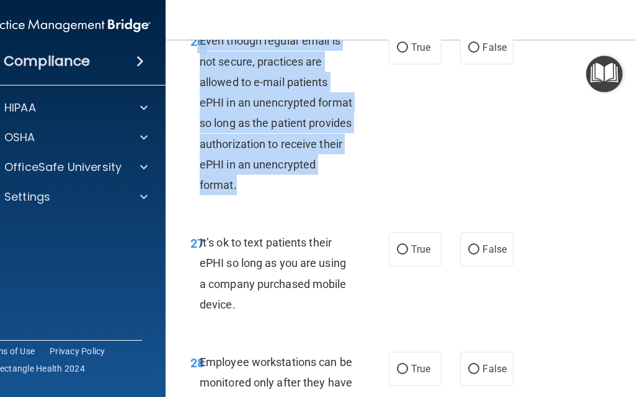
drag, startPoint x: 315, startPoint y: 234, endPoint x: 190, endPoint y: 94, distance: 187.4
click at [190, 84] on div "26 Even though regular email is not secure, practices are allowed to e-mail pat…" at bounding box center [289, 115] width 235 height 171
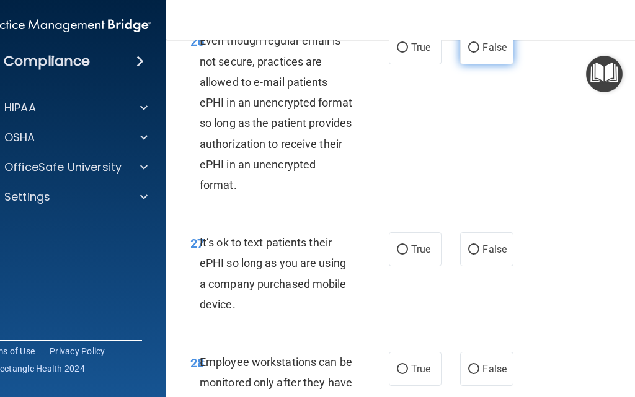
click at [474, 64] on label "False" at bounding box center [486, 47] width 53 height 34
click at [474, 53] on input "False" at bounding box center [473, 47] width 11 height 9
radio input "true"
click at [347, 190] on div "Even though regular email is not secure, practices are allowed to e-mail patien…" at bounding box center [281, 112] width 163 height 165
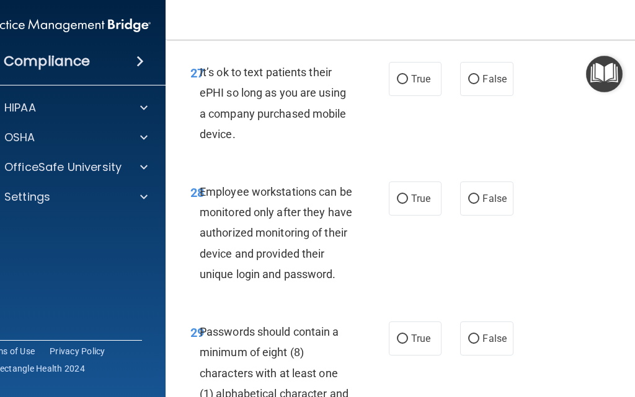
drag, startPoint x: 275, startPoint y: 187, endPoint x: 196, endPoint y: 115, distance: 106.2
click at [196, 115] on div "27 It’s ok to text patients their ePHI so long as you are using a company purch…" at bounding box center [289, 106] width 235 height 89
click at [331, 144] on div "It’s ok to text patients their ePHI so long as you are using a company purchase…" at bounding box center [281, 103] width 163 height 82
click at [493, 96] on label "False" at bounding box center [486, 79] width 53 height 34
click at [479, 84] on input "False" at bounding box center [473, 79] width 11 height 9
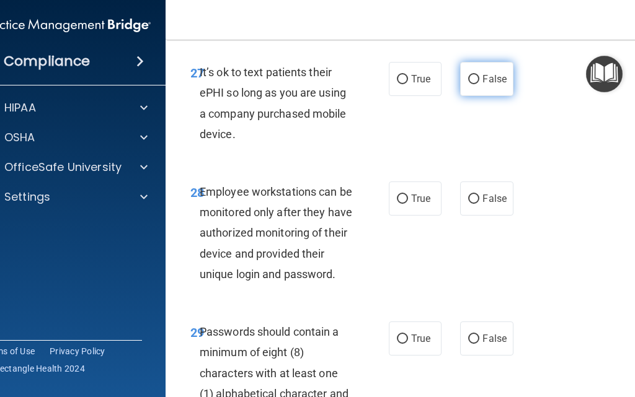
radio input "true"
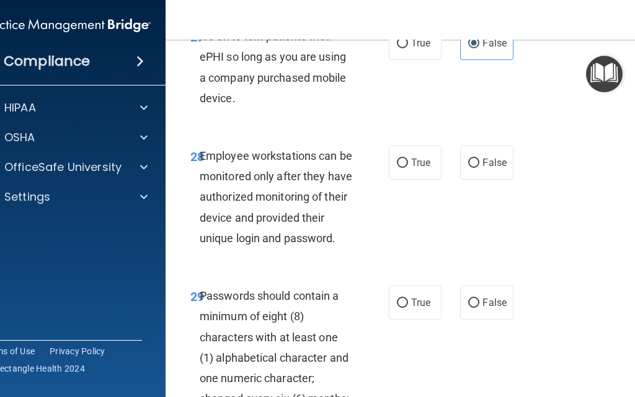
scroll to position [4431, 0]
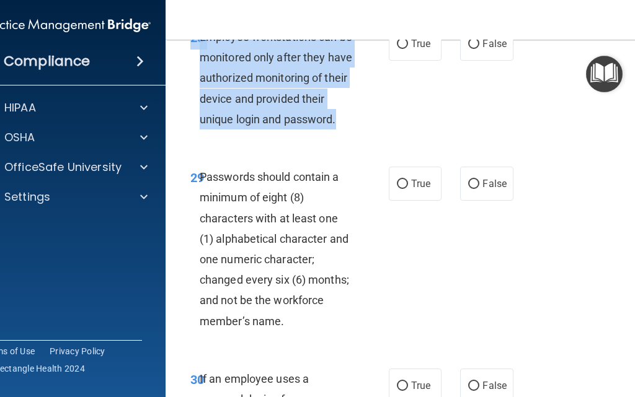
drag, startPoint x: 343, startPoint y: 164, endPoint x: 183, endPoint y: 77, distance: 181.9
click at [183, 77] on div "28 Employee workstations can be monitored only after they have authorized monit…" at bounding box center [289, 81] width 235 height 109
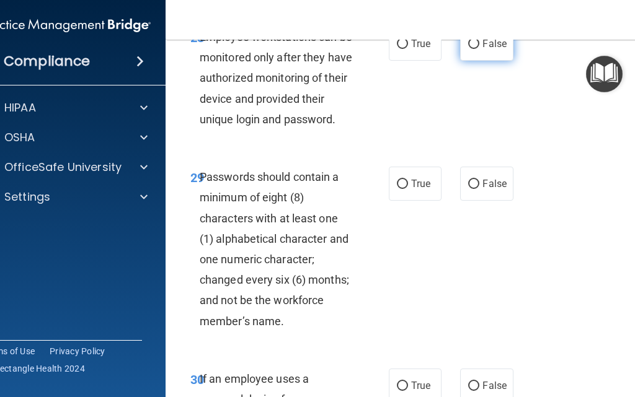
click at [482, 50] on span "False" at bounding box center [494, 44] width 24 height 12
click at [479, 49] on input "False" at bounding box center [473, 44] width 11 height 9
radio input "true"
click at [347, 130] on div "Employee workstations can be monitored only after they have authorized monitori…" at bounding box center [281, 78] width 163 height 103
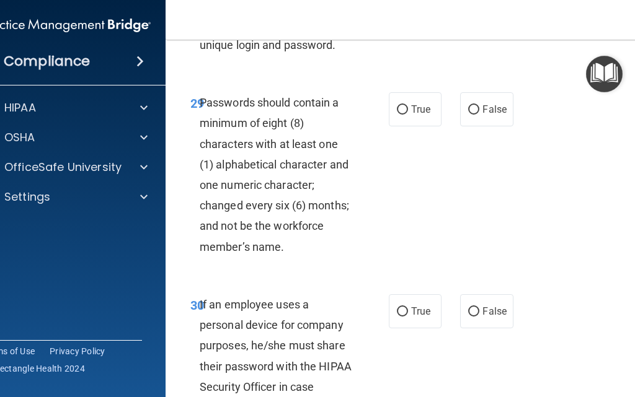
scroll to position [4508, 0]
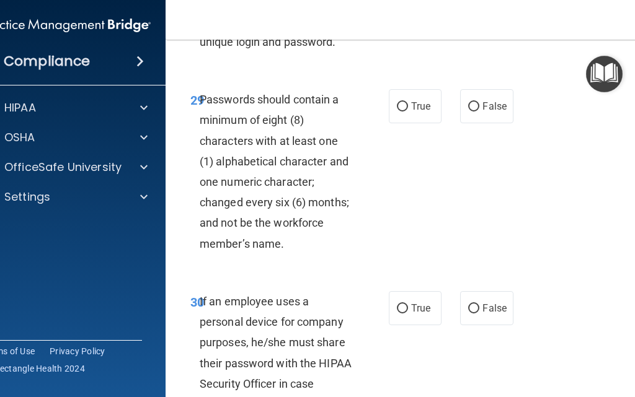
click at [311, 161] on div "Passwords should contain a minimum of eight (8) characters with at least one (1…" at bounding box center [281, 171] width 163 height 165
click at [267, 169] on div "Passwords should contain a minimum of eight (8) characters with at least one (1…" at bounding box center [281, 171] width 163 height 165
click at [259, 145] on span "Passwords should contain a minimum of eight (8) characters with at least one (1…" at bounding box center [274, 171] width 149 height 157
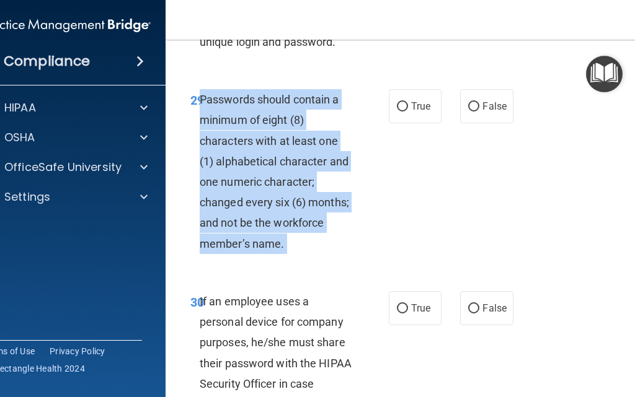
click at [259, 146] on span "Passwords should contain a minimum of eight (8) characters with at least one (1…" at bounding box center [274, 171] width 149 height 157
click at [301, 225] on span "Passwords should contain a minimum of eight (8) characters with at least one (1…" at bounding box center [274, 171] width 149 height 157
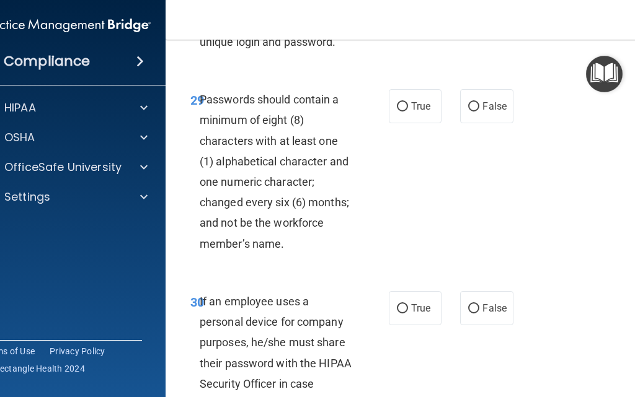
click at [409, 170] on div "29 Passwords should contain a minimum of eight (8) characters with at least one…" at bounding box center [416, 175] width 471 height 202
click at [408, 123] on label "True" at bounding box center [415, 106] width 53 height 34
click at [408, 112] on input "True" at bounding box center [402, 106] width 11 height 9
radio input "true"
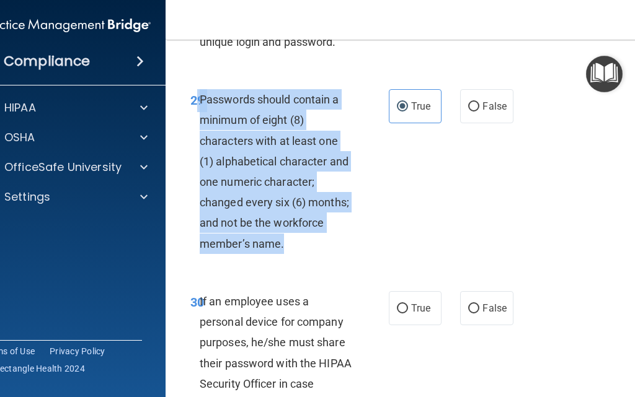
drag, startPoint x: 325, startPoint y: 292, endPoint x: 193, endPoint y: 134, distance: 205.0
click at [193, 134] on div "29 Passwords should contain a minimum of eight (8) characters with at least one…" at bounding box center [289, 174] width 235 height 171
click at [258, 247] on span "Passwords should contain a minimum of eight (8) characters with at least one (1…" at bounding box center [274, 171] width 149 height 157
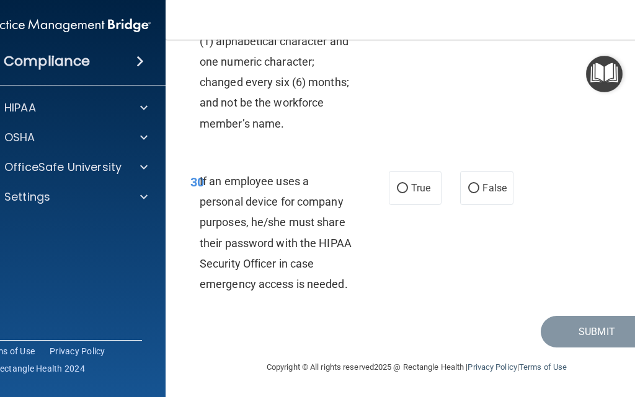
scroll to position [4669, 0]
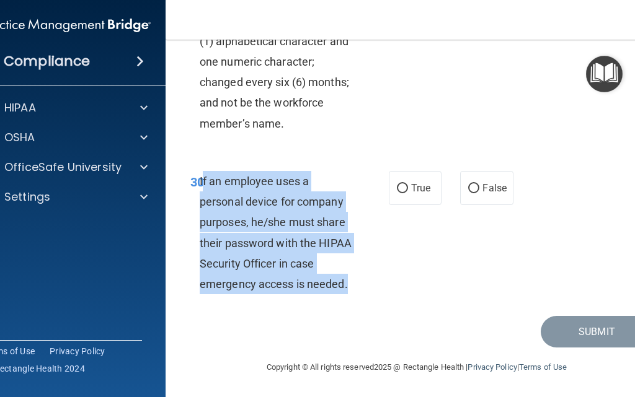
drag, startPoint x: 365, startPoint y: 295, endPoint x: 193, endPoint y: 178, distance: 207.5
click at [196, 178] on div "30 If an employee uses a personal device for company purposes, he/she must shar…" at bounding box center [289, 236] width 235 height 130
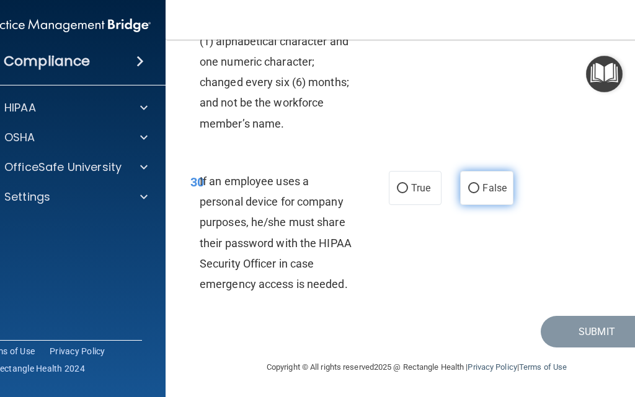
click at [486, 200] on label "False" at bounding box center [486, 188] width 53 height 34
click at [479, 193] on input "False" at bounding box center [473, 188] width 11 height 9
radio input "true"
click at [476, 286] on div "30 If an employee uses a personal device for company purposes, he/she must shar…" at bounding box center [416, 236] width 471 height 161
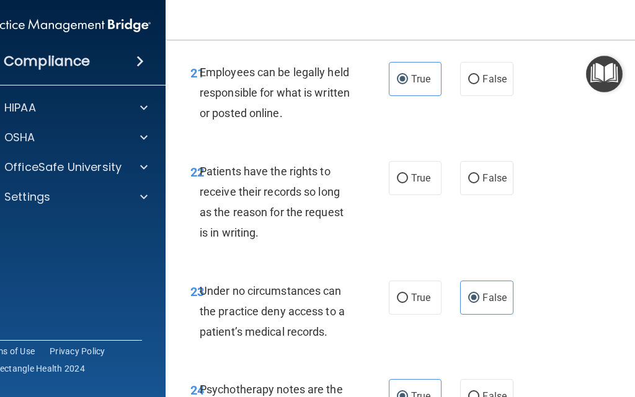
scroll to position [3492, 0]
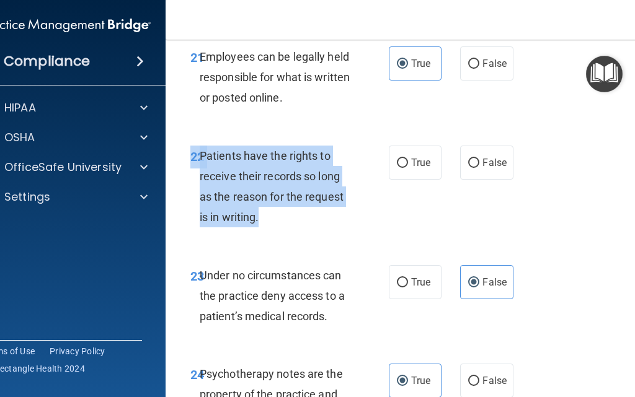
drag, startPoint x: 268, startPoint y: 271, endPoint x: 185, endPoint y: 190, distance: 115.7
click at [185, 190] on div "22 Patients have the rights to receive their records so long as the reason for …" at bounding box center [289, 190] width 235 height 89
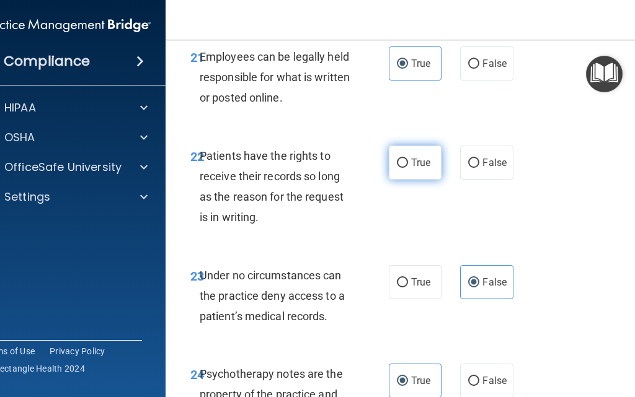
click at [426, 180] on label "True" at bounding box center [415, 163] width 53 height 34
click at [408, 168] on input "True" at bounding box center [402, 163] width 11 height 9
radio input "true"
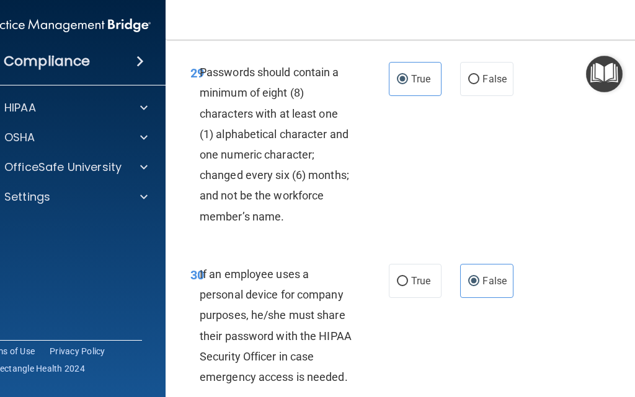
scroll to position [4669, 0]
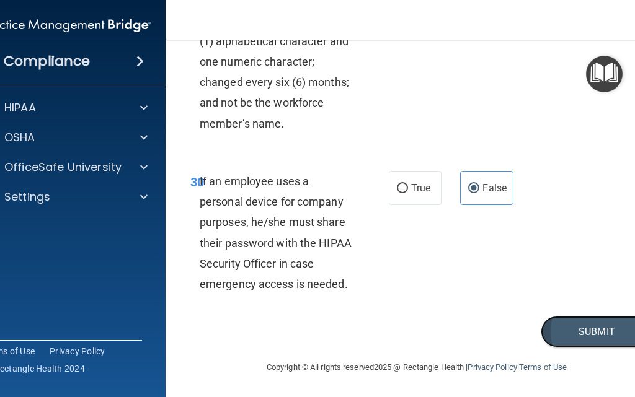
click at [593, 328] on button "Submit" at bounding box center [596, 332] width 112 height 32
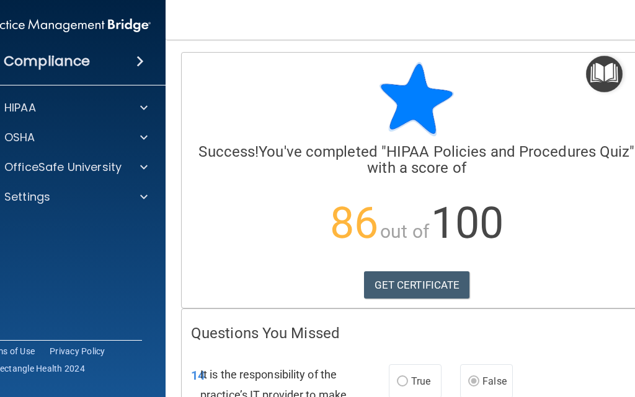
click at [382, 157] on h4 "Success! You've completed " HIPAA Policies and Procedures Quiz " with a score of" at bounding box center [416, 160] width 451 height 33
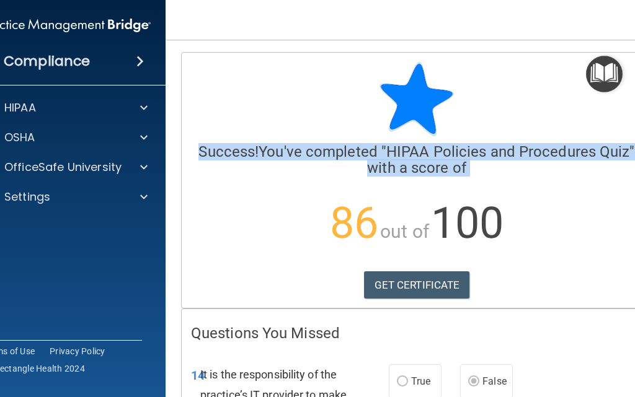
click at [382, 157] on h4 "Success! You've completed " HIPAA Policies and Procedures Quiz " with a score of" at bounding box center [416, 160] width 451 height 33
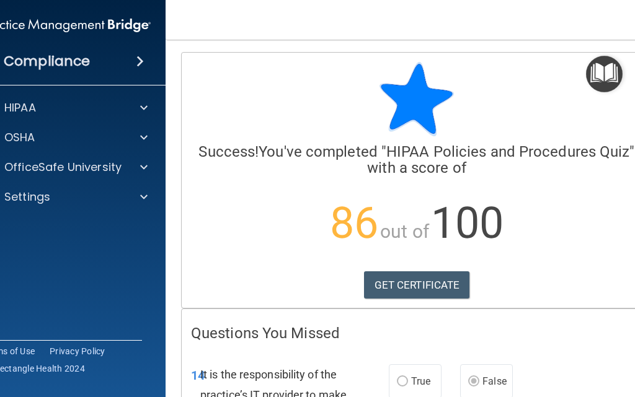
click at [464, 185] on p "86 out of 100" at bounding box center [416, 223] width 451 height 80
click at [482, 180] on div "Success! You've completed " HIPAA Policies and Procedures Quiz " with a score o…" at bounding box center [416, 162] width 451 height 201
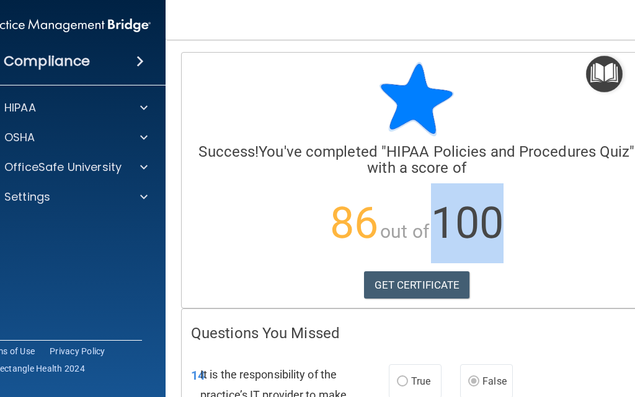
click at [482, 180] on div "Success! You've completed " HIPAA Policies and Procedures Quiz " with a score o…" at bounding box center [416, 162] width 451 height 201
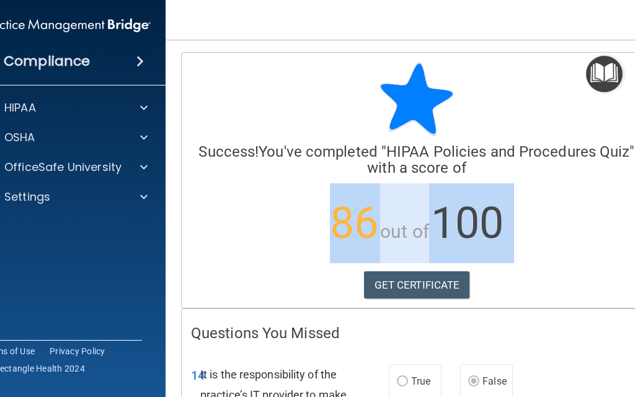
click at [482, 180] on div "Success! You've completed " HIPAA Policies and Procedures Quiz " with a score o…" at bounding box center [416, 162] width 451 height 201
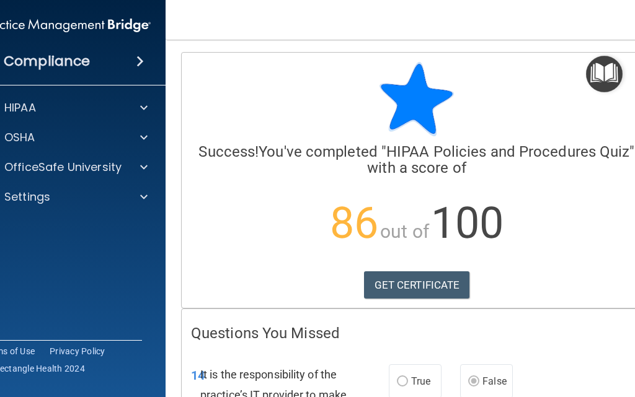
click at [453, 160] on h4 "Success! You've completed " HIPAA Policies and Procedures Quiz " with a score of" at bounding box center [416, 160] width 451 height 33
click at [433, 290] on link "GET CERTIFICATE" at bounding box center [417, 284] width 106 height 27
click at [407, 224] on span "out of" at bounding box center [404, 232] width 49 height 22
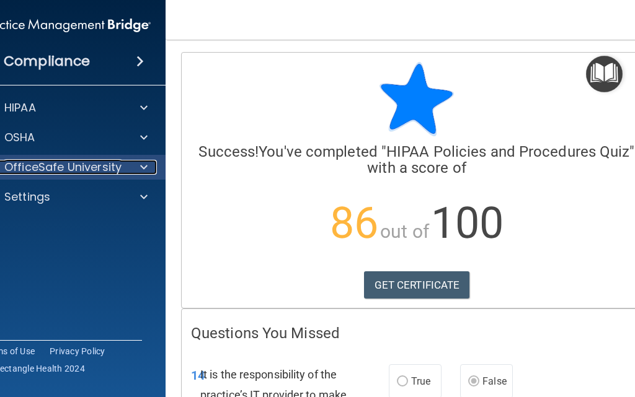
click at [114, 166] on p "OfficeSafe University" at bounding box center [62, 167] width 117 height 15
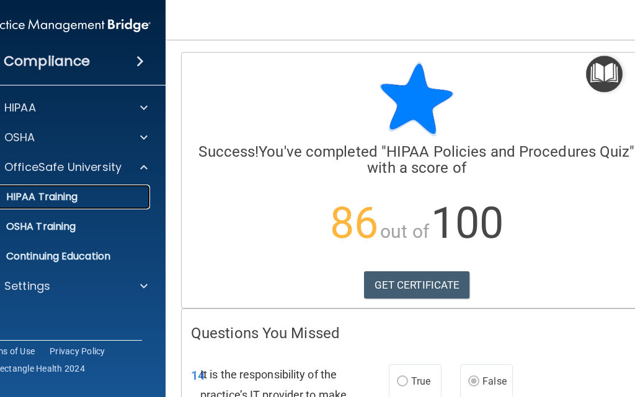
click at [101, 198] on div "HIPAA Training" at bounding box center [59, 197] width 169 height 12
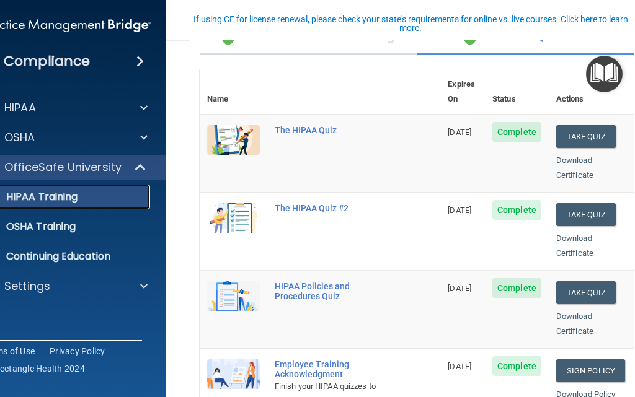
scroll to position [124, 0]
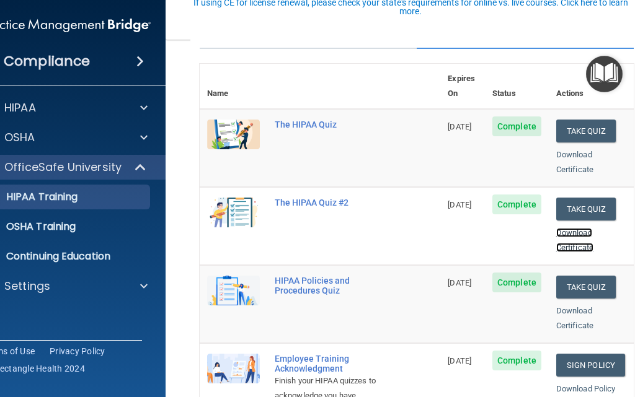
click at [563, 234] on link "Download Certificate" at bounding box center [574, 240] width 37 height 24
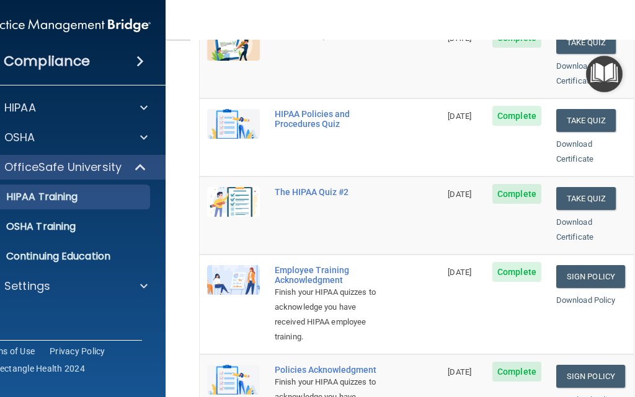
scroll to position [217, 0]
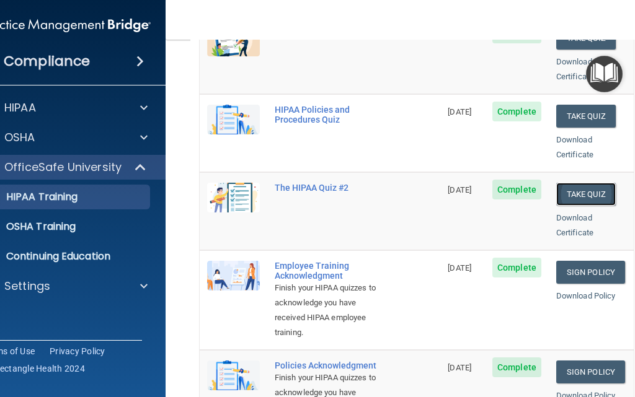
click at [570, 183] on button "Take Quiz" at bounding box center [585, 194] width 59 height 23
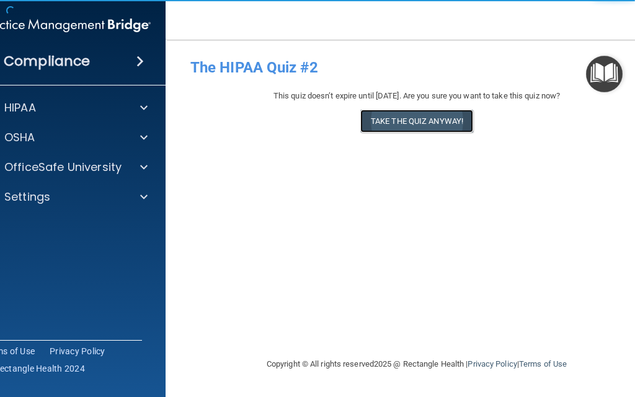
click at [438, 126] on button "Take the quiz anyway!" at bounding box center [416, 121] width 113 height 23
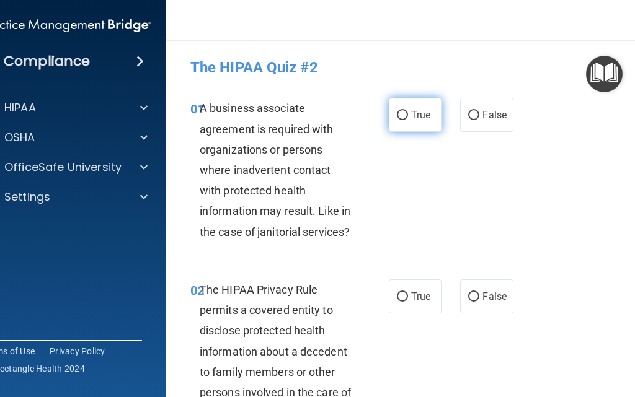
click at [397, 111] on input "True" at bounding box center [402, 115] width 11 height 9
radio input "true"
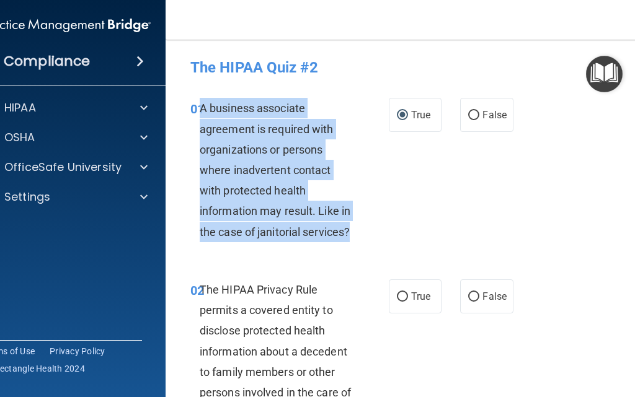
drag, startPoint x: 356, startPoint y: 239, endPoint x: 195, endPoint y: 104, distance: 210.3
click at [200, 104] on div "A business associate agreement is required with organizations or persons where …" at bounding box center [281, 170] width 163 height 144
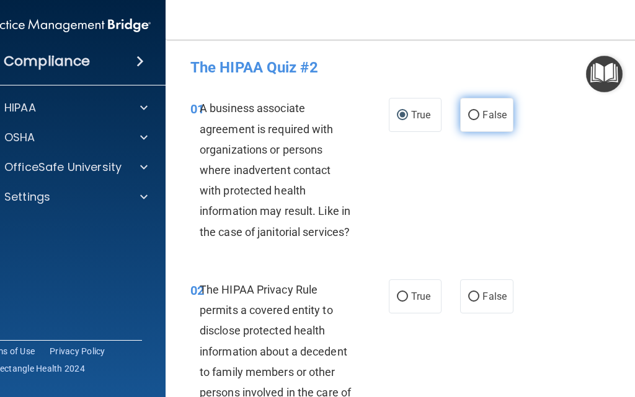
click at [482, 124] on label "False" at bounding box center [486, 115] width 53 height 34
click at [479, 120] on input "False" at bounding box center [473, 115] width 11 height 9
radio input "true"
radio input "false"
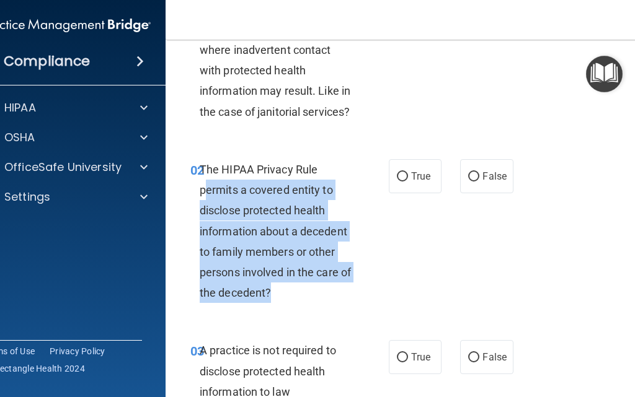
scroll to position [124, 0]
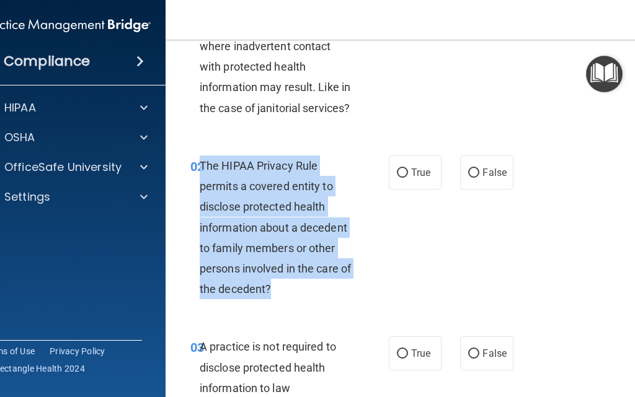
drag, startPoint x: 293, startPoint y: 310, endPoint x: 195, endPoint y: 165, distance: 174.5
click at [200, 165] on div "The HIPAA Privacy Rule permits a covered entity to disclose protected health in…" at bounding box center [281, 228] width 163 height 144
click at [415, 170] on span "True" at bounding box center [420, 173] width 19 height 12
click at [408, 170] on input "True" at bounding box center [402, 173] width 11 height 9
radio input "true"
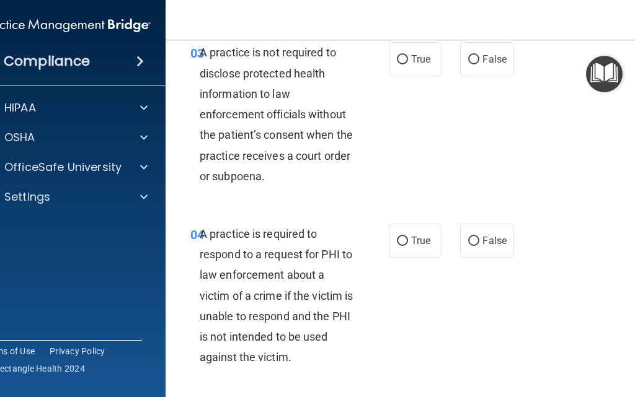
scroll to position [356, 0]
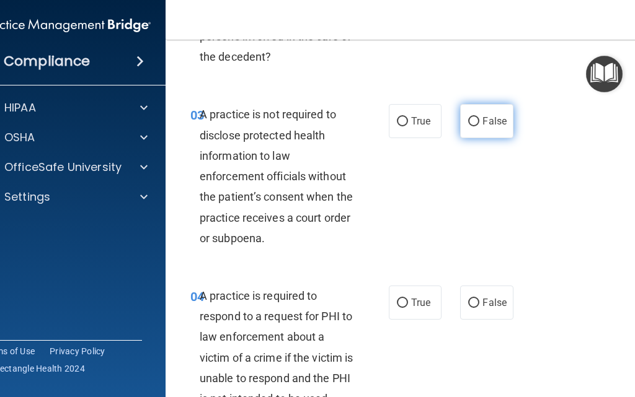
click at [501, 126] on span "False" at bounding box center [494, 121] width 24 height 12
click at [479, 126] on input "False" at bounding box center [473, 121] width 11 height 9
radio input "true"
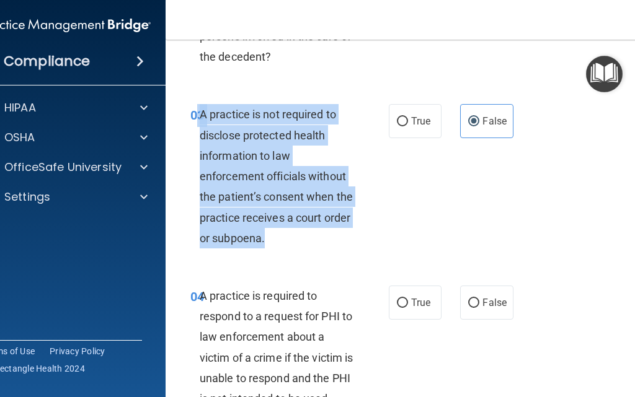
drag, startPoint x: 324, startPoint y: 245, endPoint x: 193, endPoint y: 107, distance: 190.3
click at [193, 107] on div "03 A practice is not required to disclose protected health information to law e…" at bounding box center [289, 179] width 235 height 151
click at [363, 176] on div "03 A practice is not required to disclose protected health information to law e…" at bounding box center [289, 179] width 235 height 151
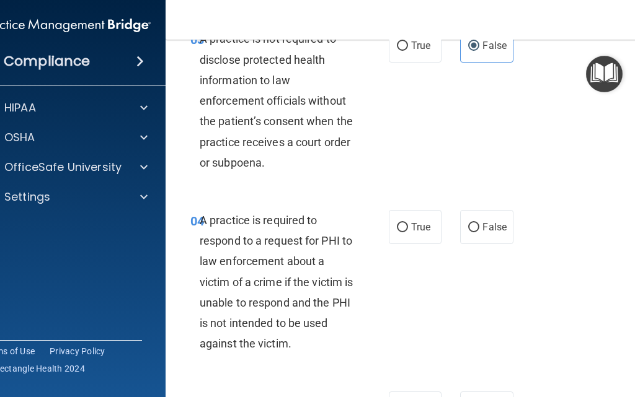
scroll to position [449, 0]
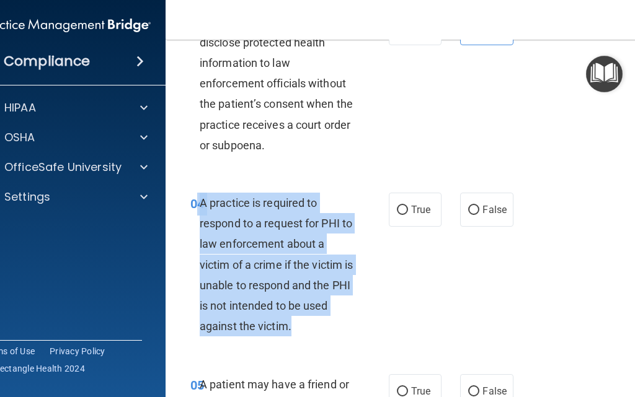
drag, startPoint x: 316, startPoint y: 327, endPoint x: 191, endPoint y: 193, distance: 182.8
click at [191, 193] on div "04 A practice is required to respond to a request for PHI to law enforcement ab…" at bounding box center [289, 268] width 235 height 151
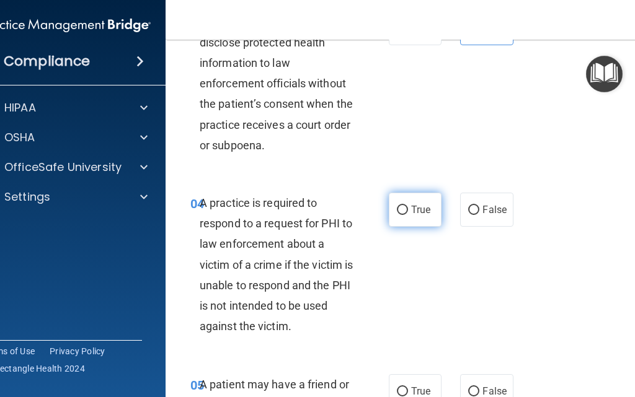
click at [424, 222] on label "True" at bounding box center [415, 210] width 53 height 34
click at [408, 215] on input "True" at bounding box center [402, 210] width 11 height 9
radio input "true"
click at [345, 309] on span "A practice is required to respond to a request for PHI to law enforcement about…" at bounding box center [276, 264] width 153 height 136
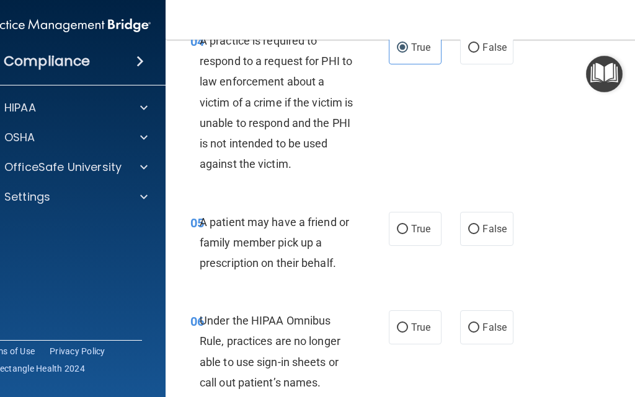
scroll to position [620, 0]
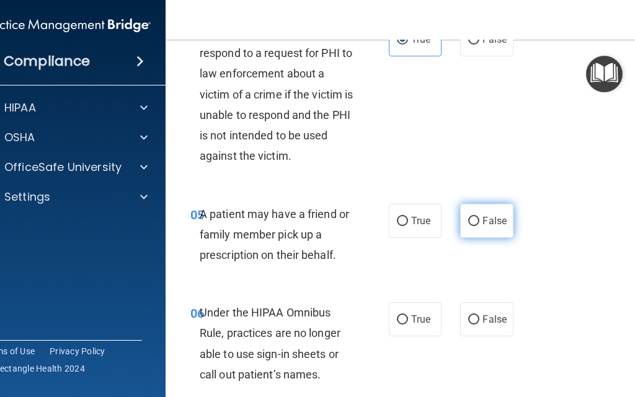
click at [475, 220] on label "False" at bounding box center [486, 221] width 53 height 34
click at [475, 220] on input "False" at bounding box center [473, 221] width 11 height 9
radio input "true"
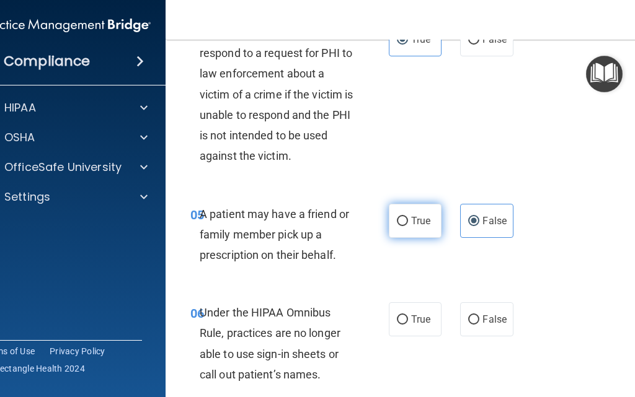
click at [389, 224] on label "True" at bounding box center [415, 221] width 53 height 34
click at [397, 224] on input "True" at bounding box center [402, 221] width 11 height 9
radio input "true"
radio input "false"
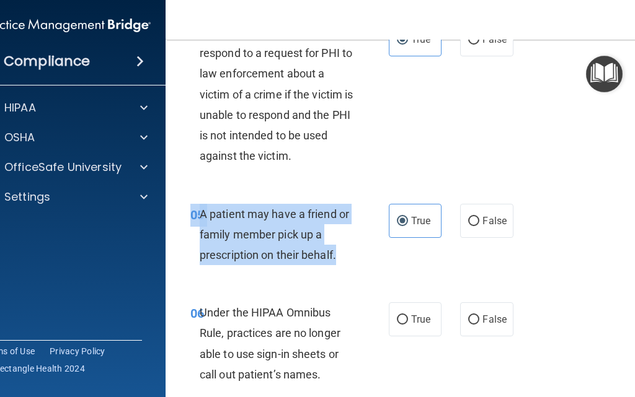
drag, startPoint x: 350, startPoint y: 259, endPoint x: 186, endPoint y: 217, distance: 168.9
click at [187, 216] on div "05 A patient may have a friend or family member pick up a prescription on their…" at bounding box center [289, 238] width 235 height 68
click at [317, 238] on span "A patient may have a friend or family member pick up a prescription on their be…" at bounding box center [274, 235] width 149 height 54
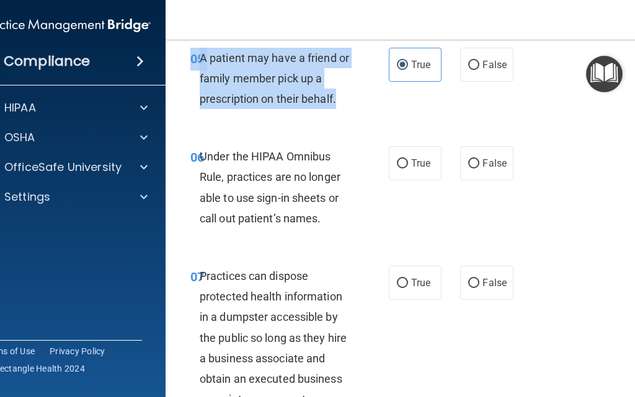
scroll to position [790, 0]
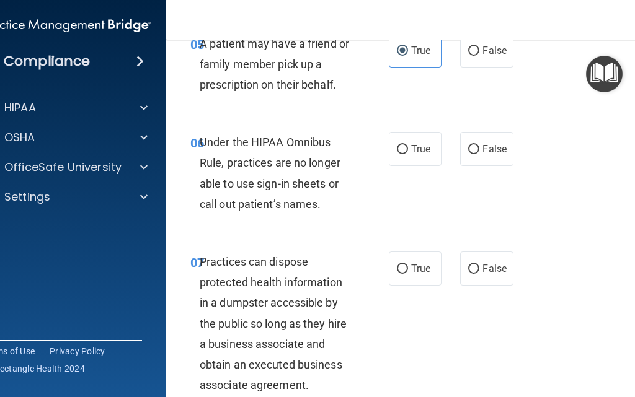
click at [314, 192] on div "Under the HIPAA Omnibus Rule, practices are no longer able to use sign-in sheet…" at bounding box center [281, 173] width 163 height 82
click at [491, 154] on span "False" at bounding box center [494, 149] width 24 height 12
click at [479, 154] on input "False" at bounding box center [473, 149] width 11 height 9
radio input "true"
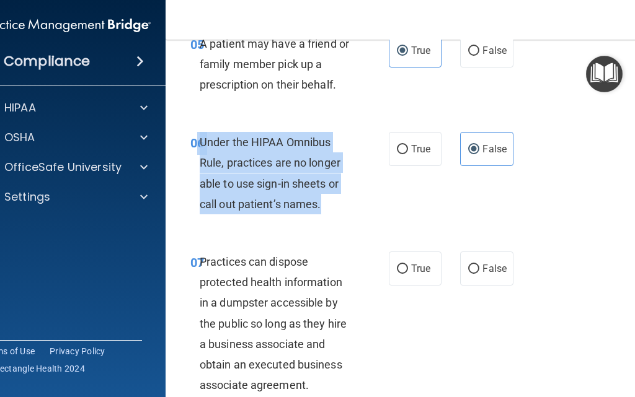
drag, startPoint x: 345, startPoint y: 208, endPoint x: 188, endPoint y: 144, distance: 169.5
click at [190, 144] on div "06 Under the HIPAA Omnibus Rule, practices are no longer able to use sign-in sh…" at bounding box center [289, 176] width 235 height 89
click at [341, 192] on div "Under the HIPAA Omnibus Rule, practices are no longer able to use sign-in sheet…" at bounding box center [281, 173] width 163 height 82
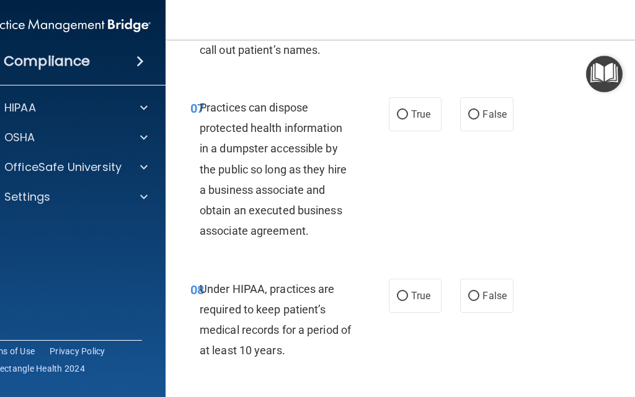
scroll to position [945, 0]
click at [492, 98] on label "False" at bounding box center [486, 114] width 53 height 34
click at [479, 110] on input "False" at bounding box center [473, 114] width 11 height 9
radio input "true"
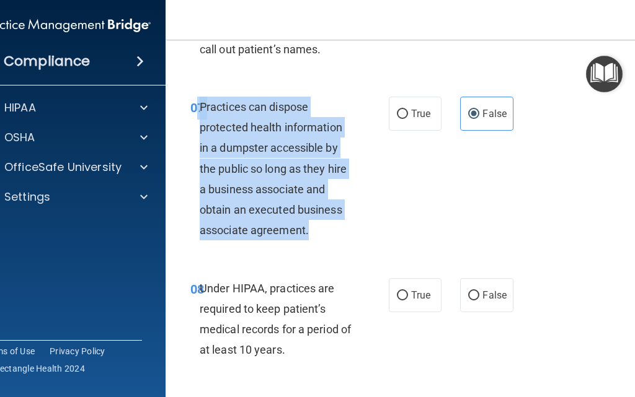
drag, startPoint x: 327, startPoint y: 239, endPoint x: 190, endPoint y: 106, distance: 190.2
click at [190, 106] on div "07 Practices can dispose protected health information in a dumpster accessible …" at bounding box center [289, 172] width 235 height 151
click at [296, 155] on div "Practices can dispose protected health information in a dumpster accessible by …" at bounding box center [281, 169] width 163 height 144
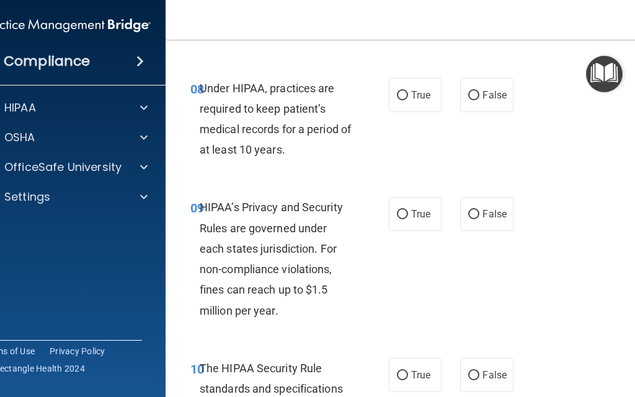
scroll to position [1146, 0]
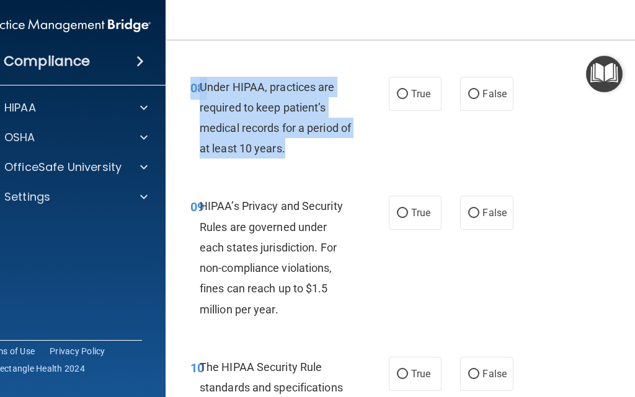
drag, startPoint x: 310, startPoint y: 161, endPoint x: 188, endPoint y: 87, distance: 142.8
click at [188, 87] on div "08 Under HIPAA, practices are required to keep patient’s medical records for a …" at bounding box center [289, 121] width 235 height 89
click at [471, 100] on label "False" at bounding box center [486, 94] width 53 height 34
click at [471, 99] on input "False" at bounding box center [473, 94] width 11 height 9
radio input "true"
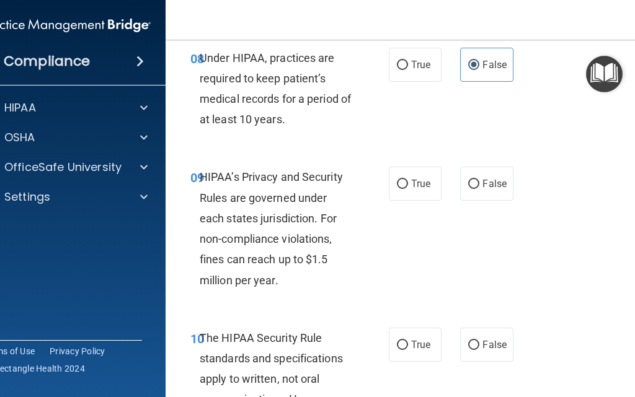
scroll to position [1239, 0]
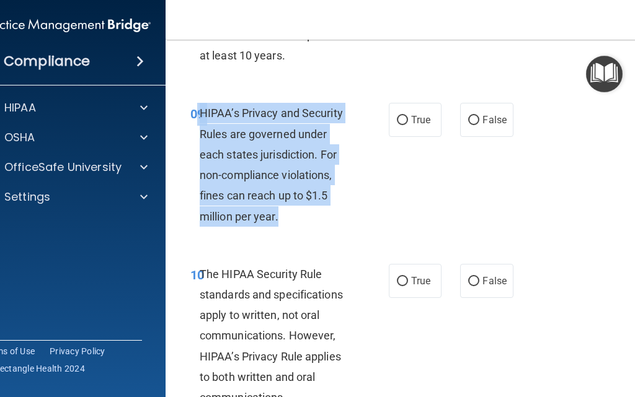
drag, startPoint x: 293, startPoint y: 223, endPoint x: 193, endPoint y: 104, distance: 154.9
click at [193, 104] on div "09 HIPAA’s Privacy and Security Rules are governed under each states jurisdicti…" at bounding box center [289, 168] width 235 height 130
click at [317, 232] on div "09 HIPAA’s Privacy and Security Rules are governed under each states jurisdicti…" at bounding box center [289, 168] width 235 height 130
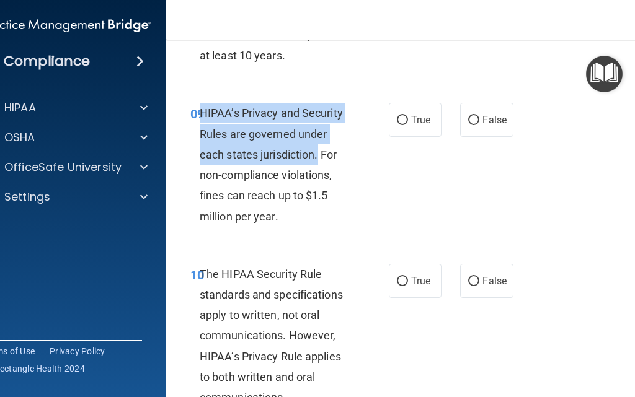
drag, startPoint x: 314, startPoint y: 156, endPoint x: 195, endPoint y: 108, distance: 128.0
click at [200, 108] on span "HIPAA’s Privacy and Security Rules are governed under each states jurisdiction.…" at bounding box center [271, 165] width 143 height 116
click at [468, 116] on input "False" at bounding box center [473, 120] width 11 height 9
radio input "true"
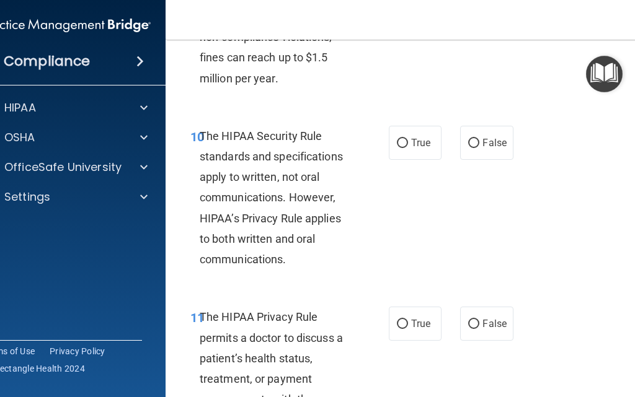
scroll to position [1379, 0]
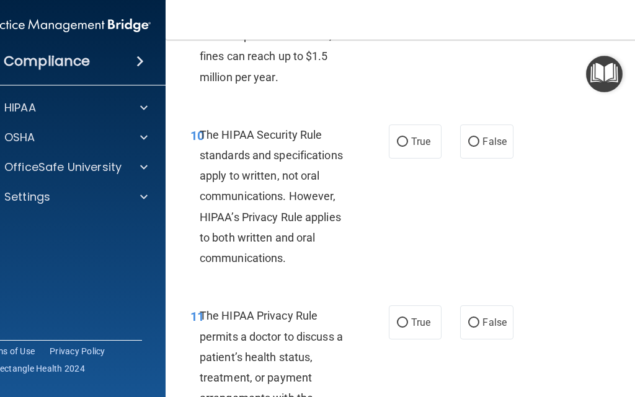
click at [301, 137] on span "The HIPAA Security Rule standards and specifications apply to written, not oral…" at bounding box center [271, 196] width 143 height 136
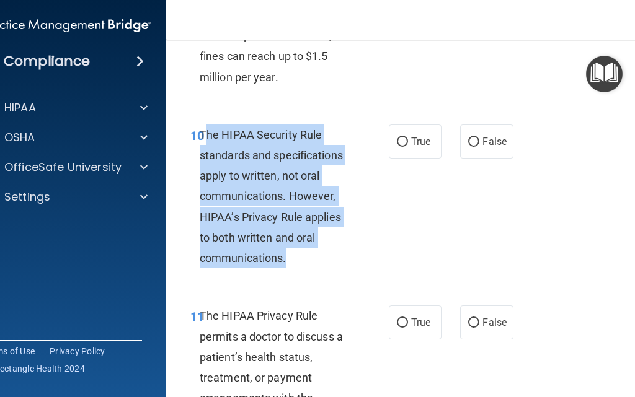
drag, startPoint x: 307, startPoint y: 260, endPoint x: 200, endPoint y: 130, distance: 169.0
click at [200, 130] on div "The HIPAA Security Rule standards and specifications apply to written, not oral…" at bounding box center [281, 197] width 163 height 144
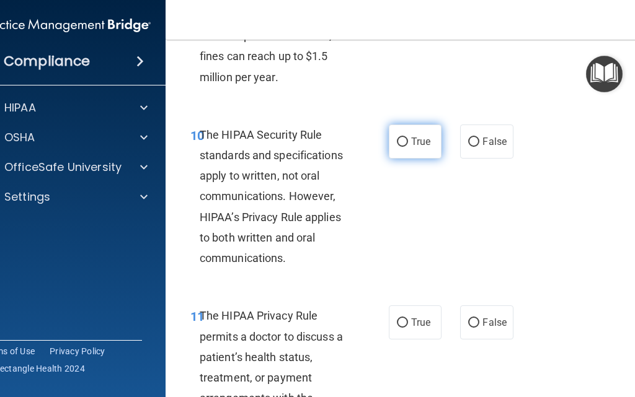
click at [428, 144] on label "True" at bounding box center [415, 142] width 53 height 34
click at [408, 144] on input "True" at bounding box center [402, 142] width 11 height 9
radio input "true"
click at [400, 197] on div "10 The HIPAA Security Rule standards and specifications apply to written, not o…" at bounding box center [289, 200] width 235 height 151
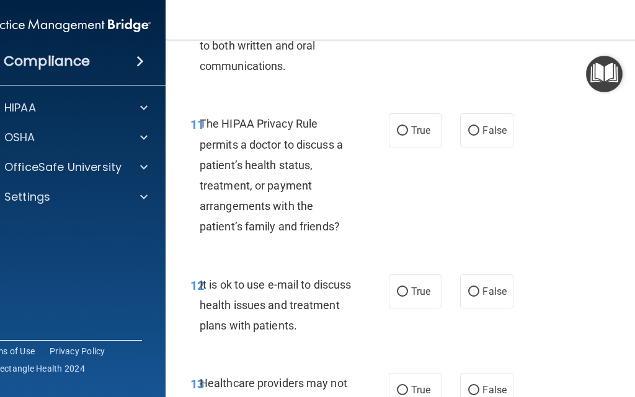
scroll to position [1580, 0]
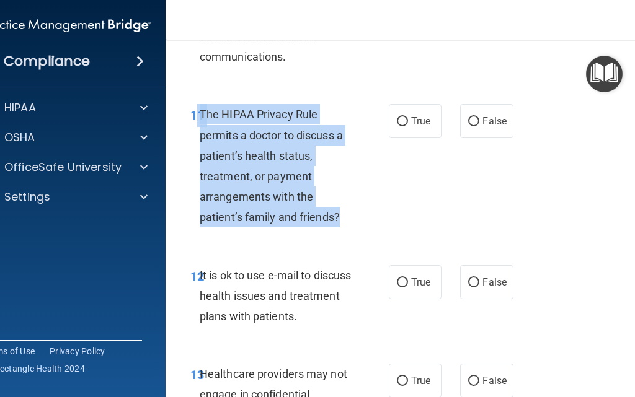
drag, startPoint x: 314, startPoint y: 188, endPoint x: 188, endPoint y: 112, distance: 147.1
click at [189, 112] on div "11 The HIPAA Privacy Rule permits a doctor to discuss a patient’s health status…" at bounding box center [289, 169] width 235 height 130
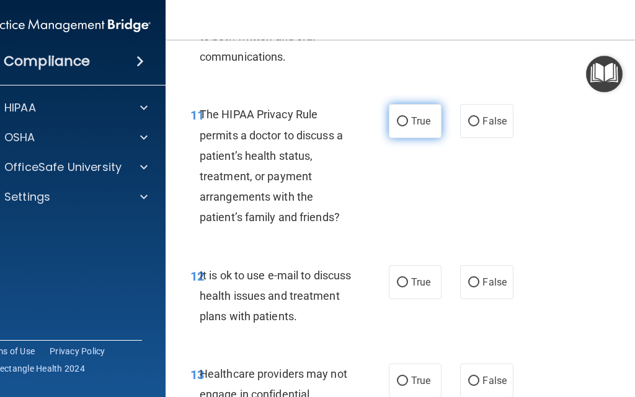
click at [428, 133] on label "True" at bounding box center [415, 121] width 53 height 34
click at [408, 126] on input "True" at bounding box center [402, 121] width 11 height 9
radio input "true"
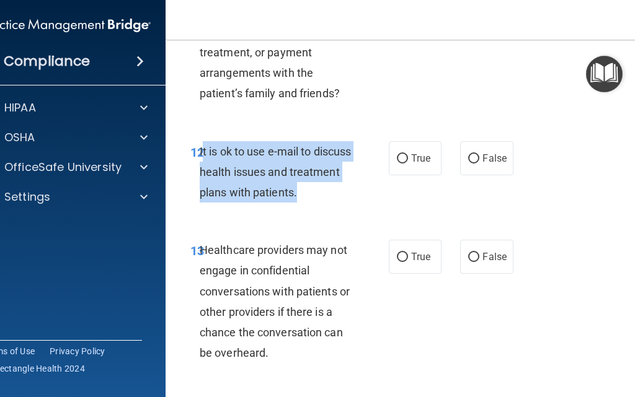
drag, startPoint x: 359, startPoint y: 197, endPoint x: 196, endPoint y: 147, distance: 170.5
click at [196, 147] on div "12 It is ok to use e-mail to discuss health issues and treatment plans with pat…" at bounding box center [289, 175] width 235 height 68
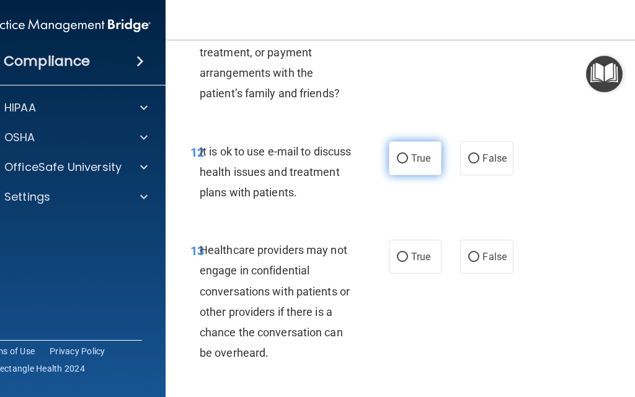
click at [418, 173] on label "True" at bounding box center [415, 158] width 53 height 34
click at [408, 164] on input "True" at bounding box center [402, 158] width 11 height 9
radio input "true"
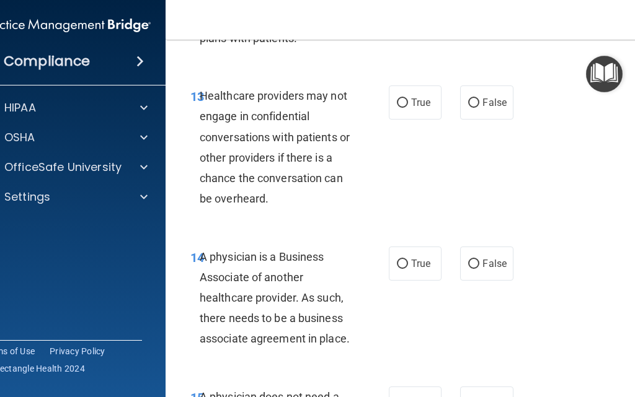
scroll to position [1859, 0]
click at [426, 108] on label "True" at bounding box center [415, 102] width 53 height 34
click at [408, 107] on input "True" at bounding box center [402, 102] width 11 height 9
radio input "true"
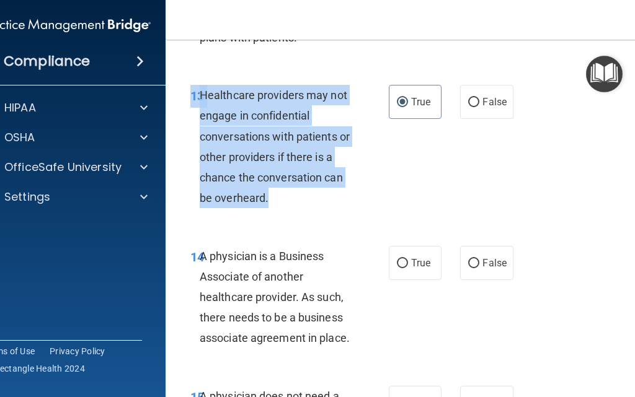
drag, startPoint x: 309, startPoint y: 203, endPoint x: 188, endPoint y: 103, distance: 156.3
click at [188, 103] on div "13 Healthcare providers may not engage in confidential conversations with patie…" at bounding box center [289, 150] width 235 height 130
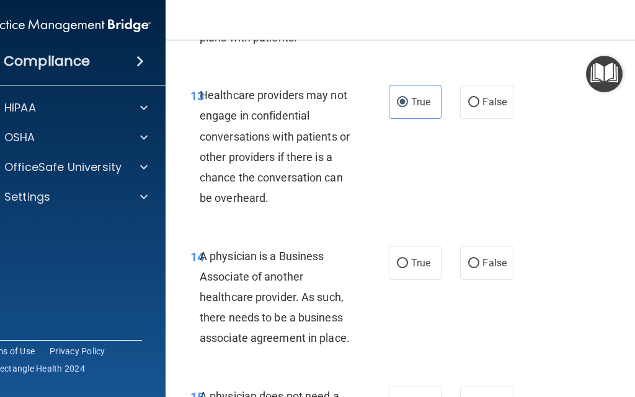
click at [297, 231] on div "14 A physician is a Business Associate of another healthcare provider. As such,…" at bounding box center [416, 301] width 471 height 140
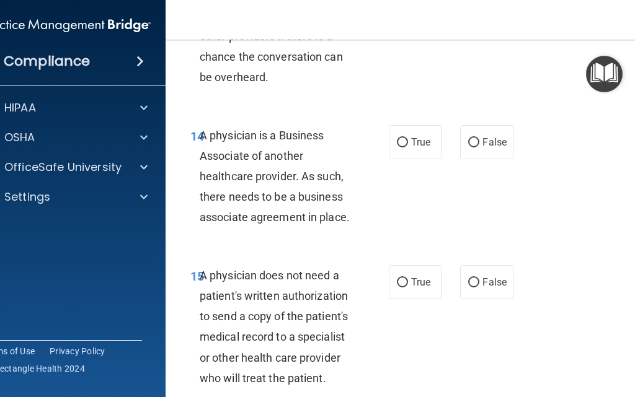
scroll to position [1983, 0]
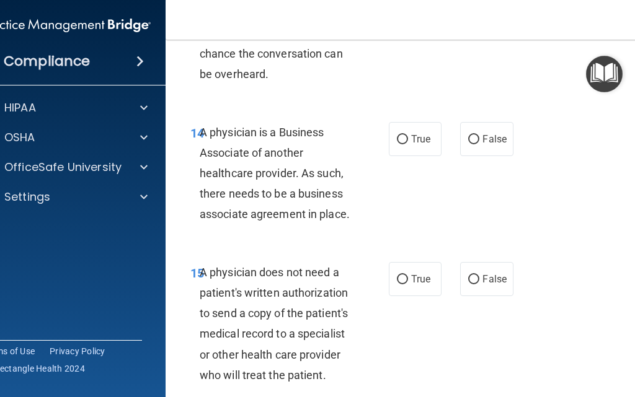
drag, startPoint x: 358, startPoint y: 219, endPoint x: 201, endPoint y: 135, distance: 178.0
click at [201, 135] on div "14 A physician is a Business Associate of another healthcare provider. As such,…" at bounding box center [289, 176] width 235 height 109
click at [201, 135] on span "A physician is a Business Associate of another healthcare provider. As such, th…" at bounding box center [275, 173] width 150 height 95
drag, startPoint x: 341, startPoint y: 208, endPoint x: 185, endPoint y: 131, distance: 174.0
click at [185, 131] on div "14 A physician is a Business Associate of another healthcare provider. As such,…" at bounding box center [289, 176] width 235 height 109
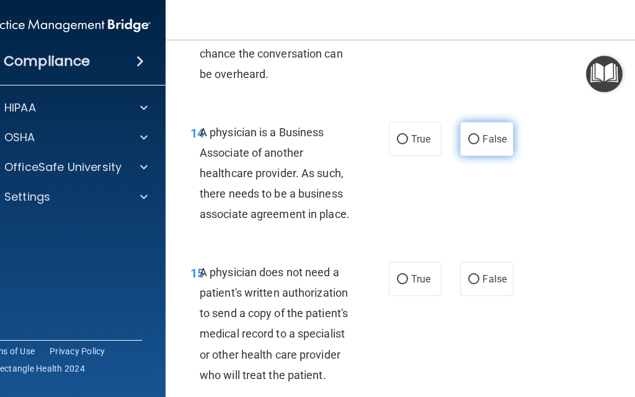
click at [483, 149] on label "False" at bounding box center [486, 139] width 53 height 34
click at [479, 144] on input "False" at bounding box center [473, 139] width 11 height 9
radio input "true"
click at [377, 178] on div "14 A physician is a Business Associate of another healthcare provider. As such,…" at bounding box center [289, 176] width 235 height 109
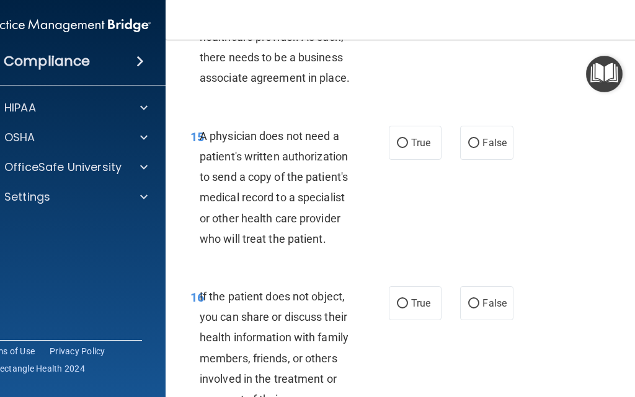
scroll to position [2122, 0]
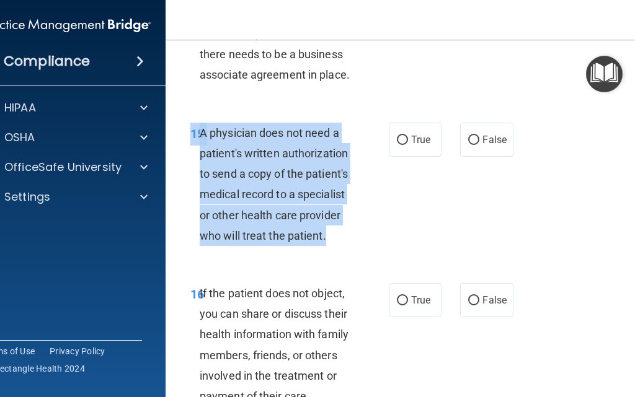
drag, startPoint x: 338, startPoint y: 245, endPoint x: 186, endPoint y: 137, distance: 186.7
click at [186, 137] on div "15 A physician does not need a patient's written authorization to send a copy o…" at bounding box center [289, 188] width 235 height 130
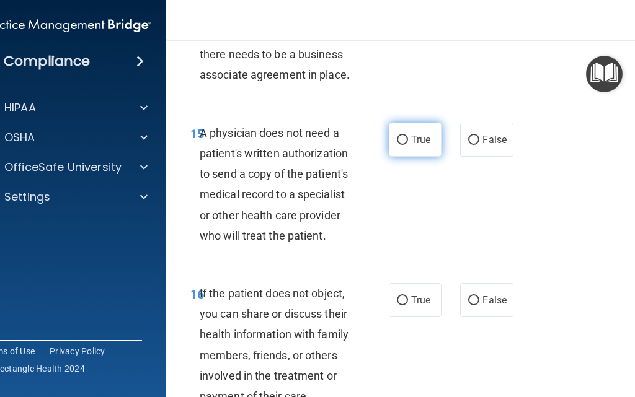
click at [420, 144] on span "True" at bounding box center [420, 140] width 19 height 12
click at [408, 144] on input "True" at bounding box center [402, 140] width 11 height 9
radio input "true"
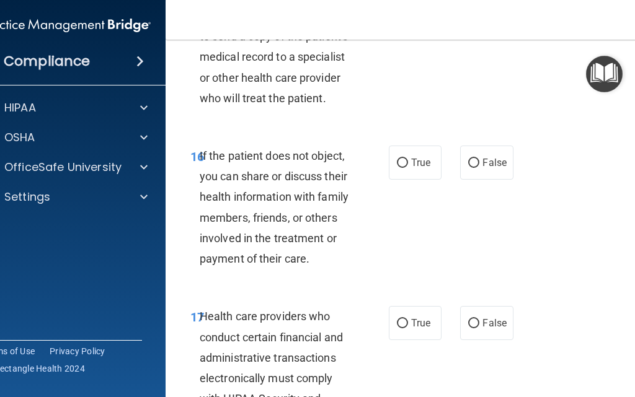
scroll to position [2262, 0]
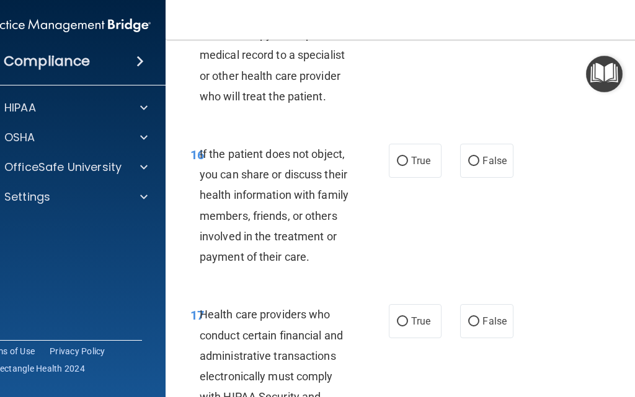
click at [343, 204] on div "If the patient does not object, you can share or discuss their health informati…" at bounding box center [281, 205] width 163 height 123
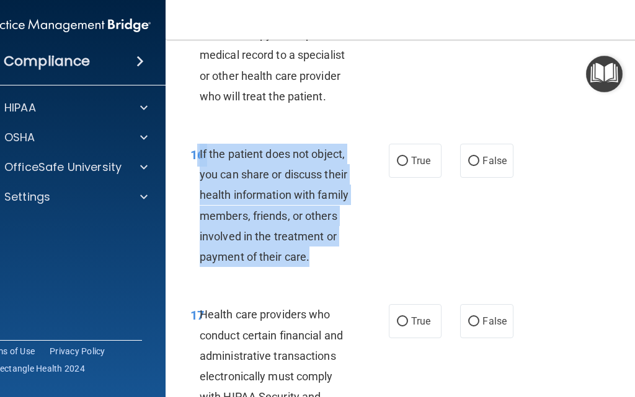
drag, startPoint x: 323, startPoint y: 269, endPoint x: 190, endPoint y: 146, distance: 181.1
click at [190, 146] on div "16 If the patient does not object, you can share or discuss their health inform…" at bounding box center [289, 209] width 235 height 130
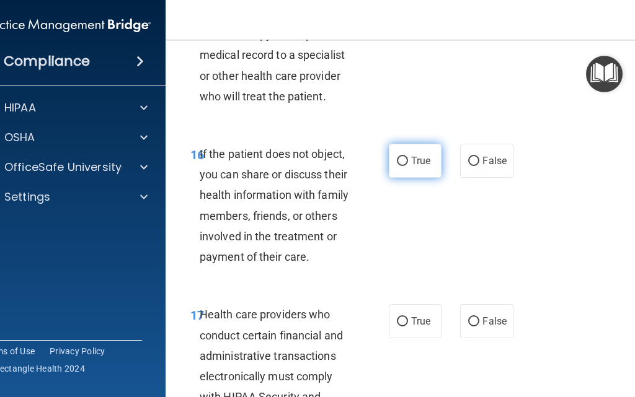
click at [402, 156] on label "True" at bounding box center [415, 161] width 53 height 34
click at [402, 157] on input "True" at bounding box center [402, 161] width 11 height 9
radio input "true"
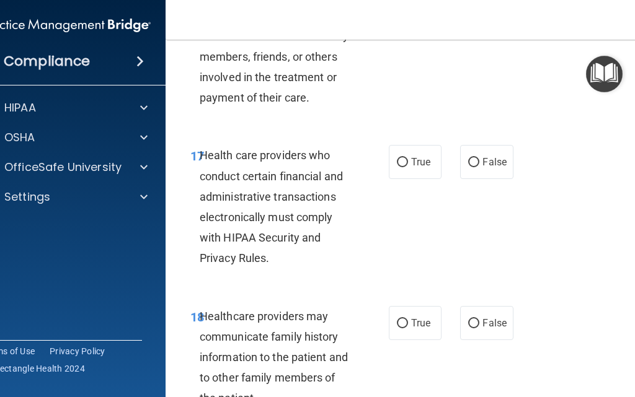
scroll to position [2448, 0]
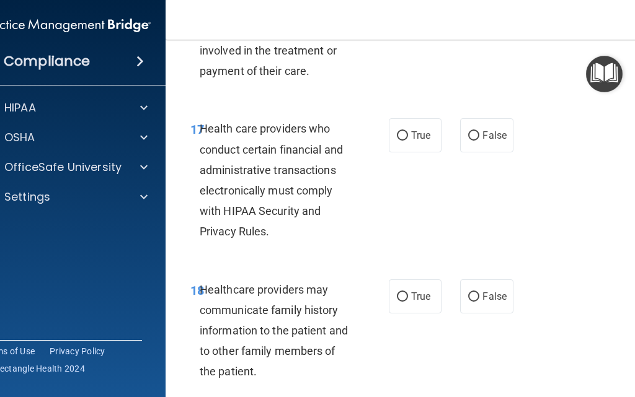
click at [325, 198] on div "Health care providers who conduct certain financial and administrative transact…" at bounding box center [281, 179] width 163 height 123
click at [321, 227] on div "Health care providers who conduct certain financial and administrative transact…" at bounding box center [281, 179] width 163 height 123
click at [397, 133] on input "True" at bounding box center [402, 135] width 11 height 9
radio input "true"
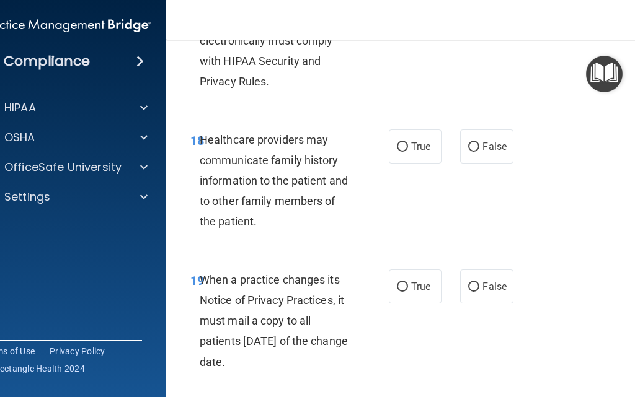
scroll to position [2603, 0]
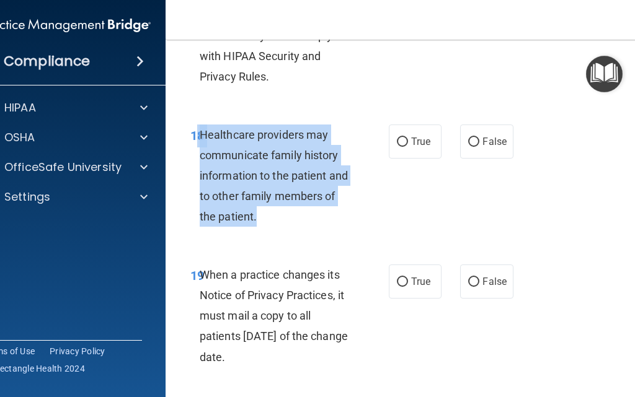
drag, startPoint x: 282, startPoint y: 204, endPoint x: 192, endPoint y: 136, distance: 112.8
click at [192, 136] on div "18 Healthcare providers may communicate family history information to the patie…" at bounding box center [289, 179] width 235 height 109
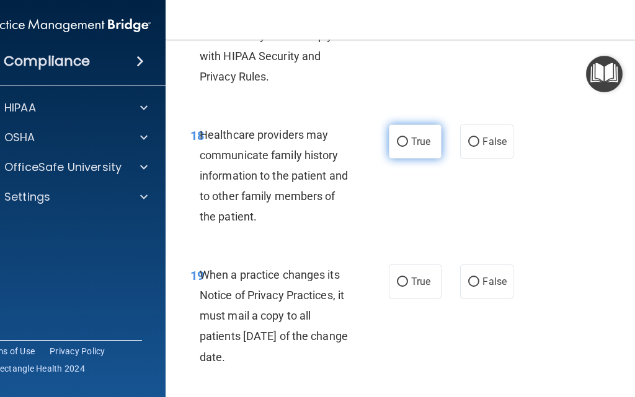
click at [413, 150] on label "True" at bounding box center [415, 142] width 53 height 34
click at [408, 147] on input "True" at bounding box center [402, 142] width 11 height 9
radio input "true"
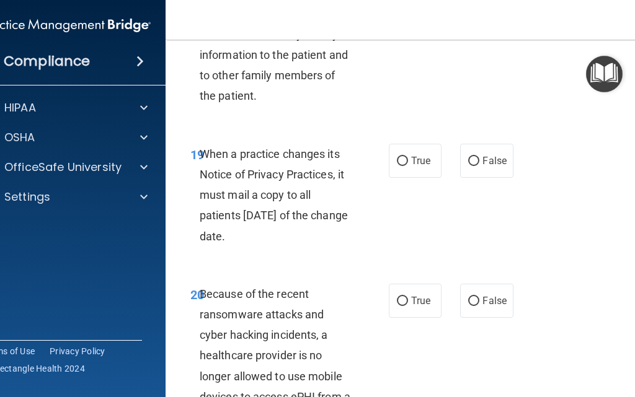
scroll to position [2727, 0]
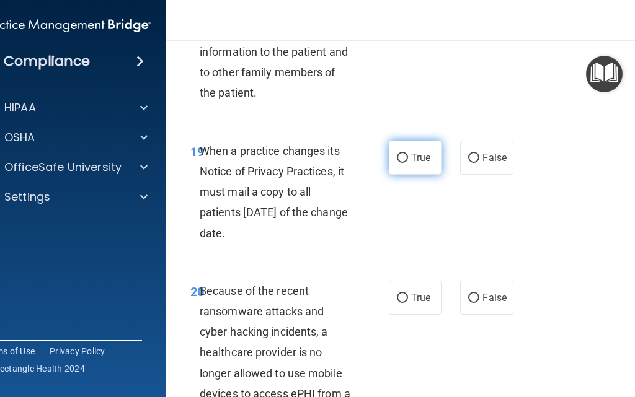
click at [389, 161] on label "True" at bounding box center [415, 158] width 53 height 34
click at [397, 161] on input "True" at bounding box center [402, 158] width 11 height 9
radio input "true"
drag, startPoint x: 271, startPoint y: 235, endPoint x: 172, endPoint y: 146, distance: 133.8
click at [172, 146] on div "19 When a practice changes its Notice of Privacy Practices, it must mail a copy…" at bounding box center [289, 195] width 235 height 109
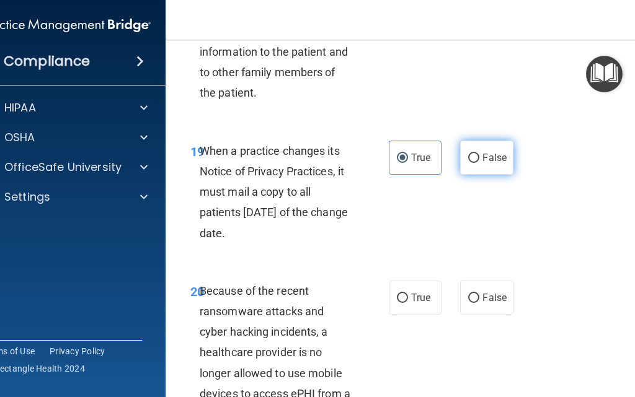
click at [491, 149] on label "False" at bounding box center [486, 158] width 53 height 34
click at [479, 154] on input "False" at bounding box center [473, 158] width 11 height 9
radio input "true"
radio input "false"
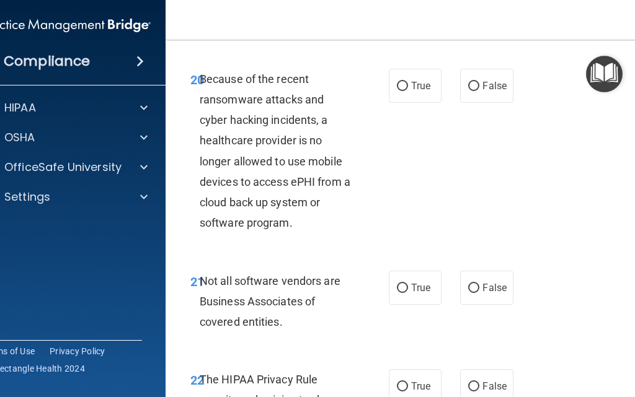
scroll to position [2944, 0]
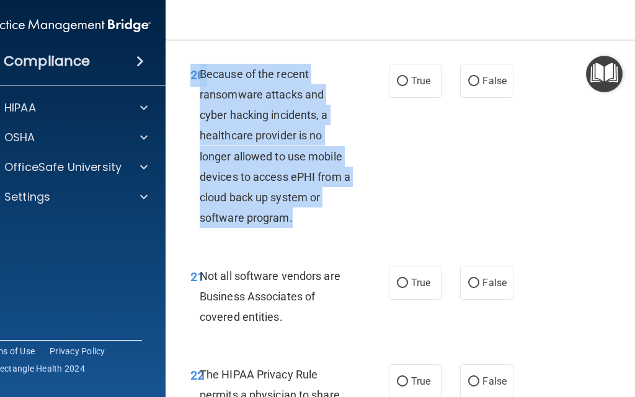
drag, startPoint x: 315, startPoint y: 223, endPoint x: 178, endPoint y: 77, distance: 199.5
click at [178, 77] on div "20 Because of the recent ransomware attacks and cyber hacking incidents, a heal…" at bounding box center [289, 149] width 235 height 171
click at [364, 209] on div "20 Because of the recent ransomware attacks and cyber hacking incidents, a heal…" at bounding box center [289, 149] width 235 height 171
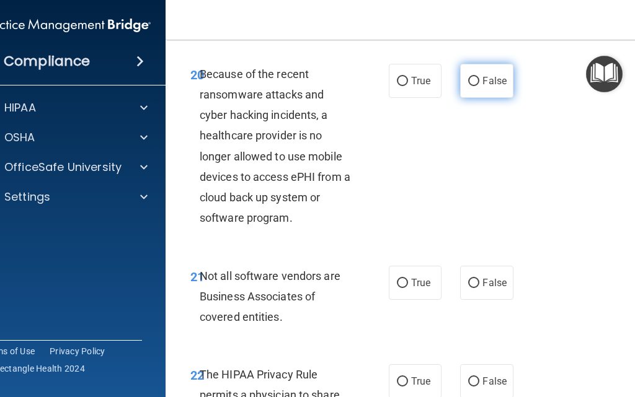
click at [489, 84] on span "False" at bounding box center [494, 81] width 24 height 12
click at [479, 84] on input "False" at bounding box center [473, 81] width 11 height 9
radio input "true"
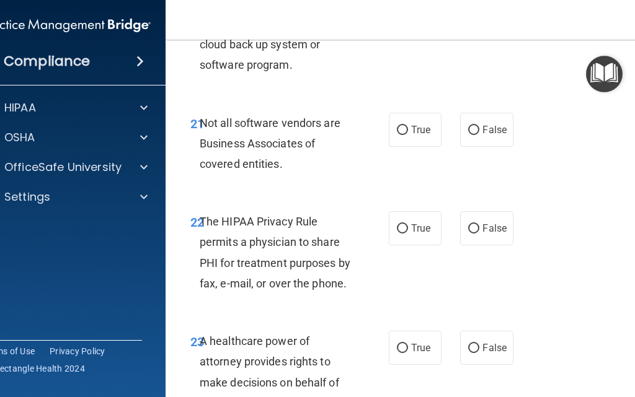
scroll to position [3099, 0]
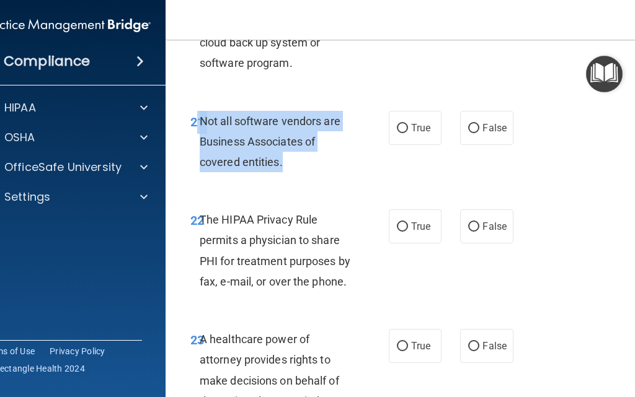
drag, startPoint x: 306, startPoint y: 170, endPoint x: 190, endPoint y: 120, distance: 126.0
click at [190, 117] on div "21 Not all software vendors are Business Associates of covered entities." at bounding box center [289, 145] width 235 height 68
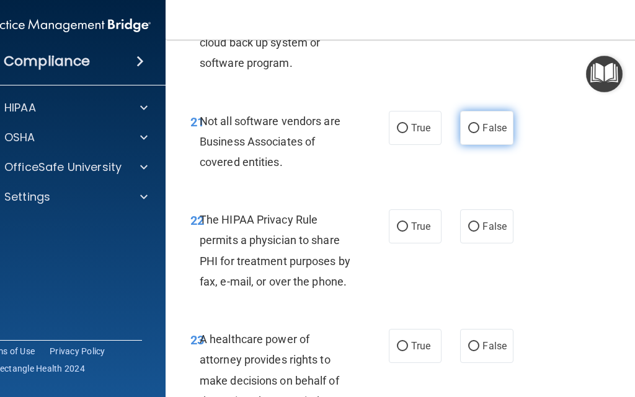
click at [488, 138] on label "False" at bounding box center [486, 128] width 53 height 34
click at [479, 133] on input "False" at bounding box center [473, 128] width 11 height 9
radio input "true"
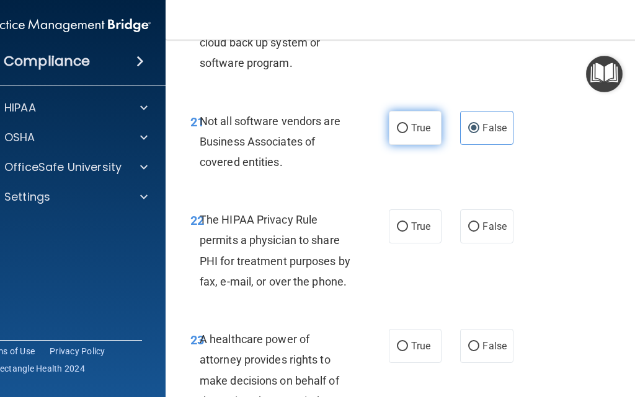
click at [398, 126] on input "True" at bounding box center [402, 128] width 11 height 9
radio input "true"
radio input "false"
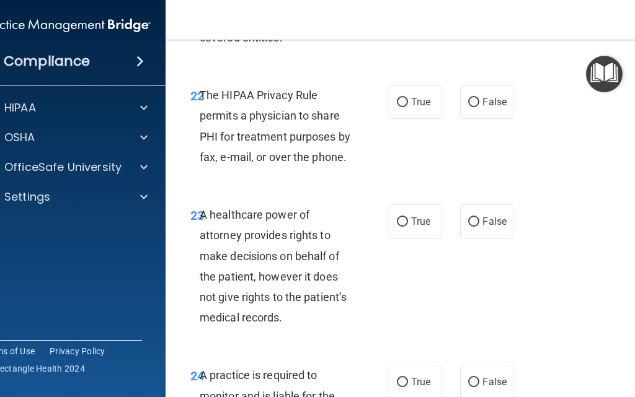
scroll to position [3238, 0]
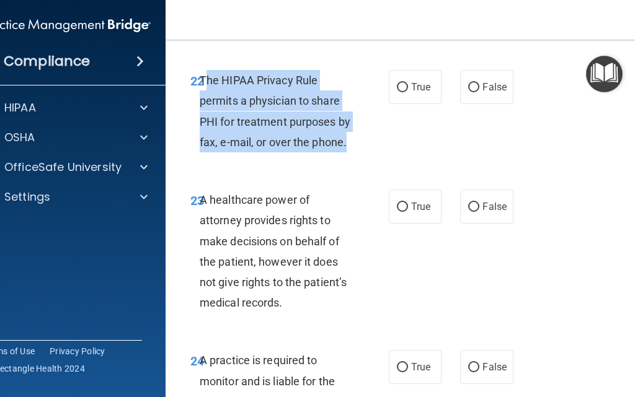
drag, startPoint x: 343, startPoint y: 152, endPoint x: 199, endPoint y: 74, distance: 164.2
click at [200, 74] on div "The HIPAA Privacy Rule permits a physician to share PHI for treatment purposes …" at bounding box center [281, 111] width 163 height 82
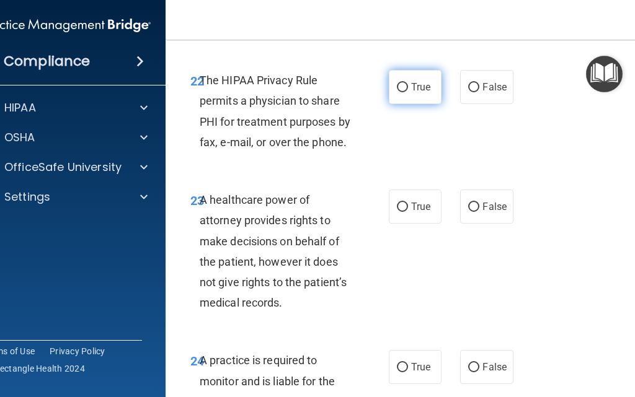
click at [415, 91] on span "True" at bounding box center [420, 87] width 19 height 12
click at [408, 91] on input "True" at bounding box center [402, 87] width 11 height 9
radio input "true"
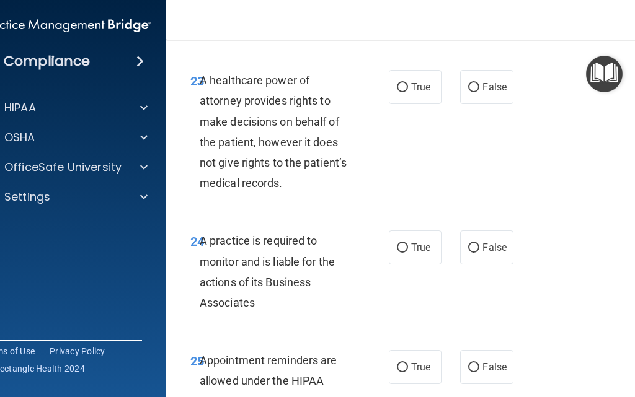
scroll to position [3362, 0]
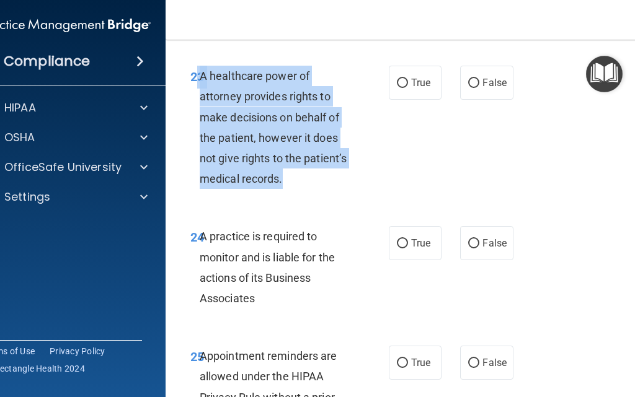
drag, startPoint x: 299, startPoint y: 188, endPoint x: 194, endPoint y: 78, distance: 152.5
click at [194, 78] on div "23 A healthcare power of attorney provides rights to make decisions on behalf o…" at bounding box center [289, 131] width 235 height 130
click at [473, 79] on input "False" at bounding box center [473, 83] width 11 height 9
radio input "true"
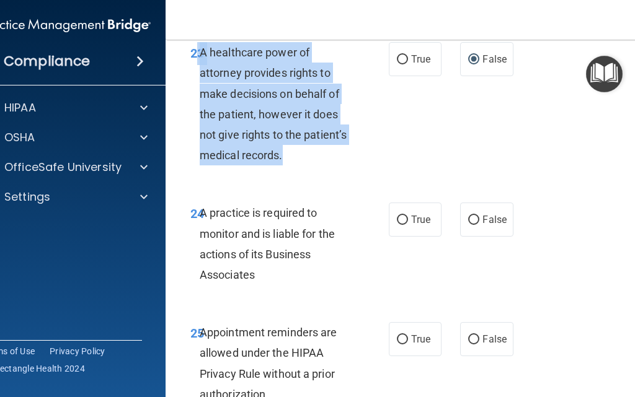
scroll to position [3455, 0]
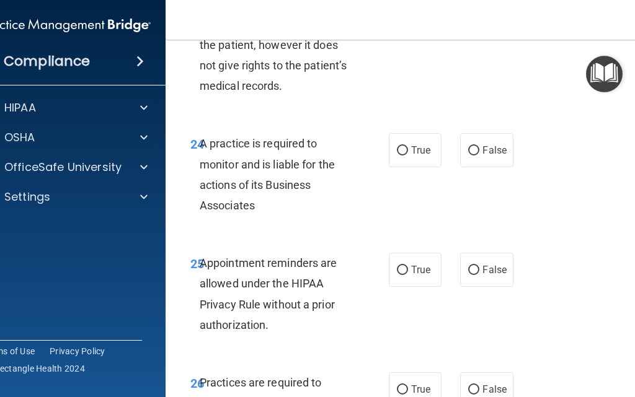
click at [310, 191] on div "A practice is required to monitor and is liable for the actions of its Business…" at bounding box center [281, 174] width 163 height 82
click at [400, 158] on label "True" at bounding box center [415, 150] width 53 height 34
click at [400, 156] on input "True" at bounding box center [402, 150] width 11 height 9
radio input "true"
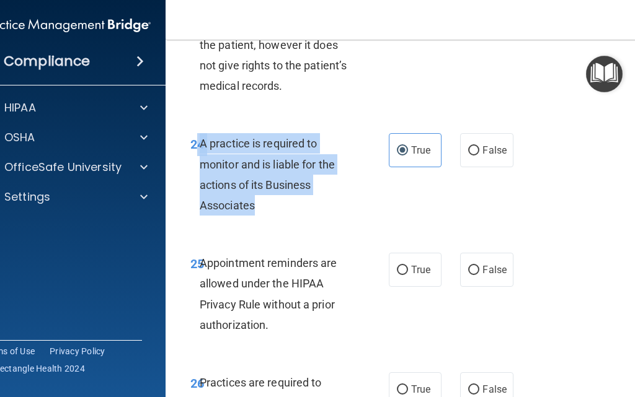
drag, startPoint x: 267, startPoint y: 210, endPoint x: 188, endPoint y: 132, distance: 111.3
click at [189, 133] on div "24 A practice is required to monitor and is liable for the actions of its Busin…" at bounding box center [416, 178] width 471 height 120
click at [304, 195] on div "A practice is required to monitor and is liable for the actions of its Business…" at bounding box center [281, 174] width 163 height 82
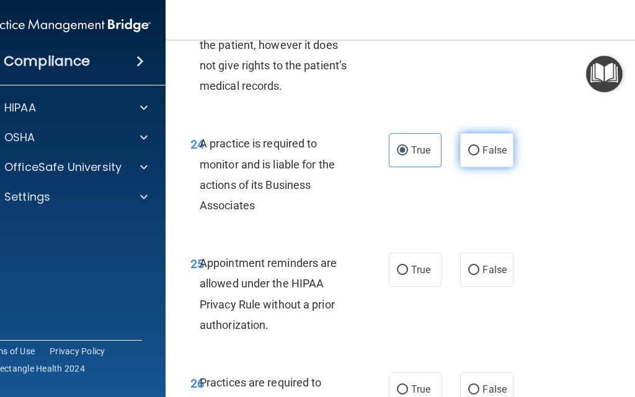
click at [477, 151] on label "False" at bounding box center [486, 150] width 53 height 34
click at [477, 151] on input "False" at bounding box center [473, 150] width 11 height 9
radio input "true"
radio input "false"
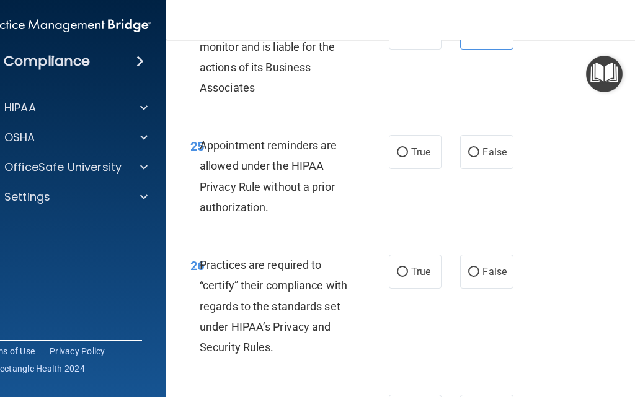
scroll to position [3579, 0]
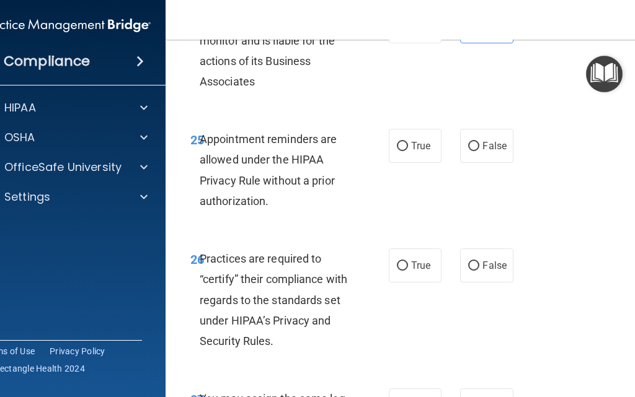
click at [325, 208] on div "Appointment reminders are allowed under the HIPAA Privacy Rule without a prior …" at bounding box center [281, 170] width 163 height 82
click at [407, 155] on label "True" at bounding box center [415, 146] width 53 height 34
click at [407, 151] on input "True" at bounding box center [402, 146] width 11 height 9
radio input "true"
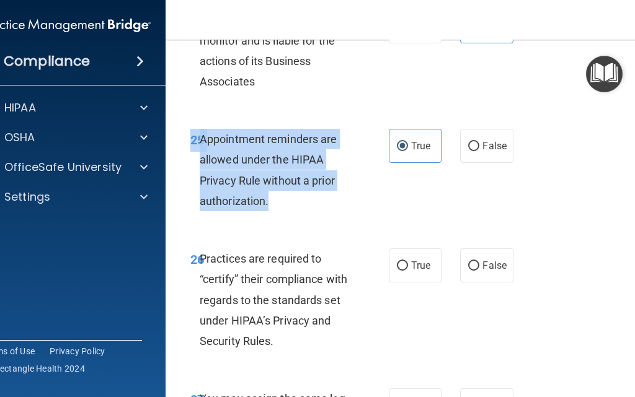
drag, startPoint x: 299, startPoint y: 213, endPoint x: 179, endPoint y: 136, distance: 141.8
click at [179, 136] on div "25 Appointment reminders are allowed under the HIPAA Privacy Rule without a pri…" at bounding box center [289, 173] width 235 height 89
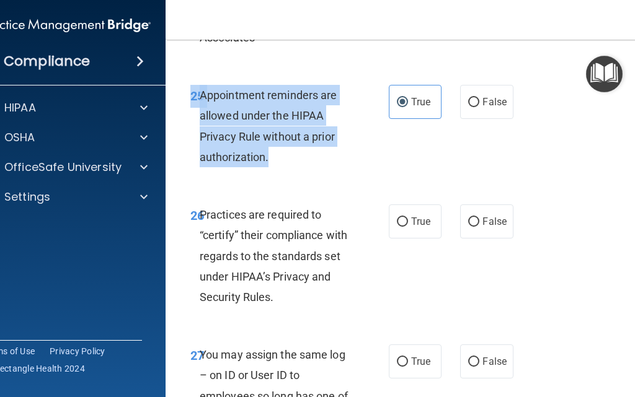
scroll to position [3749, 0]
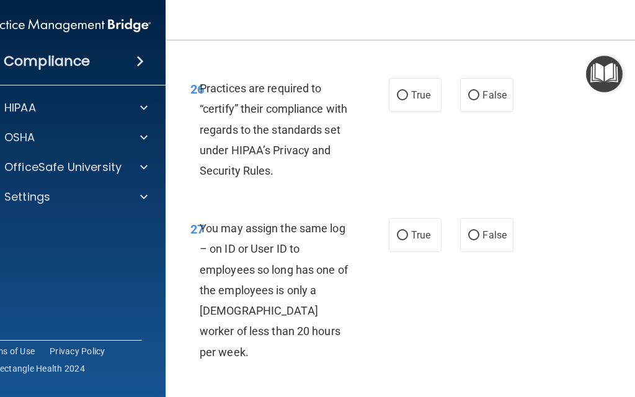
click at [291, 151] on span "Practices are required to “certify” their compliance with regards to the standa…" at bounding box center [273, 129] width 147 height 95
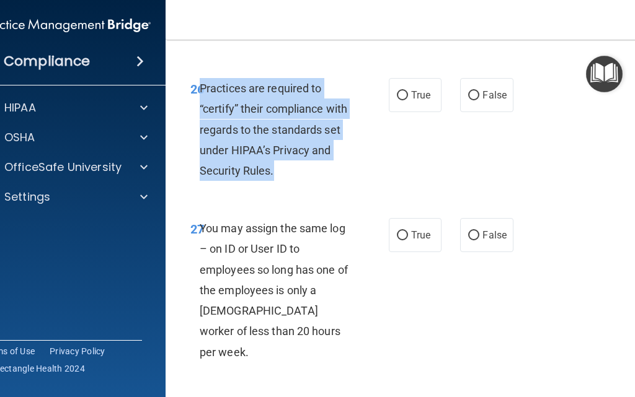
drag, startPoint x: 289, startPoint y: 177, endPoint x: 216, endPoint y: 118, distance: 94.4
click at [200, 86] on div "Practices are required to “certify” their compliance with regards to the standa…" at bounding box center [281, 129] width 163 height 103
click at [358, 139] on div "26 Practices are required to “certify” their compliance with regards to the sta…" at bounding box center [289, 132] width 235 height 109
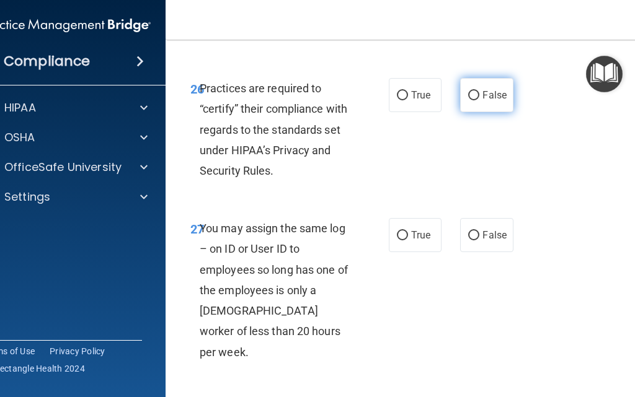
click at [473, 101] on label "False" at bounding box center [486, 95] width 53 height 34
click at [473, 100] on input "False" at bounding box center [473, 95] width 11 height 9
radio input "true"
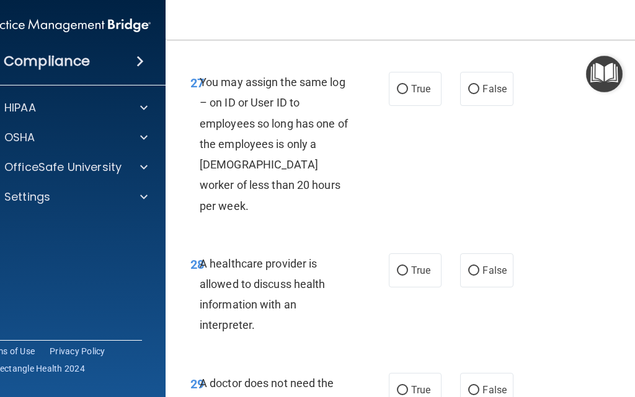
scroll to position [3904, 0]
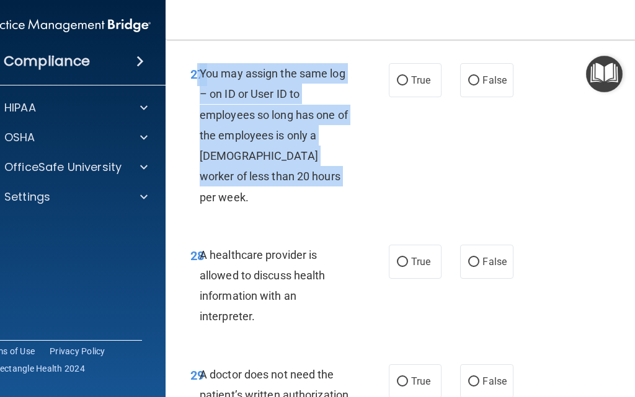
drag, startPoint x: 310, startPoint y: 187, endPoint x: 191, endPoint y: 68, distance: 168.3
click at [191, 68] on div "27 You may assign the same log – on ID or User ID to employees so long has one …" at bounding box center [289, 138] width 235 height 151
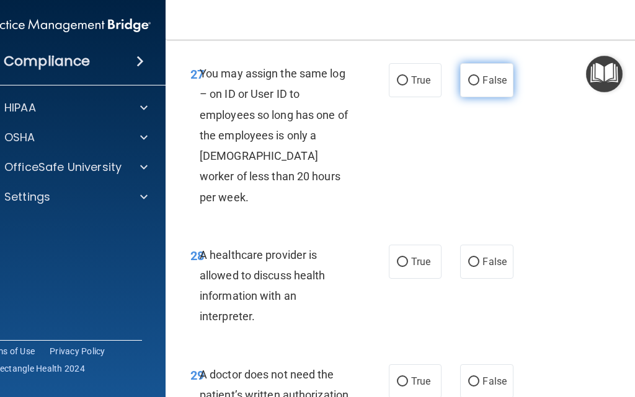
click at [482, 74] on span "False" at bounding box center [494, 80] width 24 height 12
click at [479, 76] on input "False" at bounding box center [473, 80] width 11 height 9
radio input "true"
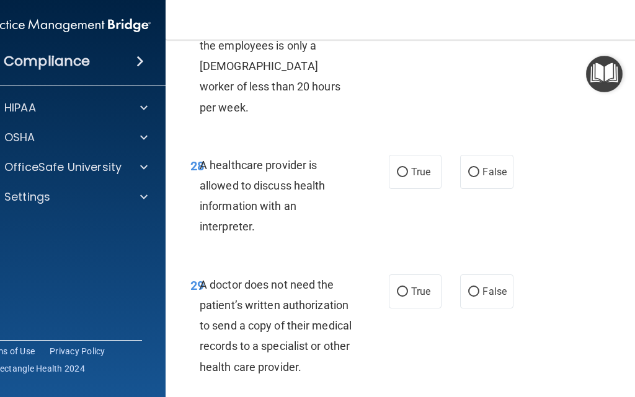
scroll to position [3997, 0]
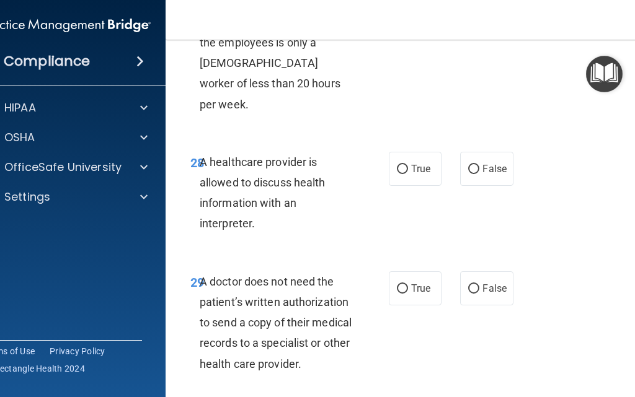
click at [304, 183] on div "A healthcare provider is allowed to discuss health information with an interpre…" at bounding box center [281, 193] width 163 height 82
click at [390, 152] on label "True" at bounding box center [415, 169] width 53 height 34
click at [397, 165] on input "True" at bounding box center [402, 169] width 11 height 9
radio input "true"
click at [286, 214] on div "28 A healthcare provider is allowed to discuss health information with an inter…" at bounding box center [289, 196] width 235 height 89
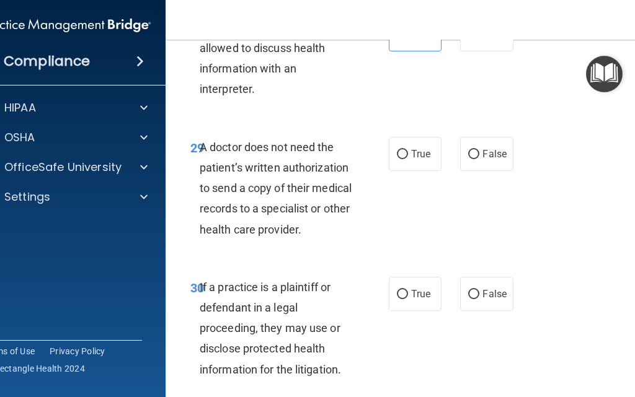
scroll to position [4137, 0]
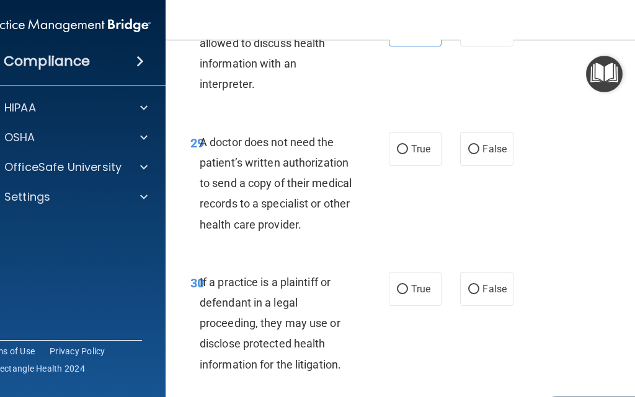
click at [302, 200] on span "A doctor does not need the patient’s written authorization to send a copy of th…" at bounding box center [276, 183] width 152 height 95
click at [355, 213] on div "A doctor does not need the patient’s written authorization to send a copy of th…" at bounding box center [281, 183] width 163 height 103
click at [411, 143] on span "True" at bounding box center [420, 149] width 19 height 12
click at [408, 145] on input "True" at bounding box center [402, 149] width 11 height 9
radio input "true"
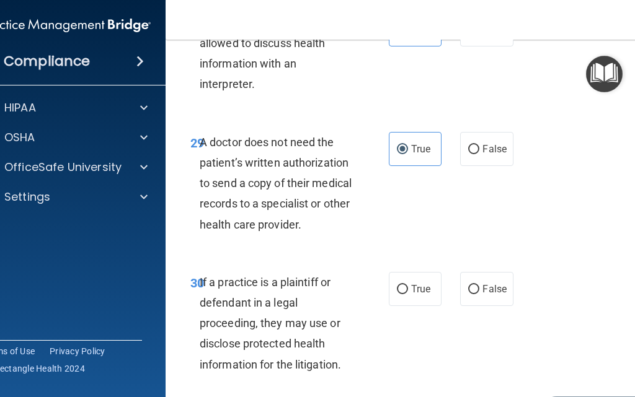
drag, startPoint x: 244, startPoint y: 146, endPoint x: 247, endPoint y: 136, distance: 10.6
click at [247, 136] on div "29 A doctor does not need the patient’s written authorization to send a copy of…" at bounding box center [416, 187] width 471 height 140
click at [252, 136] on span "A doctor does not need the patient’s written authorization to send a copy of th…" at bounding box center [276, 183] width 152 height 95
drag, startPoint x: 338, startPoint y: 206, endPoint x: 144, endPoint y: 93, distance: 224.4
click at [144, 93] on div "Compliance HIPAA Documents and Policies Report an Incident Business Associates …" at bounding box center [317, 198] width 635 height 397
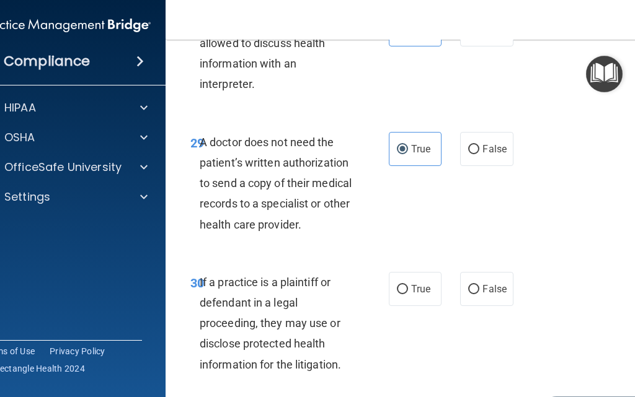
click at [245, 137] on span "A doctor does not need the patient’s written authorization to send a copy of th…" at bounding box center [276, 183] width 152 height 95
drag, startPoint x: 346, startPoint y: 203, endPoint x: 174, endPoint y: 112, distance: 194.9
click at [174, 132] on div "29 A doctor does not need the patient’s written authorization to send a copy of…" at bounding box center [289, 186] width 235 height 109
click at [307, 196] on span "A doctor does not need the patient’s written authorization to send a copy of th…" at bounding box center [276, 183] width 152 height 95
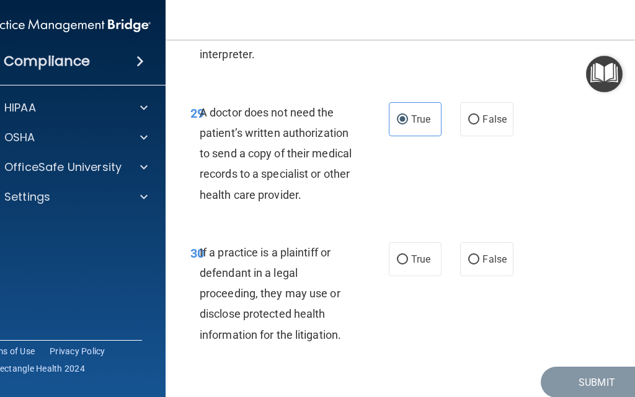
scroll to position [4196, 0]
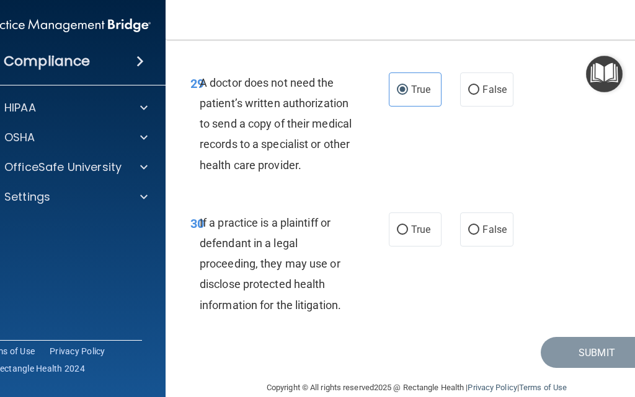
click at [335, 278] on span "If a practice is a plaintiff or defendant in a legal proceeding, they may use o…" at bounding box center [270, 263] width 141 height 95
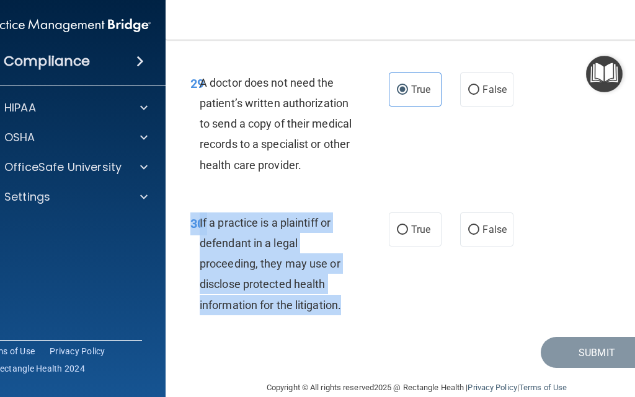
drag, startPoint x: 363, startPoint y: 294, endPoint x: 163, endPoint y: 173, distance: 234.1
click at [165, 173] on main "- The HIPAA Quiz #2 This quiz doesn’t expire until 01/22/2026. Are you sure you…" at bounding box center [416, 219] width 502 height 358
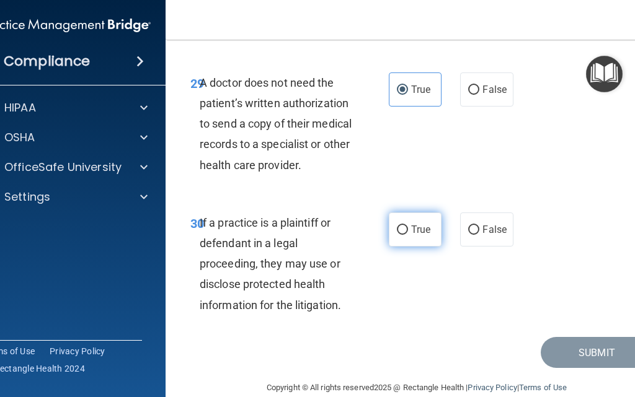
click at [403, 213] on label "True" at bounding box center [415, 230] width 53 height 34
click at [403, 226] on input "True" at bounding box center [402, 230] width 11 height 9
radio input "true"
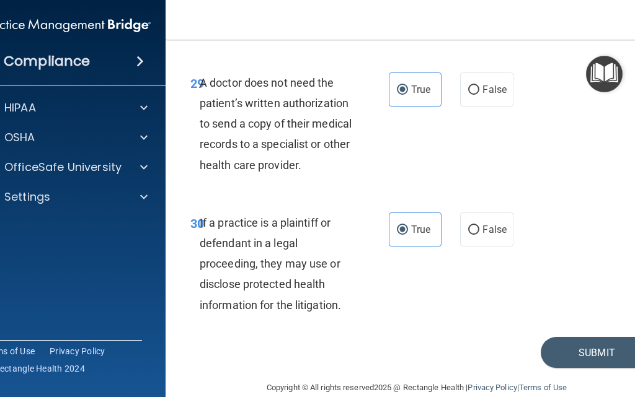
click at [468, 297] on div "30 If a practice is a plaintiff or defendant in a legal proceeding, they may us…" at bounding box center [416, 267] width 471 height 140
click at [558, 337] on button "Submit" at bounding box center [596, 353] width 112 height 32
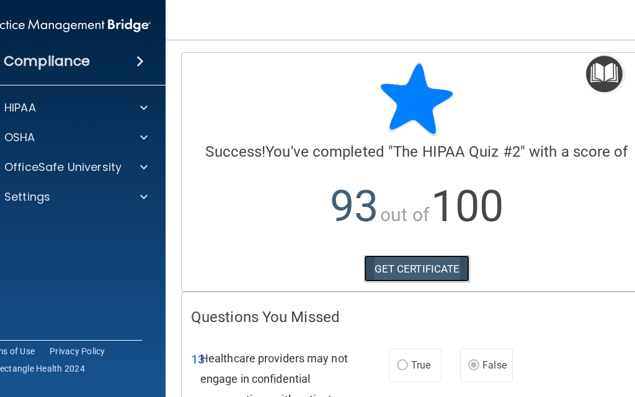
click at [401, 267] on link "GET CERTIFICATE" at bounding box center [417, 268] width 106 height 27
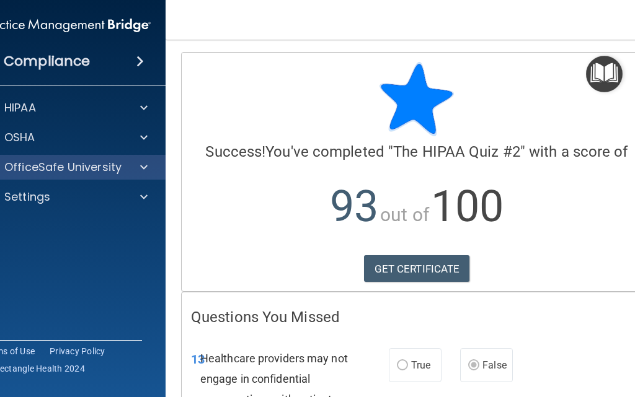
click at [63, 175] on div "OfficeSafe University" at bounding box center [66, 167] width 199 height 25
click at [71, 171] on p "OfficeSafe University" at bounding box center [62, 167] width 117 height 15
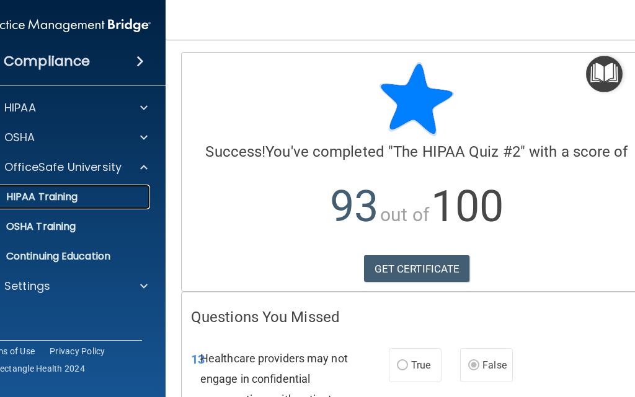
click at [83, 195] on div "HIPAA Training" at bounding box center [59, 197] width 169 height 12
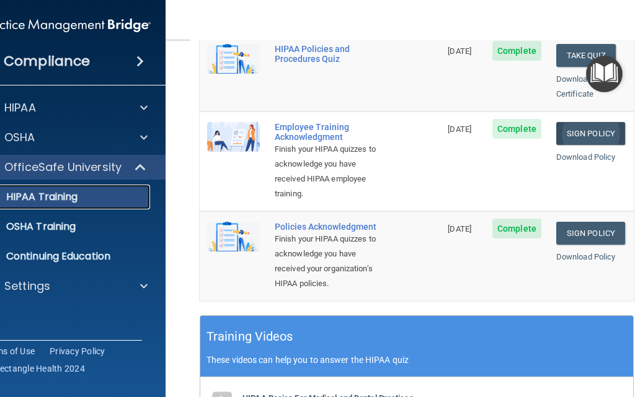
scroll to position [325, 0]
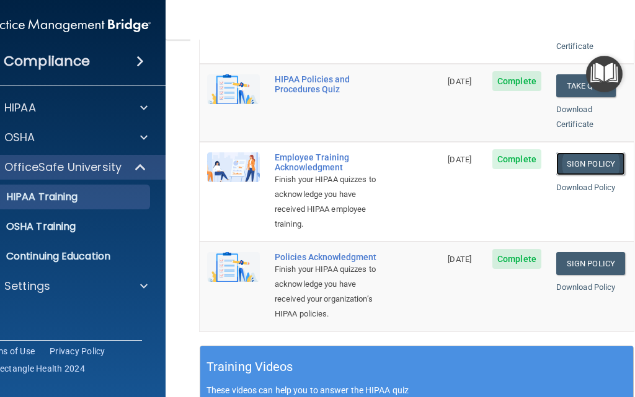
click at [584, 152] on link "Sign Policy" at bounding box center [590, 163] width 69 height 23
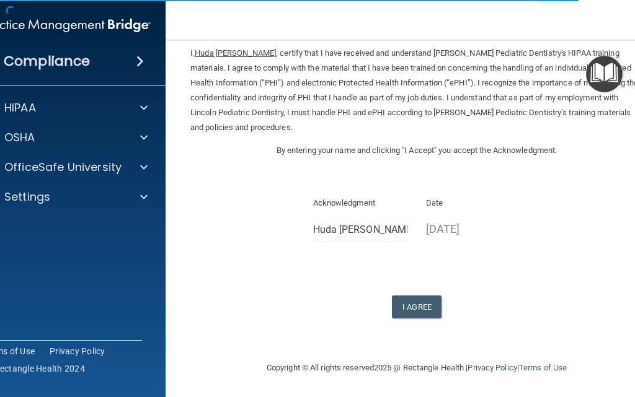
scroll to position [51, 0]
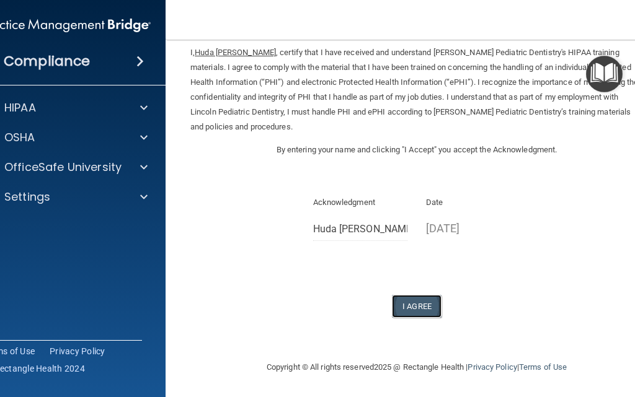
click at [416, 304] on button "I Agree" at bounding box center [417, 306] width 50 height 23
click at [413, 305] on button "I Agree" at bounding box center [417, 306] width 50 height 23
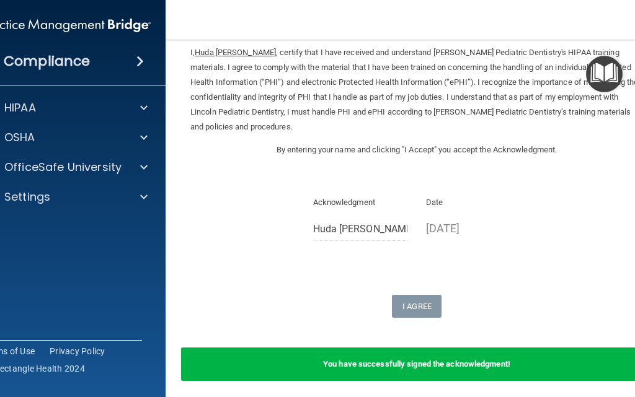
click at [438, 249] on div "Acknowledgment Huda [PERSON_NAME] Date [DATE]" at bounding box center [416, 222] width 452 height 55
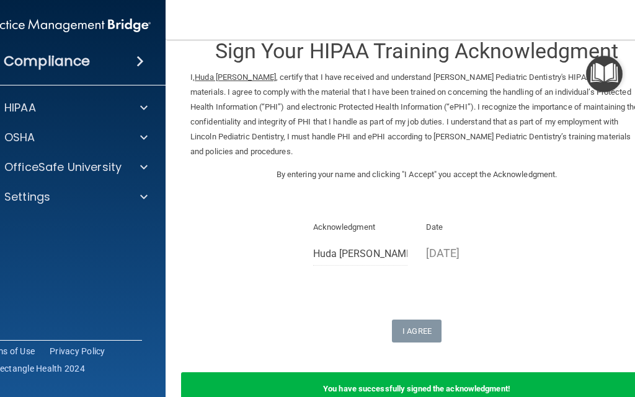
scroll to position [0, 0]
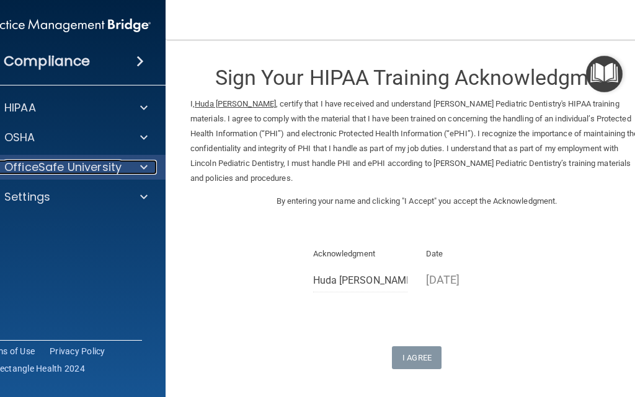
click at [59, 161] on p "OfficeSafe University" at bounding box center [62, 167] width 117 height 15
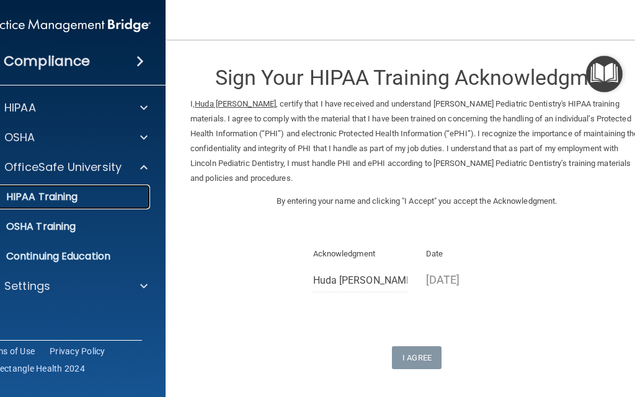
click at [65, 191] on p "HIPAA Training" at bounding box center [26, 197] width 102 height 12
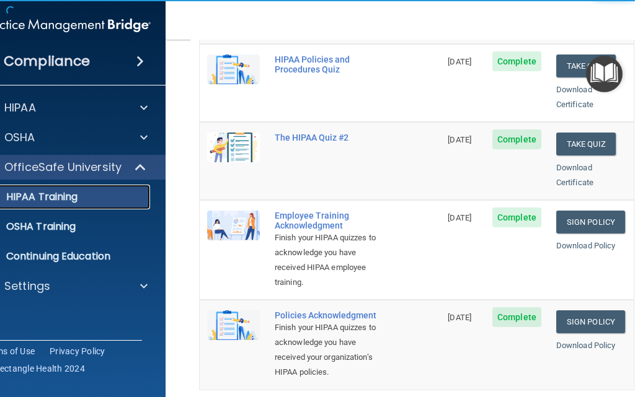
scroll to position [341, 0]
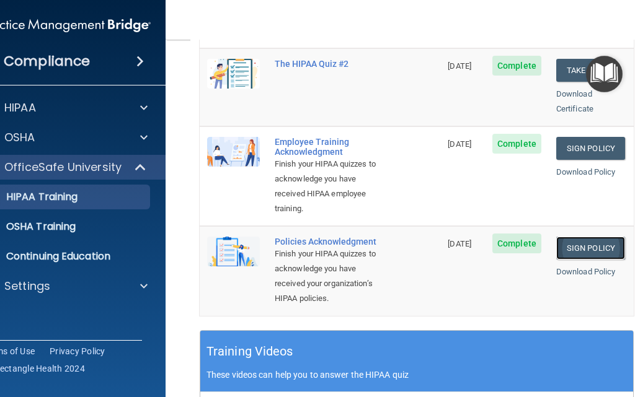
click at [590, 237] on link "Sign Policy" at bounding box center [590, 248] width 69 height 23
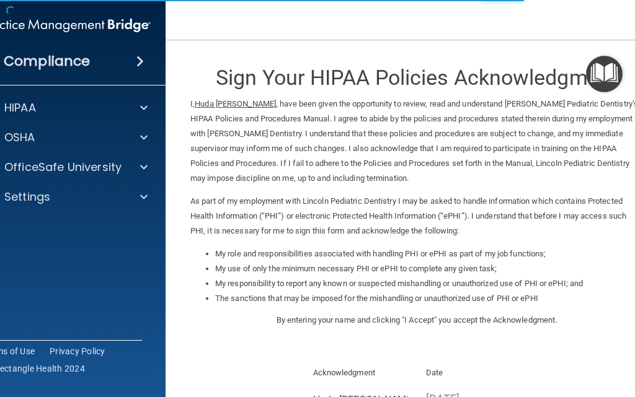
click at [382, 245] on div "I, [PERSON_NAME] , have been given the opportunity to review, read and understa…" at bounding box center [416, 172] width 471 height 150
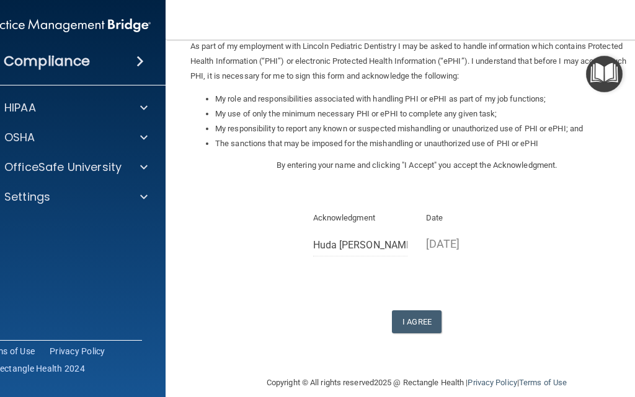
scroll to position [170, 0]
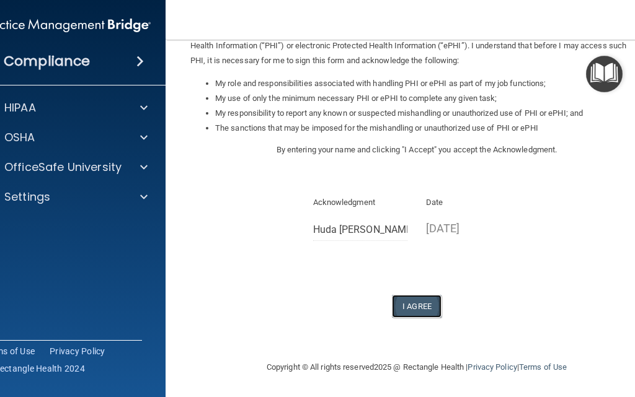
click at [422, 309] on button "I Agree" at bounding box center [417, 306] width 50 height 23
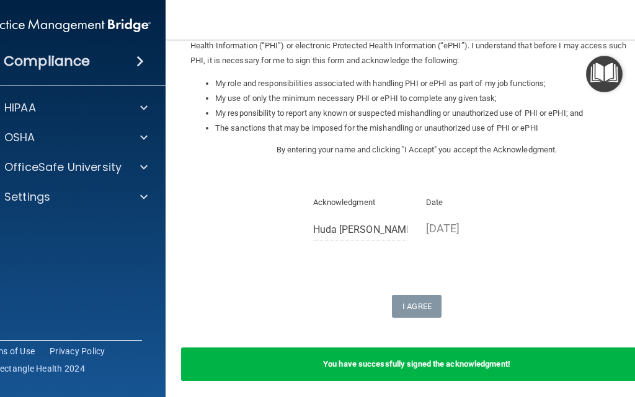
click at [403, 218] on div "Acknowledgment [PERSON_NAME]" at bounding box center [360, 222] width 113 height 55
click at [356, 40] on p "As part of my employment with Lincoln Pediatric Dentistry I may be asked to han…" at bounding box center [416, 46] width 452 height 45
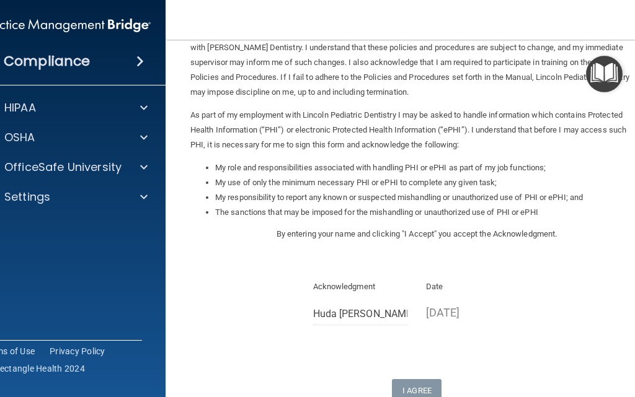
scroll to position [0, 0]
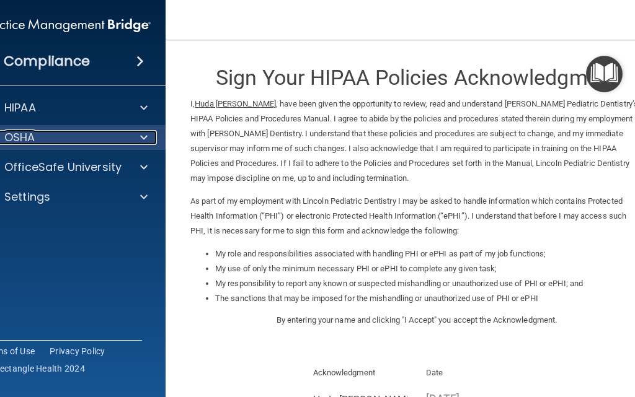
click at [107, 138] on div "OSHA" at bounding box center [50, 137] width 154 height 15
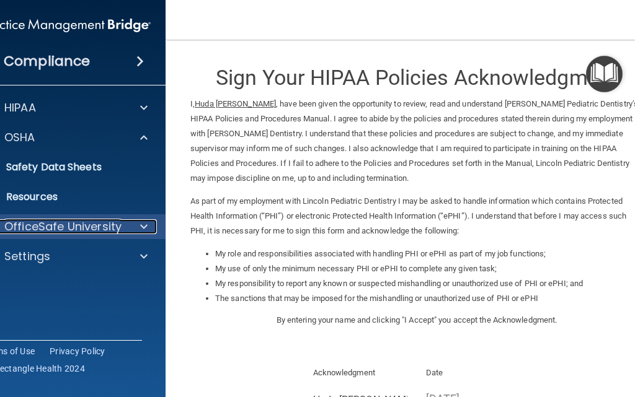
click at [89, 224] on p "OfficeSafe University" at bounding box center [62, 226] width 117 height 15
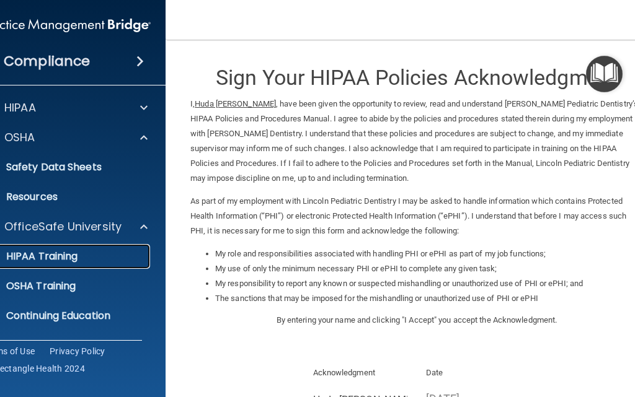
click at [97, 257] on div "HIPAA Training" at bounding box center [59, 256] width 169 height 12
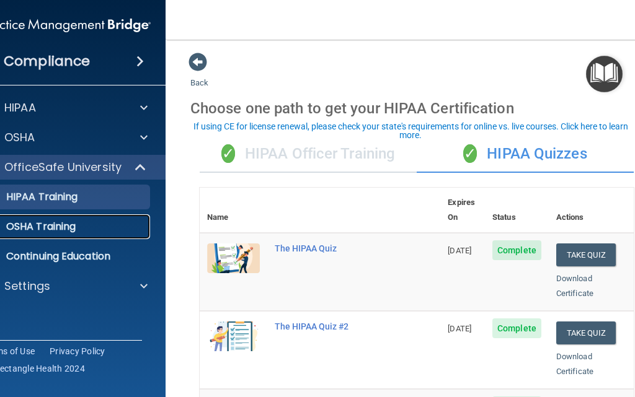
click at [111, 232] on div "OSHA Training" at bounding box center [59, 227] width 169 height 12
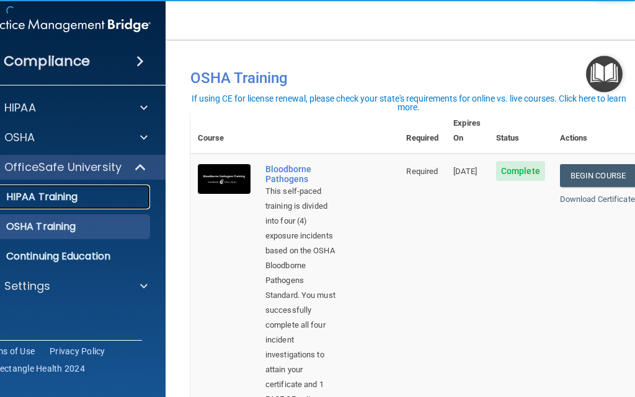
click at [73, 197] on div "HIPAA Training" at bounding box center [59, 197] width 169 height 12
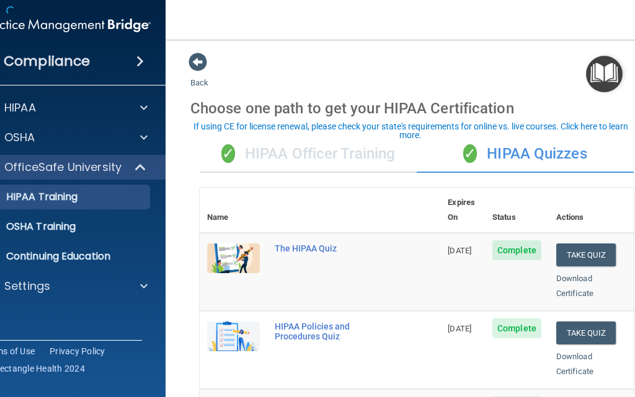
click at [313, 143] on div "✓ HIPAA Officer Training" at bounding box center [308, 154] width 217 height 37
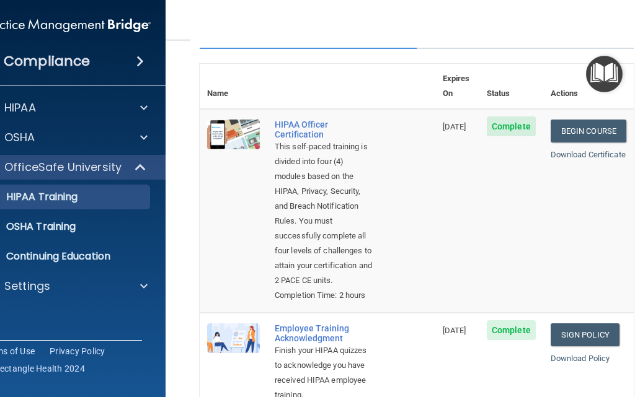
scroll to position [108, 0]
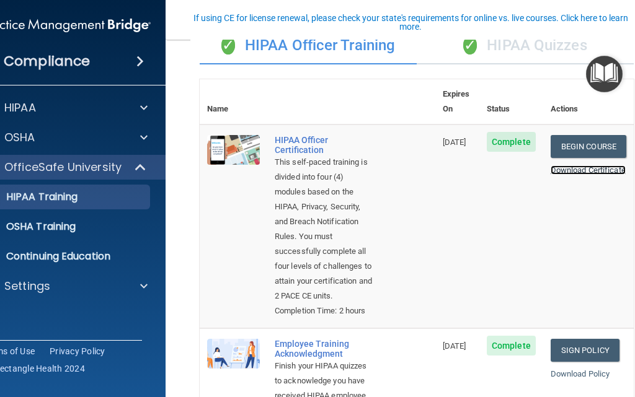
click at [580, 165] on link "Download Certificate" at bounding box center [587, 169] width 75 height 9
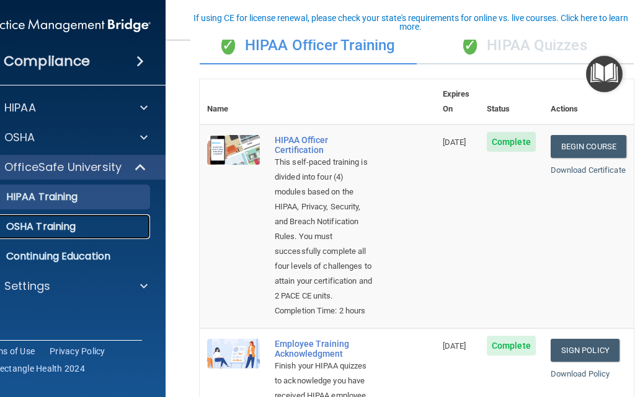
click at [79, 222] on div "OSHA Training" at bounding box center [59, 227] width 169 height 12
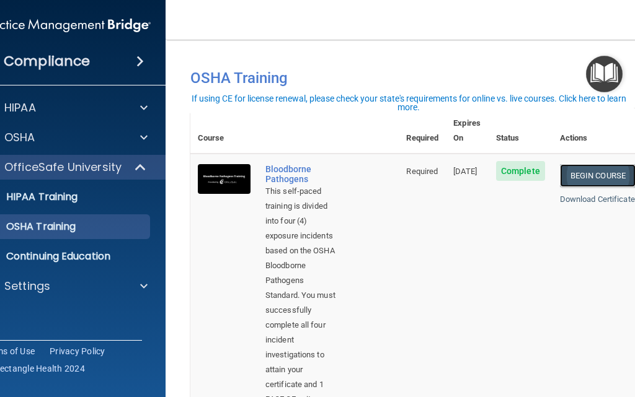
click at [593, 164] on link "Begin Course" at bounding box center [598, 175] width 76 height 23
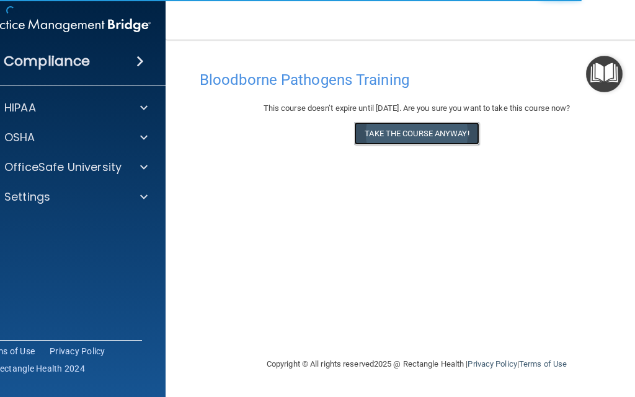
click at [408, 135] on button "Take the course anyway!" at bounding box center [416, 133] width 125 height 23
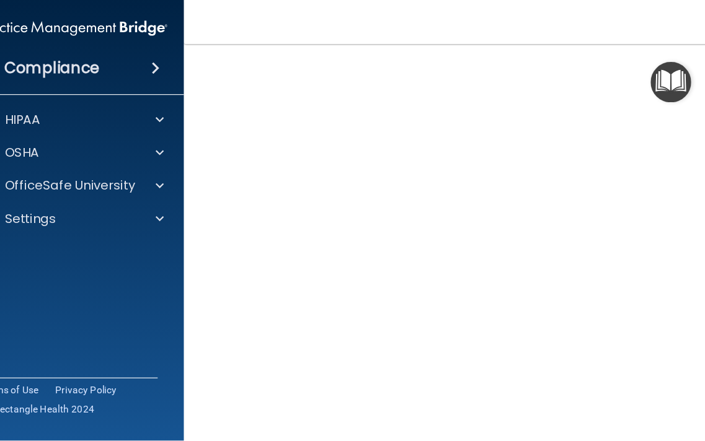
scroll to position [97, 0]
click at [603, 74] on img "Open Resource Center" at bounding box center [604, 74] width 37 height 37
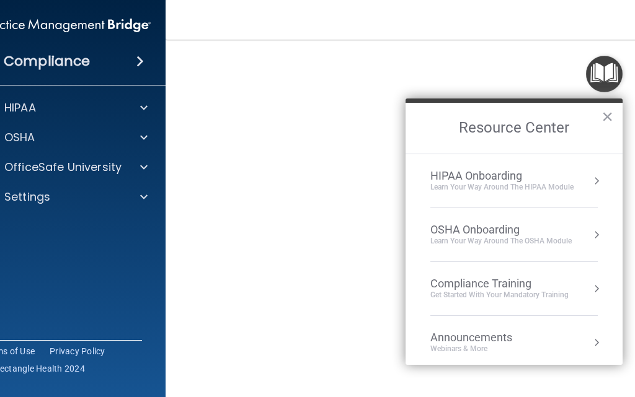
click at [600, 77] on img "Open Resource Center" at bounding box center [604, 74] width 37 height 37
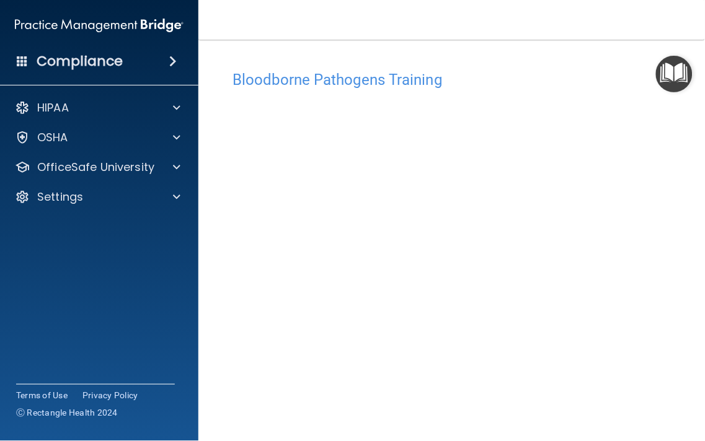
scroll to position [17, 0]
